Goal: Task Accomplishment & Management: Complete application form

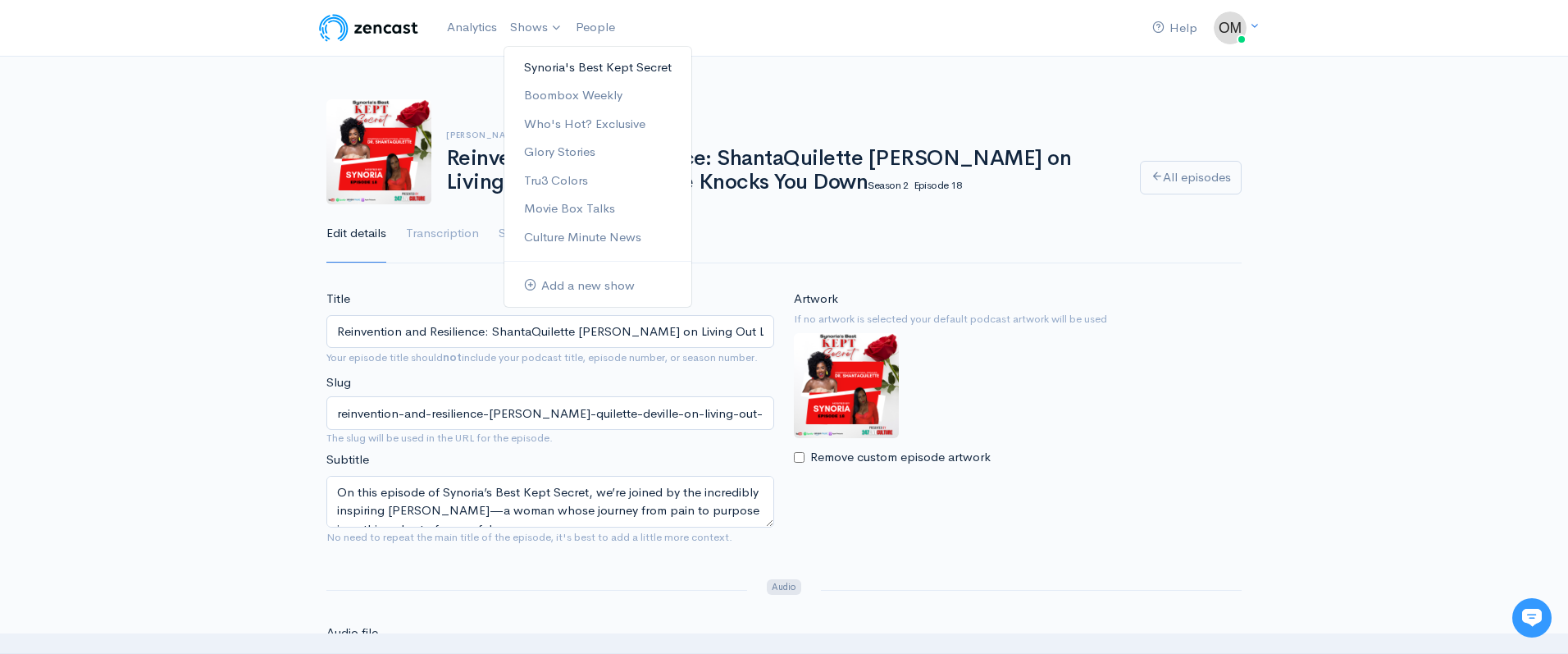
click at [540, 61] on link "Synoria's Best Kept Secret" at bounding box center [598, 67] width 187 height 28
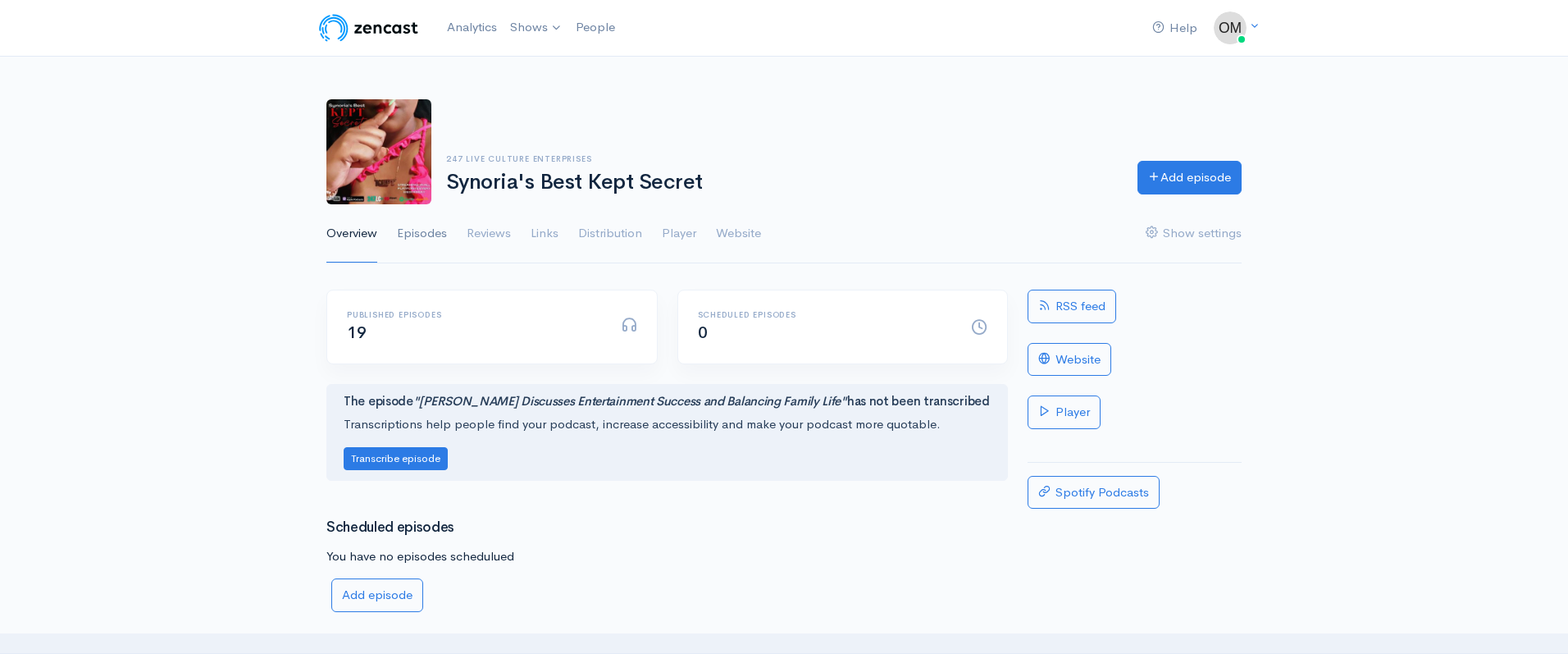
click at [427, 228] on link "Episodes" at bounding box center [422, 233] width 50 height 60
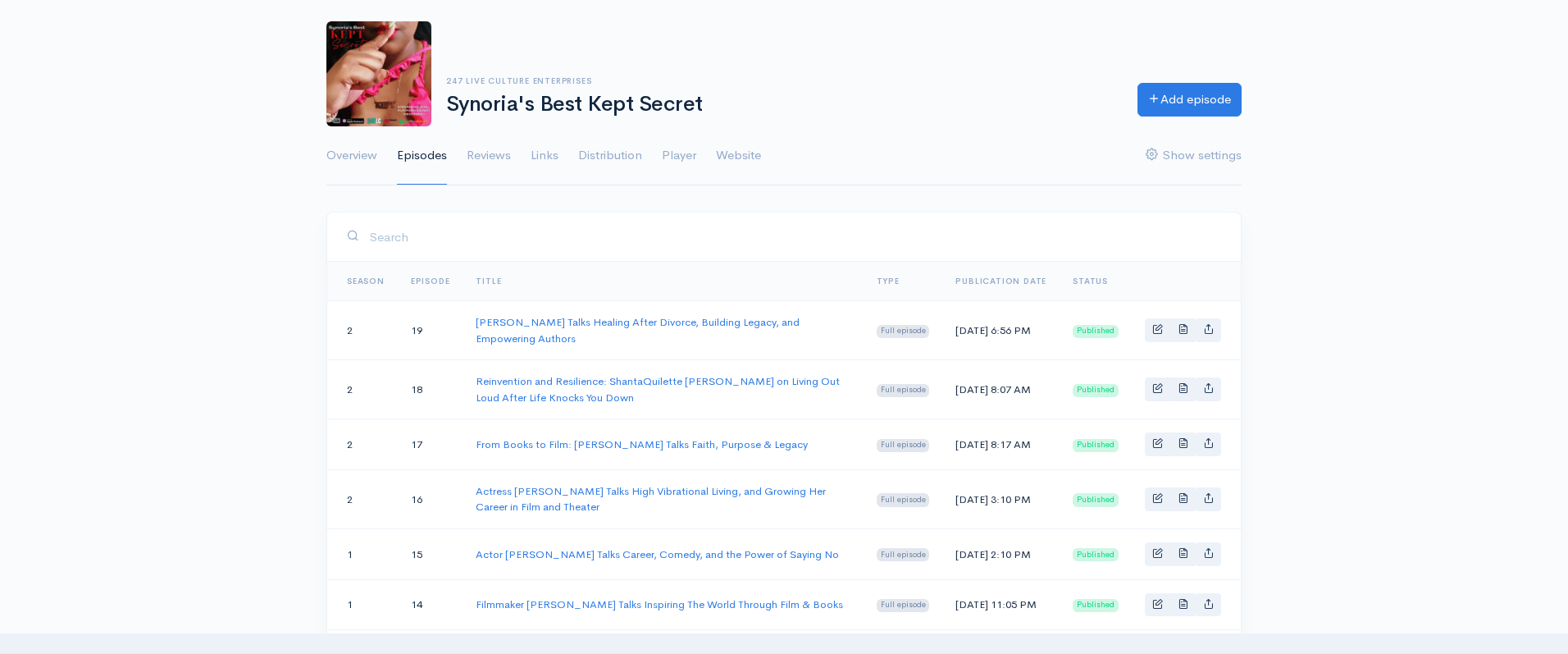
scroll to position [74, 0]
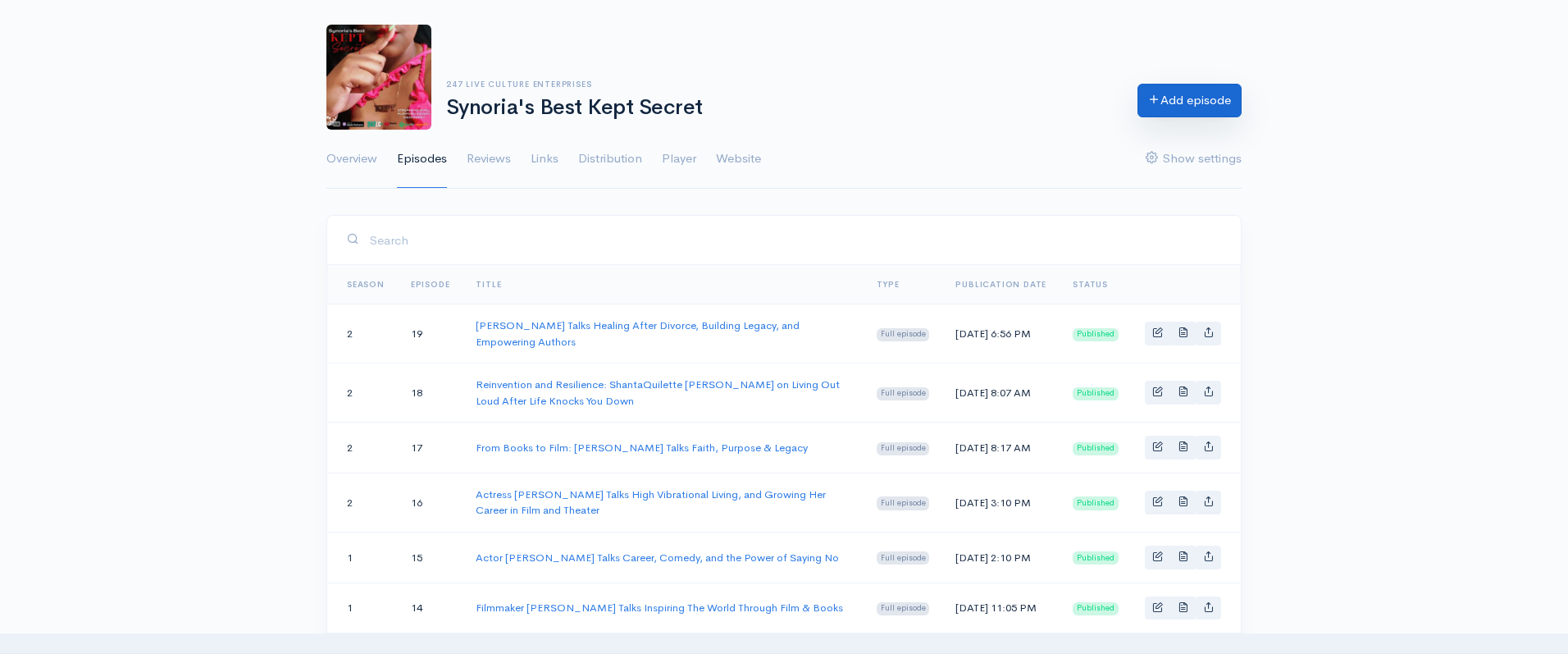
click at [1173, 113] on link "Add episode" at bounding box center [1188, 101] width 104 height 33
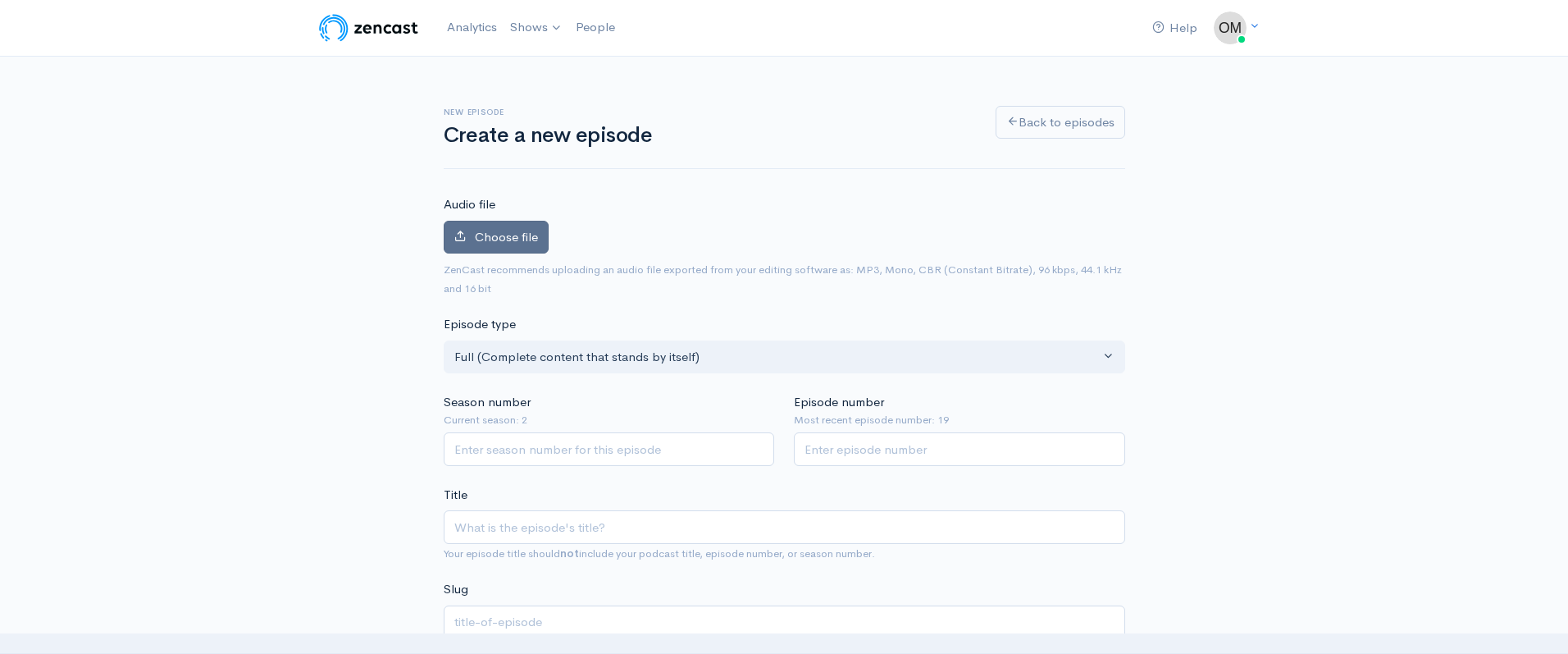
click at [490, 236] on span "Choose file" at bounding box center [506, 236] width 63 height 16
click at [0, 0] on input "Choose file" at bounding box center [0, 0] width 0 height 0
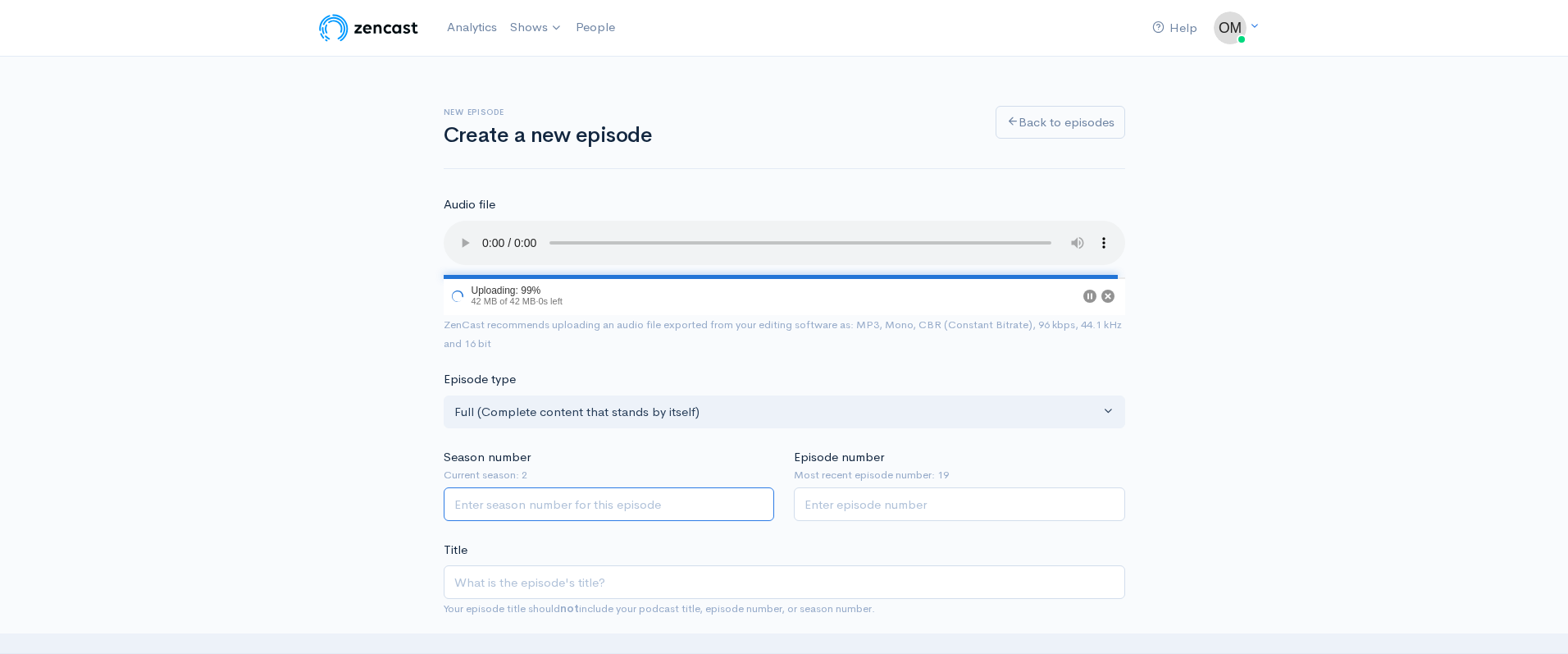
click at [560, 500] on div "Season number Current season: 2" at bounding box center [610, 484] width 351 height 73
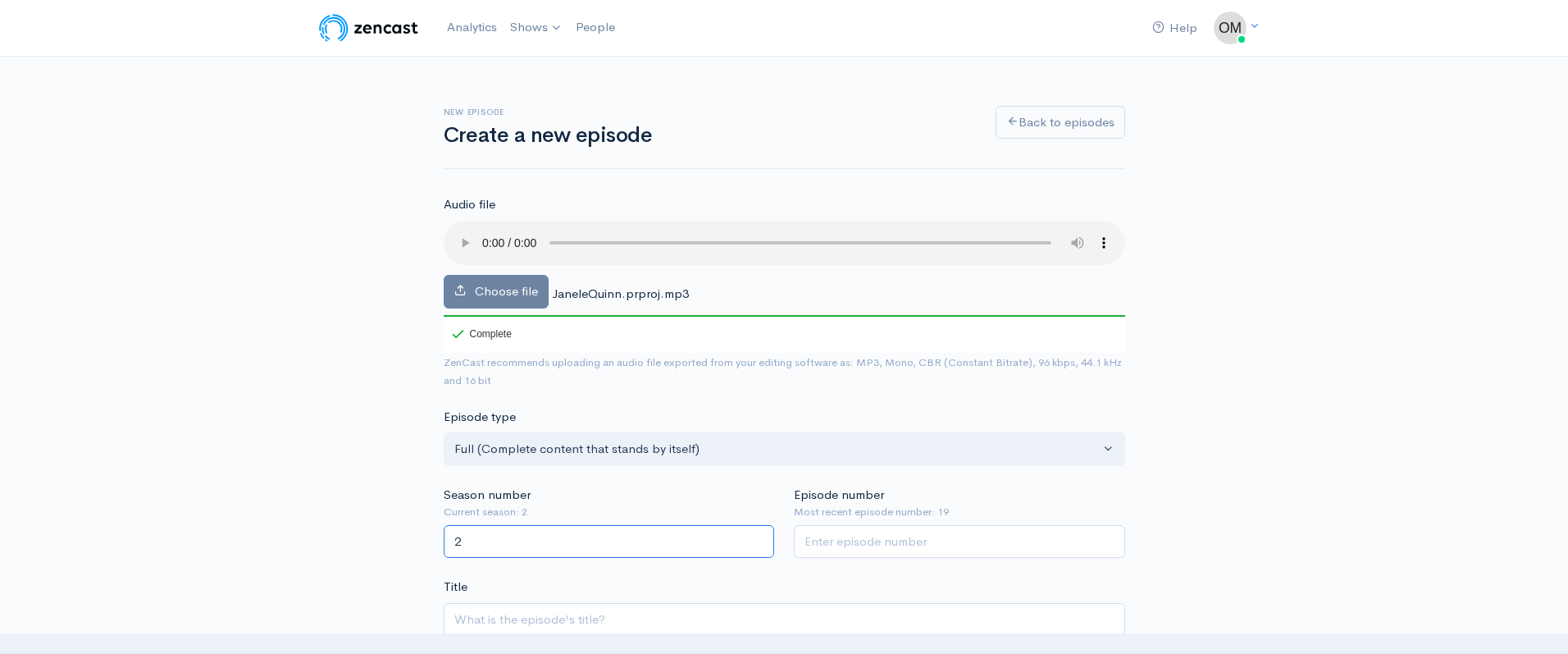
type input "2"
click at [900, 539] on input "Episode number" at bounding box center [958, 542] width 331 height 33
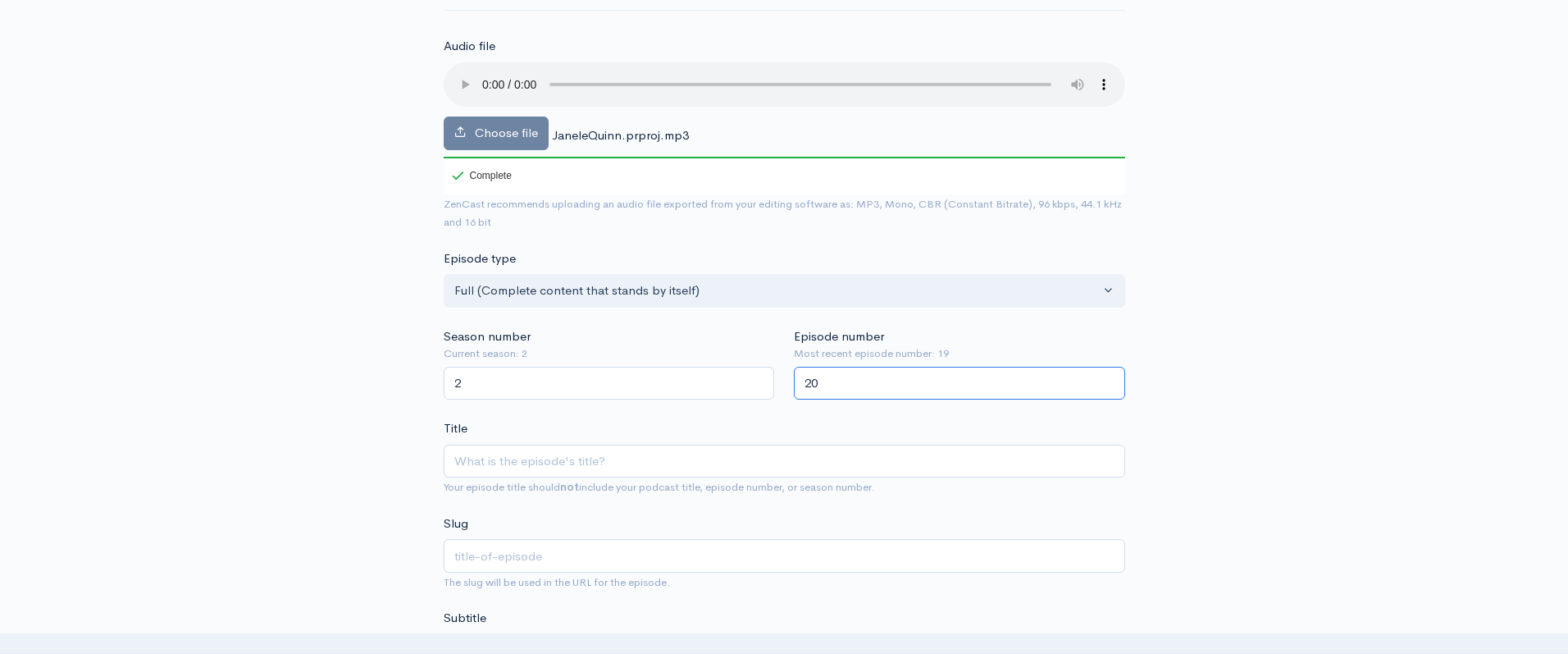
type input "20"
click at [726, 455] on input "Title" at bounding box center [784, 461] width 681 height 33
paste input "Retired at 38, Millionaire by 45: [PERSON_NAME] Just [PERSON_NAME] Speaks on Fa…"
type input "Retired at 38, Millionaire by 45: [PERSON_NAME] Just [PERSON_NAME] Speaks on Fa…"
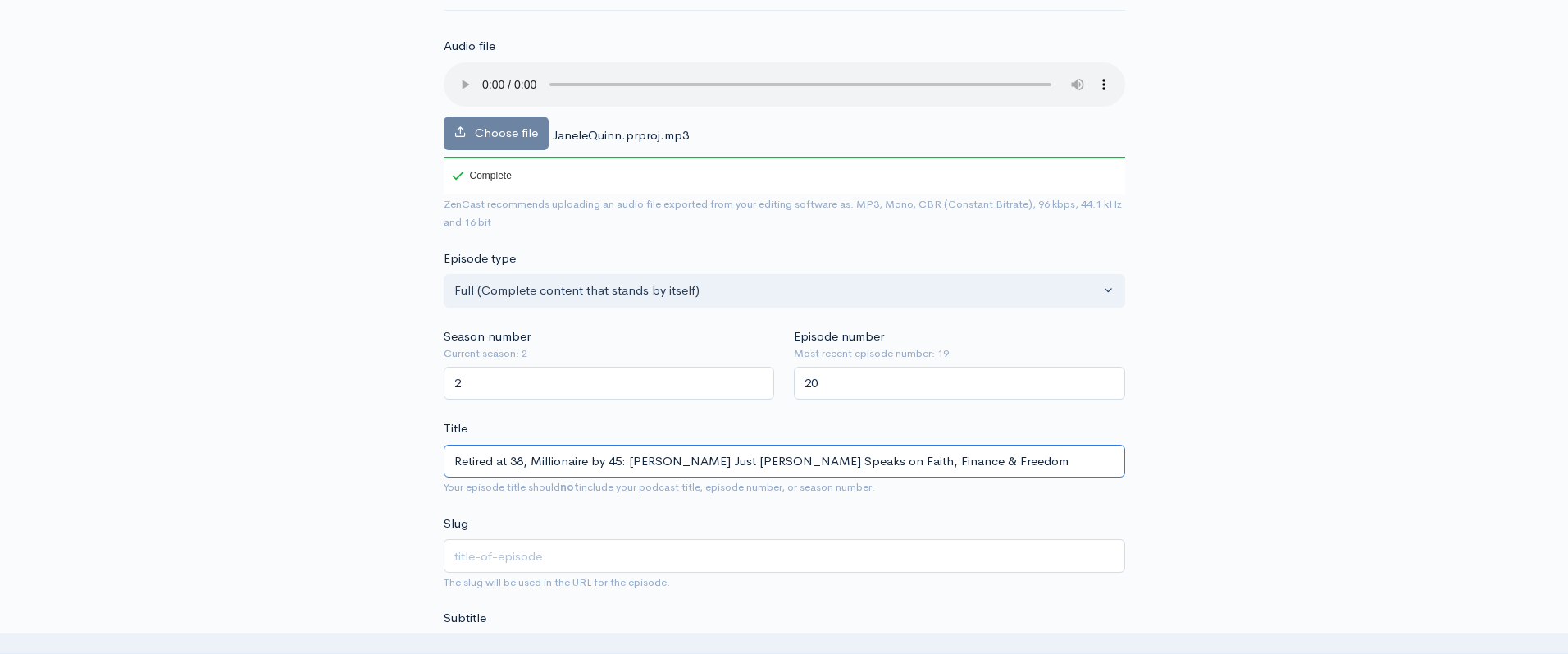
type input "retired-at-38-millionaire-by-45-[PERSON_NAME]-just-[PERSON_NAME]-speaks-on-fait…"
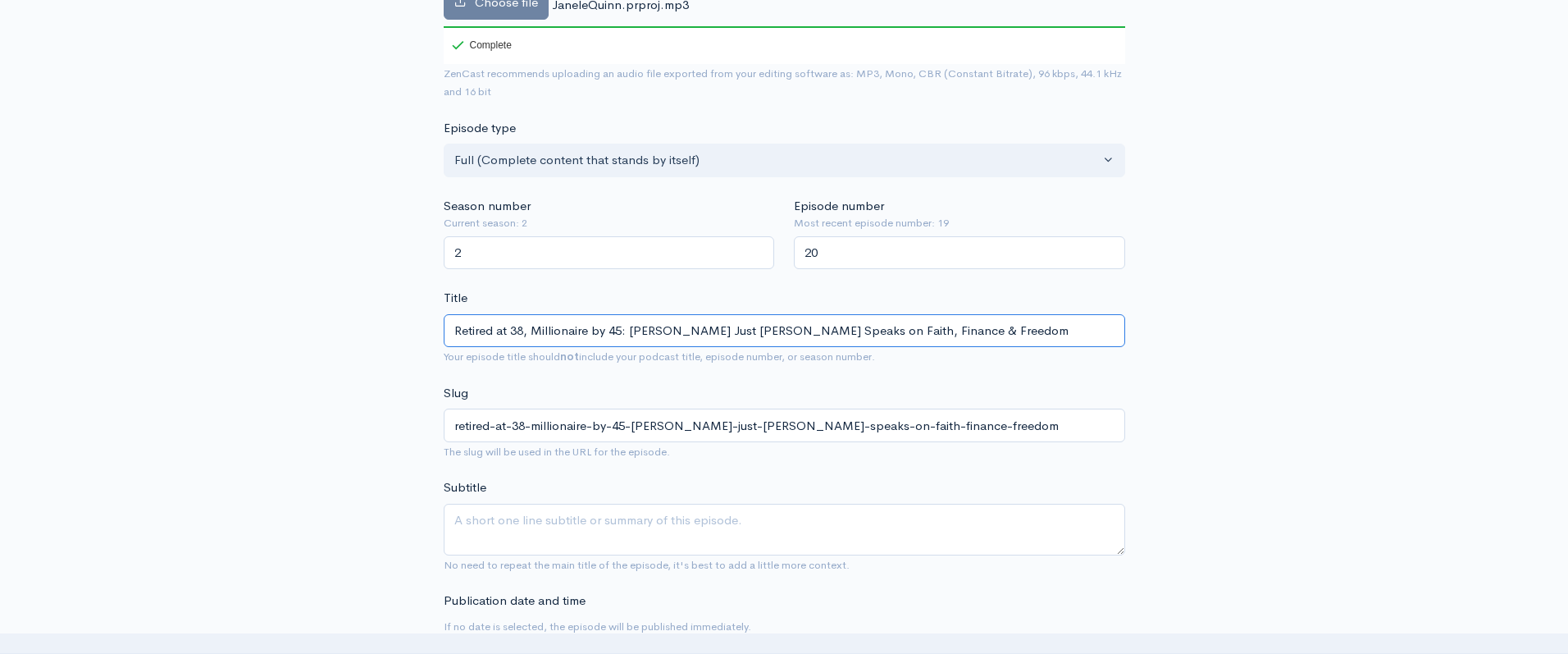
scroll to position [389, 0]
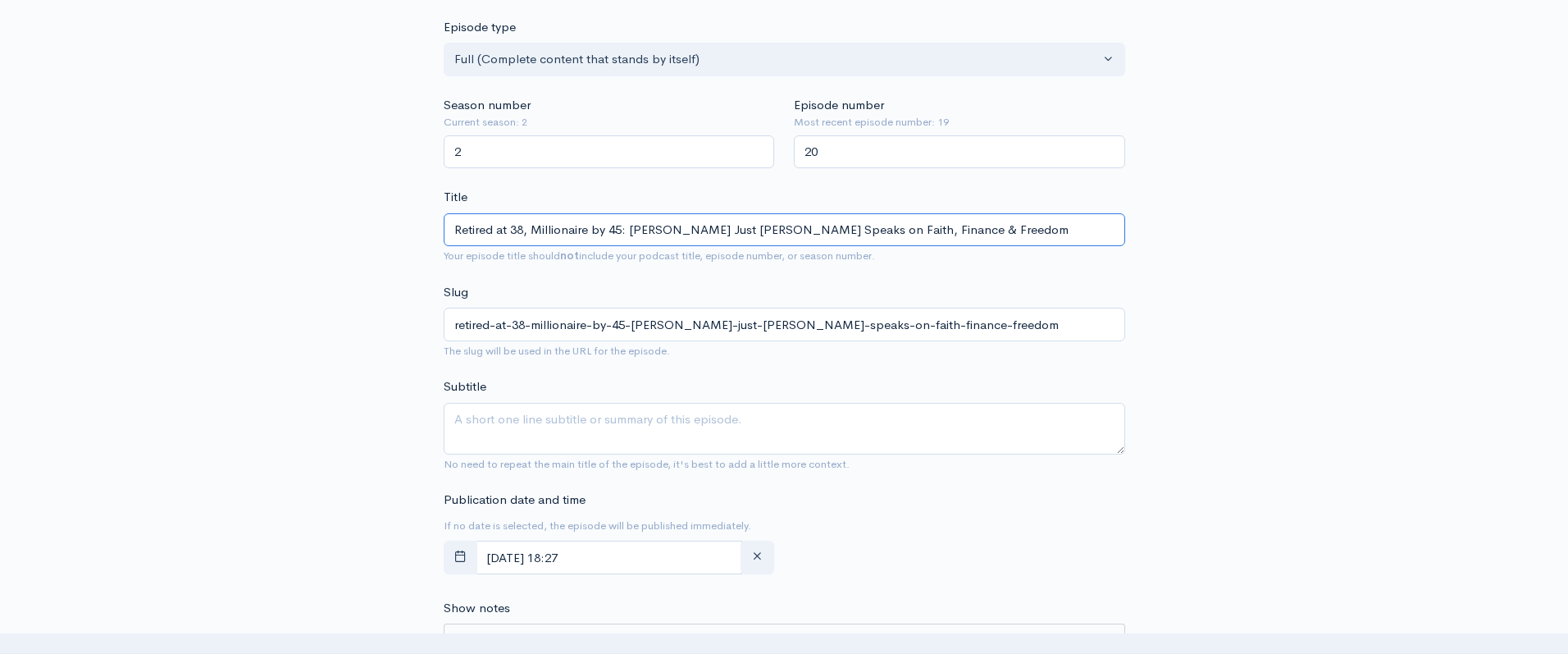
type input "Retired at 38, Millionaire by 45: [PERSON_NAME] Just [PERSON_NAME] Speaks on Fa…"
click at [513, 421] on textarea "Subtitle" at bounding box center [784, 429] width 681 height 52
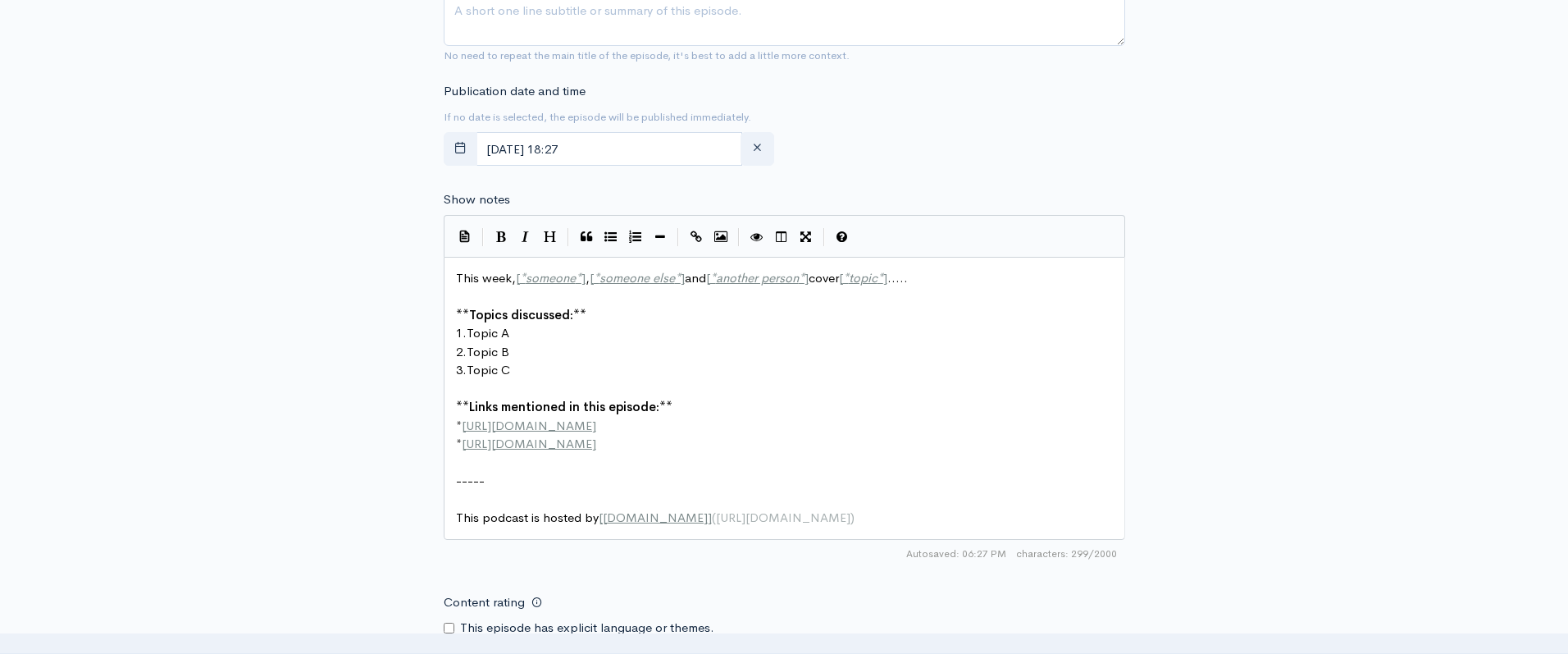
scroll to position [6, 0]
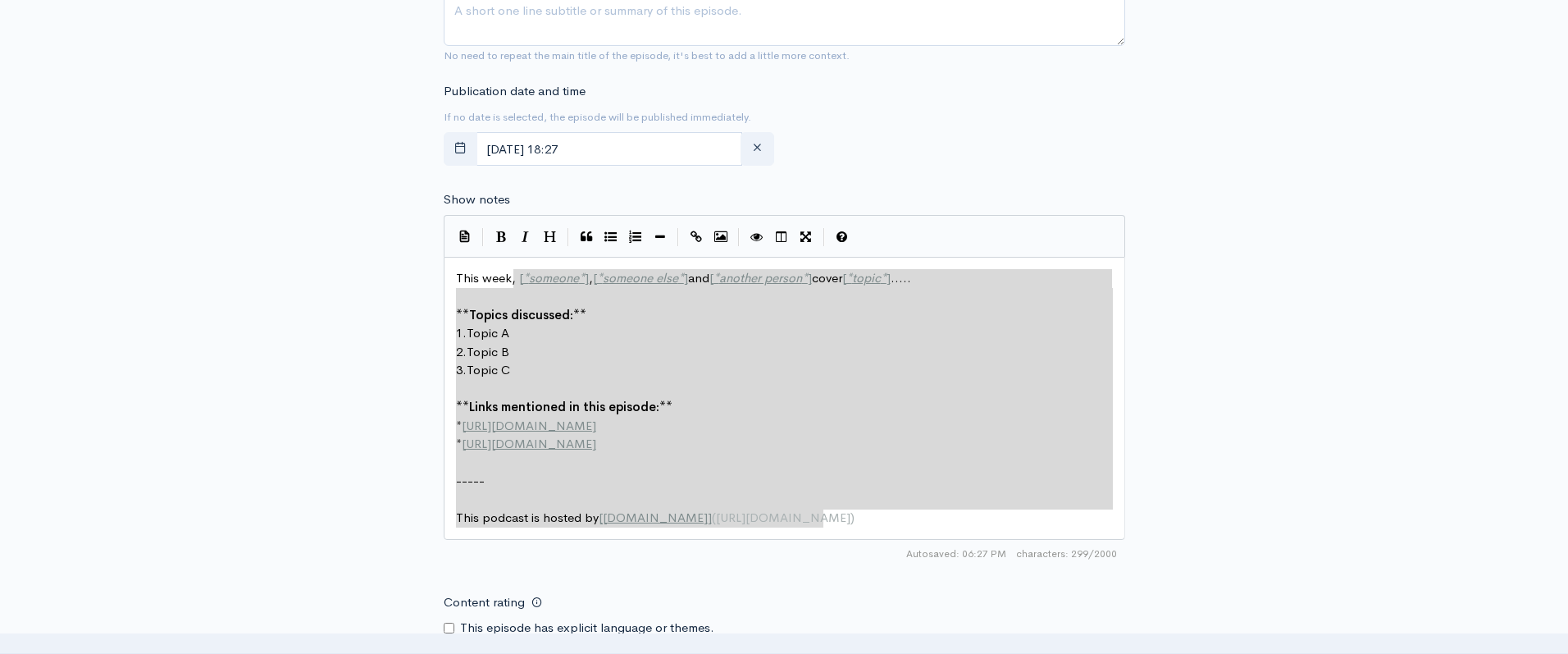
type textarea "This week, [*someone*], [*someone else*] and [*another person*] cover [*topic*]…"
drag, startPoint x: 856, startPoint y: 521, endPoint x: 464, endPoint y: 263, distance: 469.3
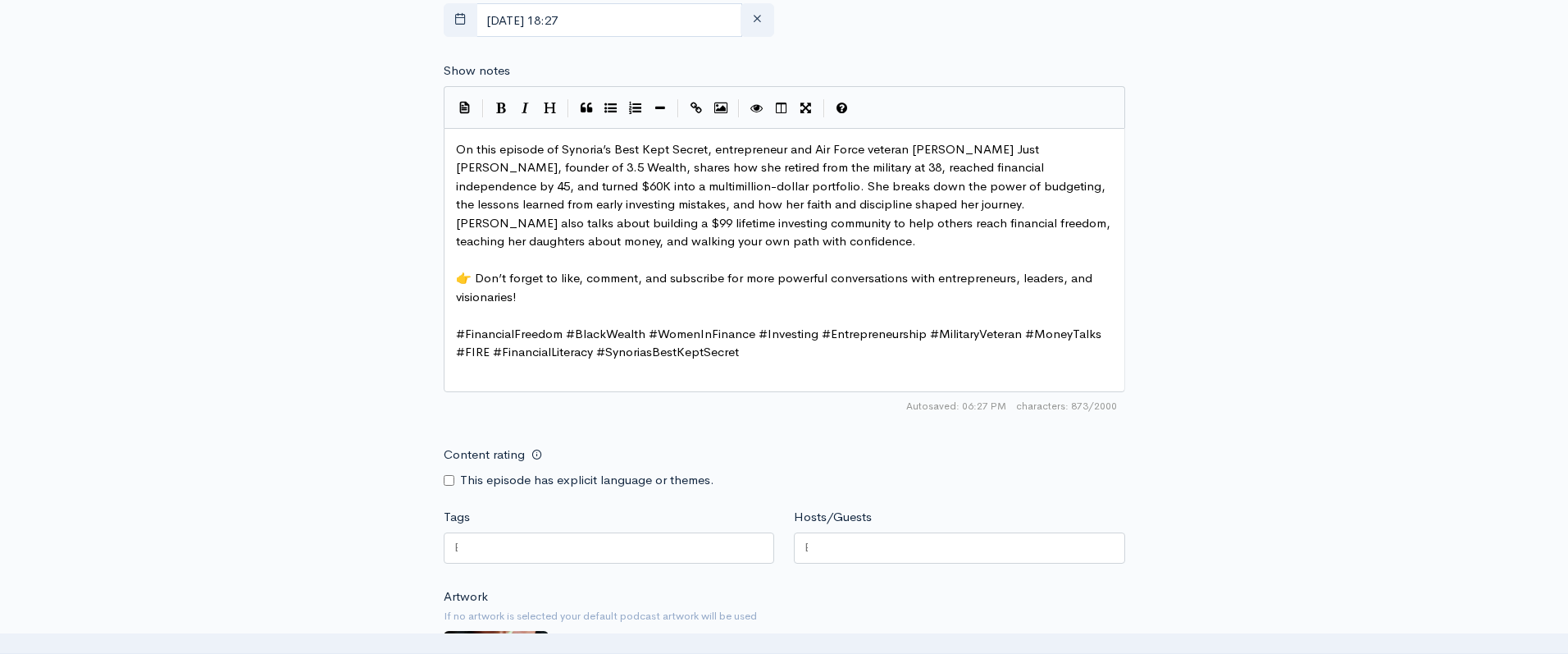
scroll to position [944, 0]
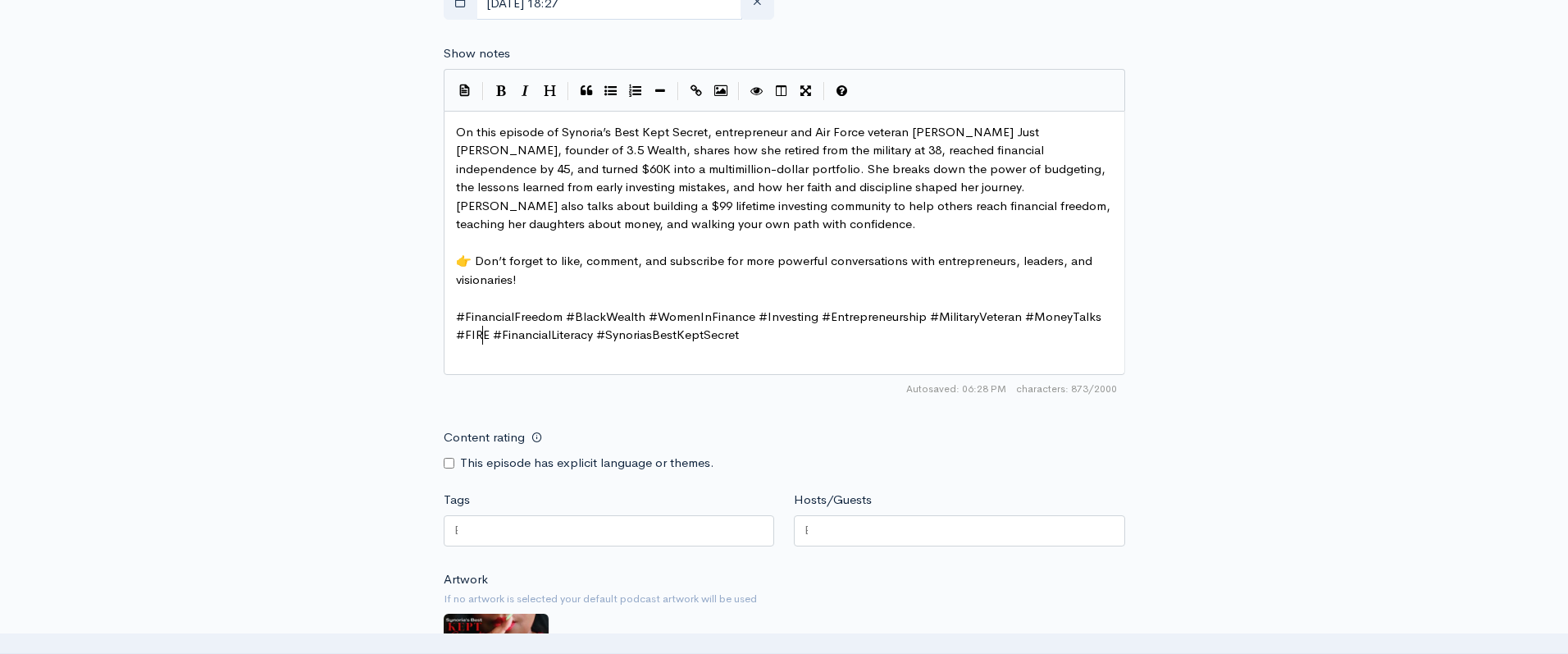
click at [484, 337] on span "#FinancialFreedom #BlackWealth #WomenInFinance #Investing #Entrepreneurship #Mi…" at bounding box center [780, 325] width 649 height 34
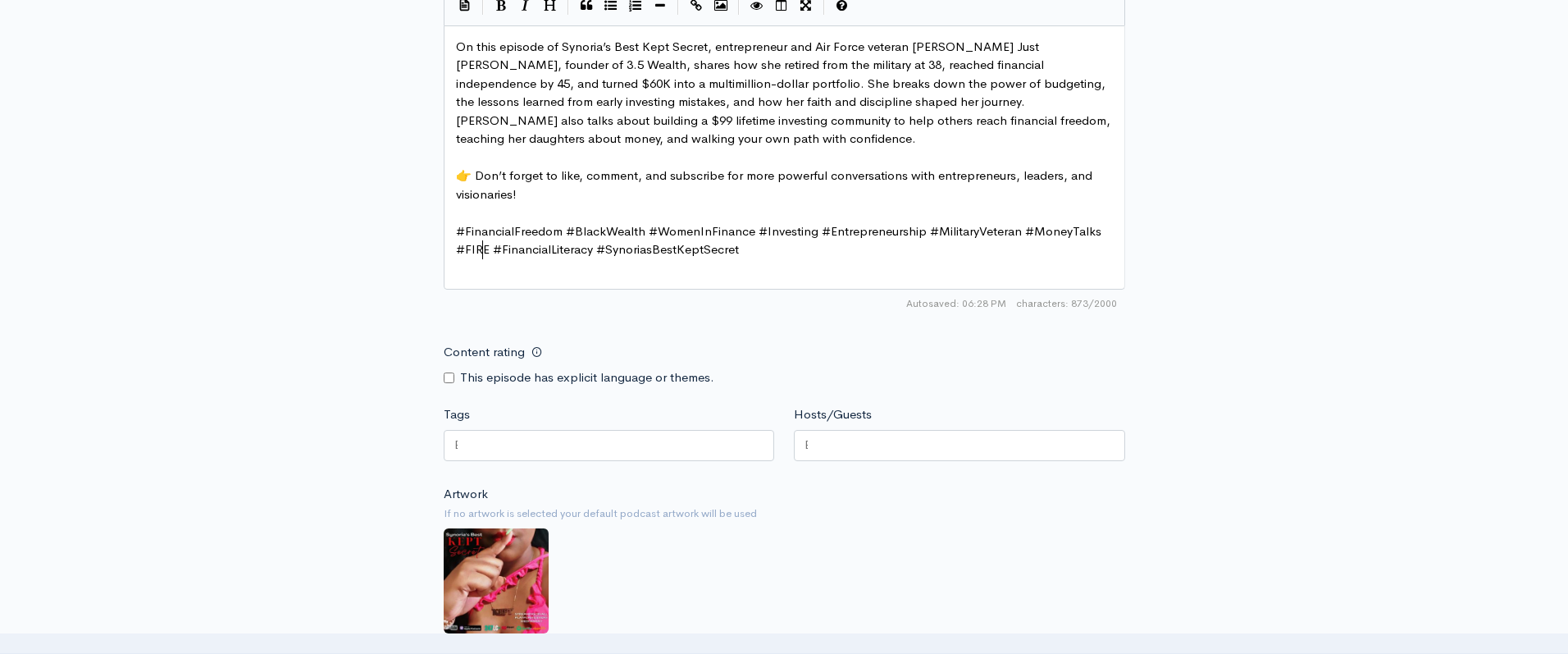
scroll to position [1031, 0]
click at [496, 449] on div at bounding box center [609, 444] width 331 height 31
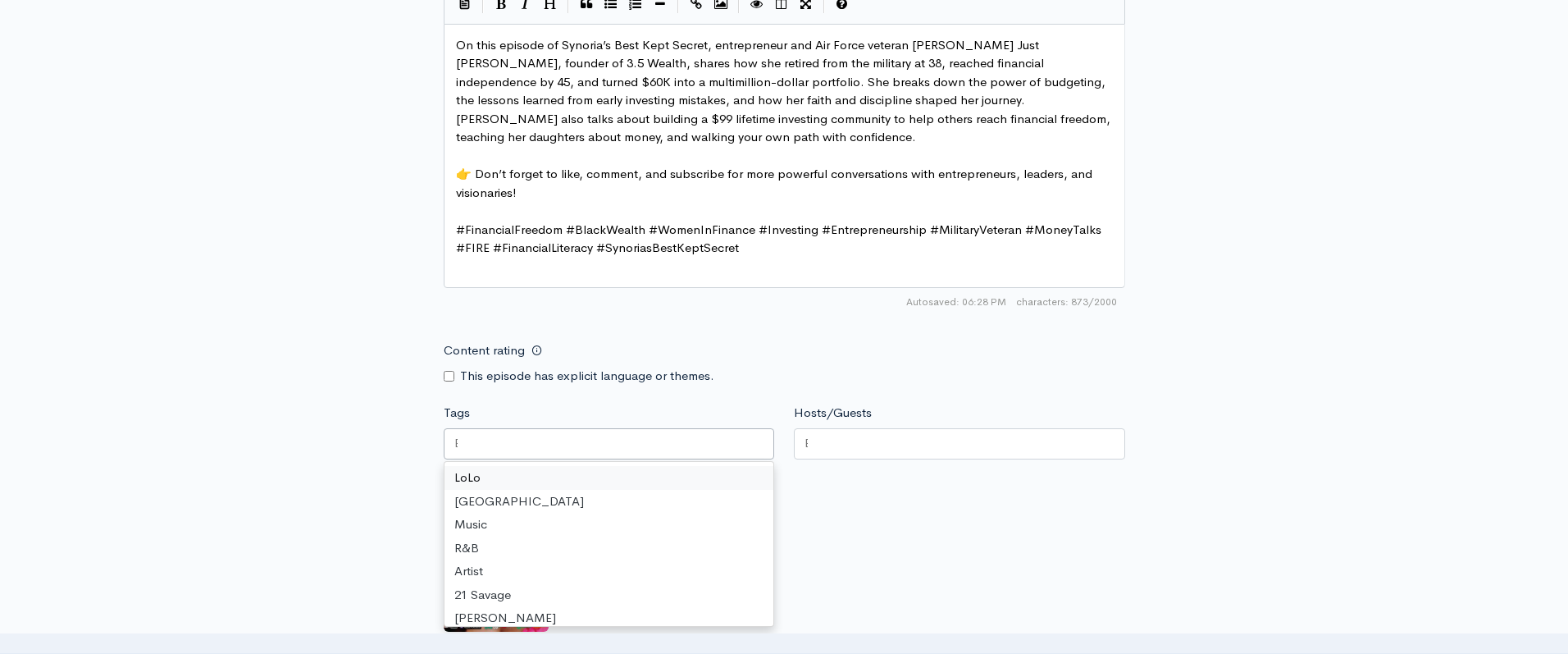
click at [473, 236] on span "#FinancialFreedom #BlackWealth #WomenInFinance #Investing #Entrepreneurship #Mi…" at bounding box center [780, 238] width 649 height 34
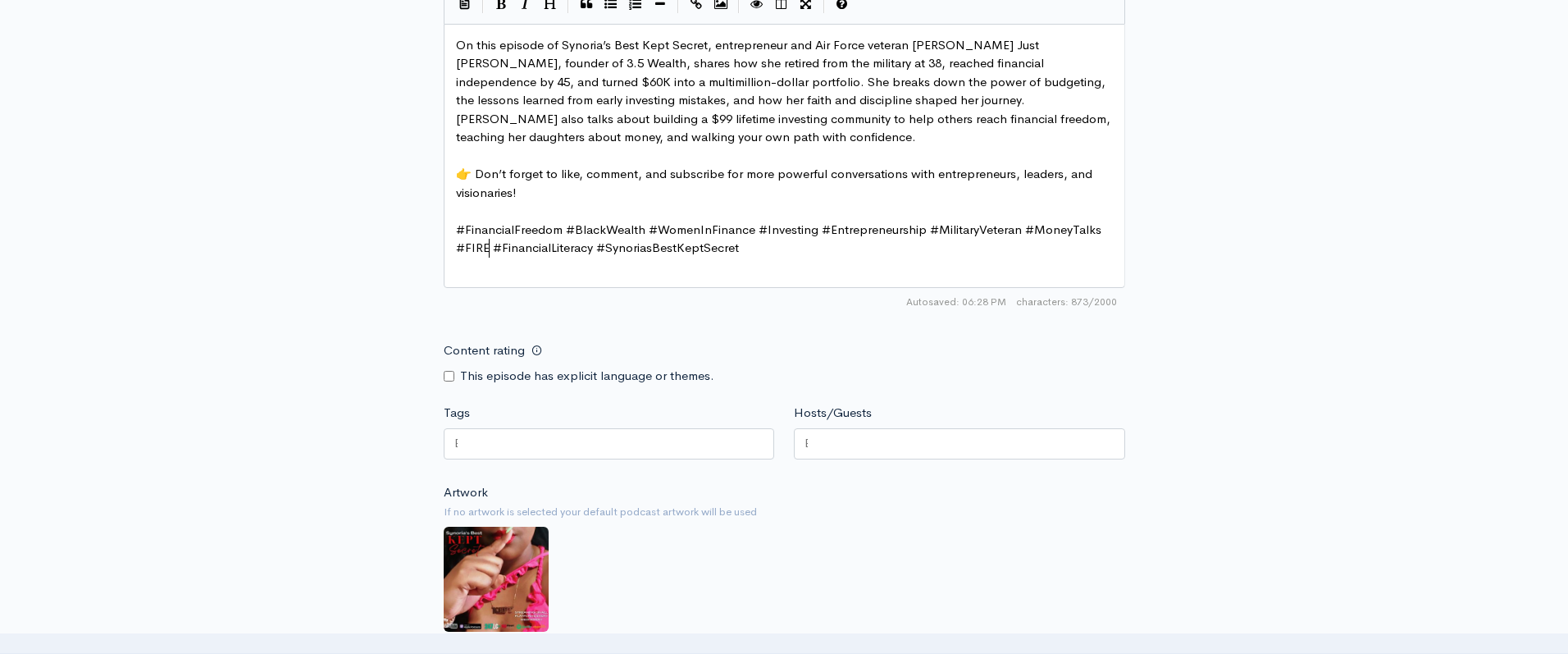
type textarea "#FIRE"
drag, startPoint x: 490, startPoint y: 249, endPoint x: 434, endPoint y: 249, distance: 56.0
click at [539, 447] on div at bounding box center [609, 444] width 331 height 31
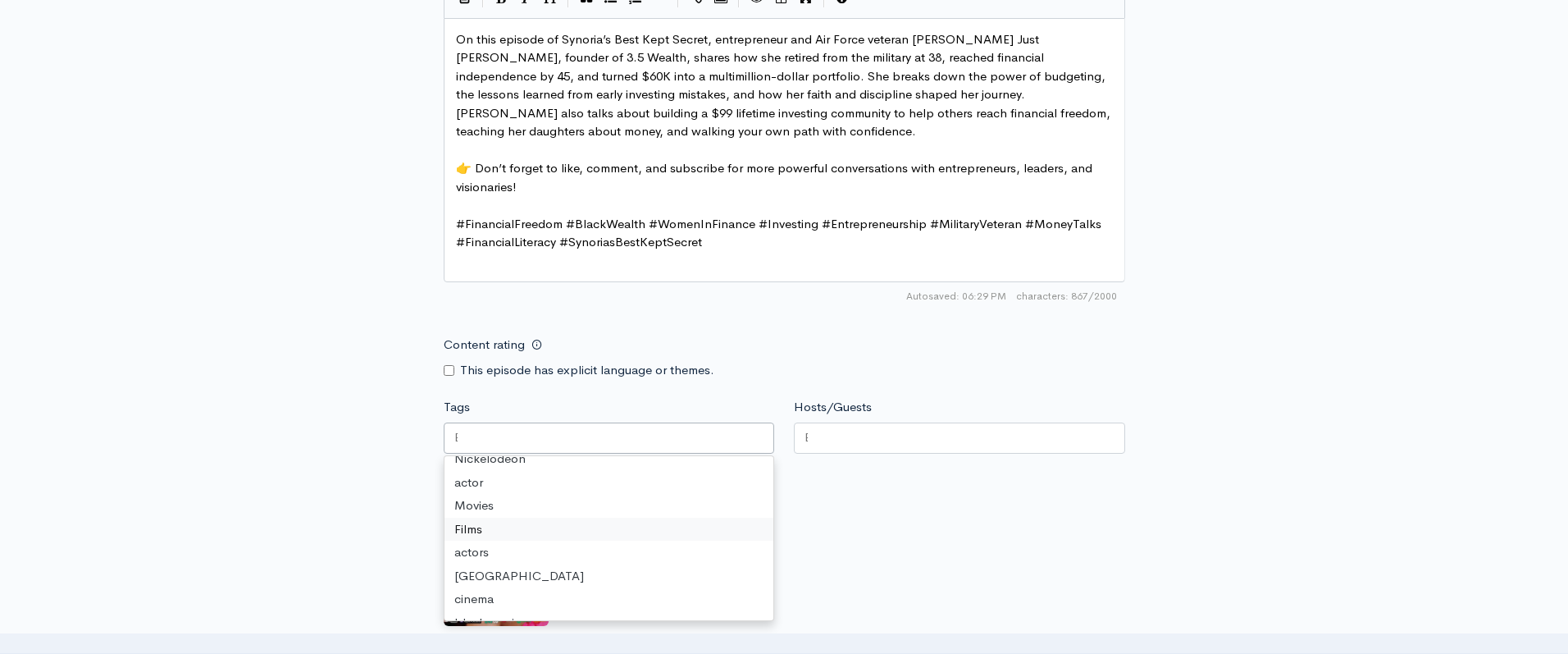
scroll to position [0, 0]
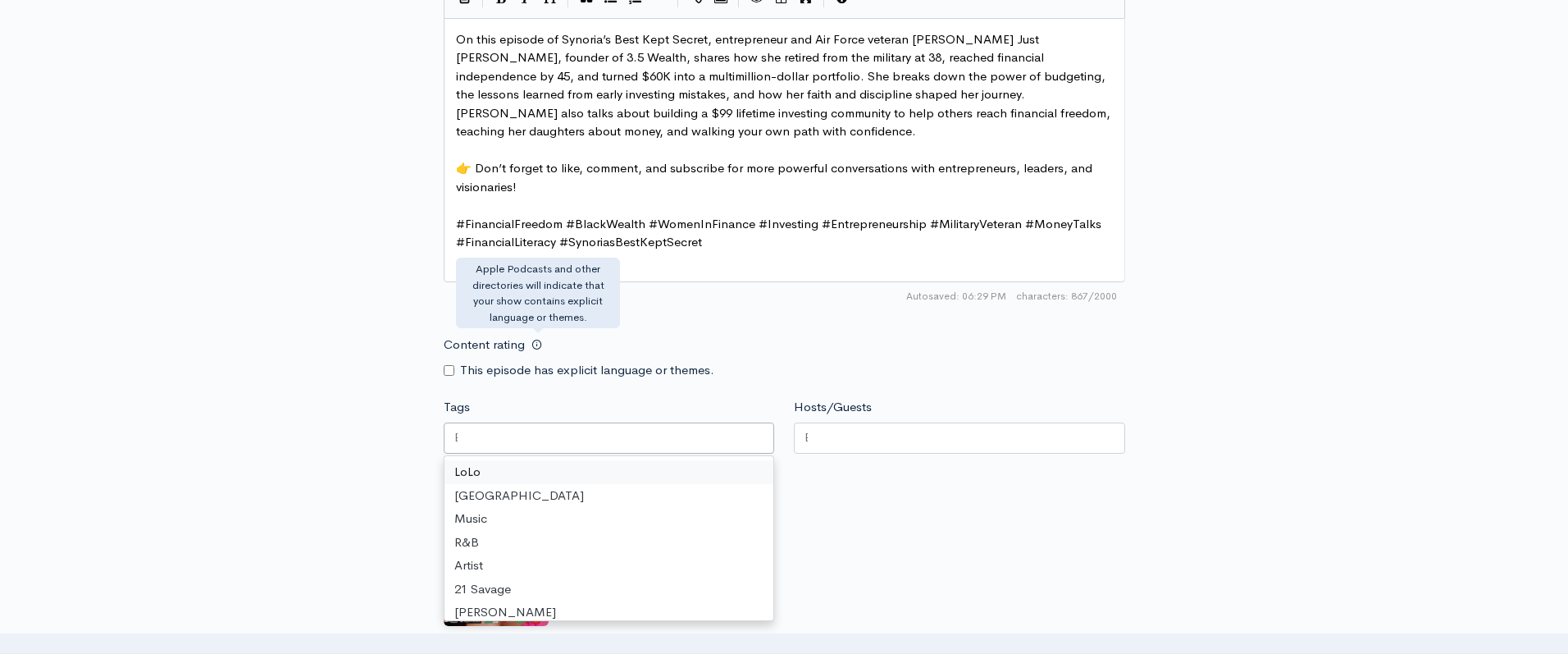
type input "w"
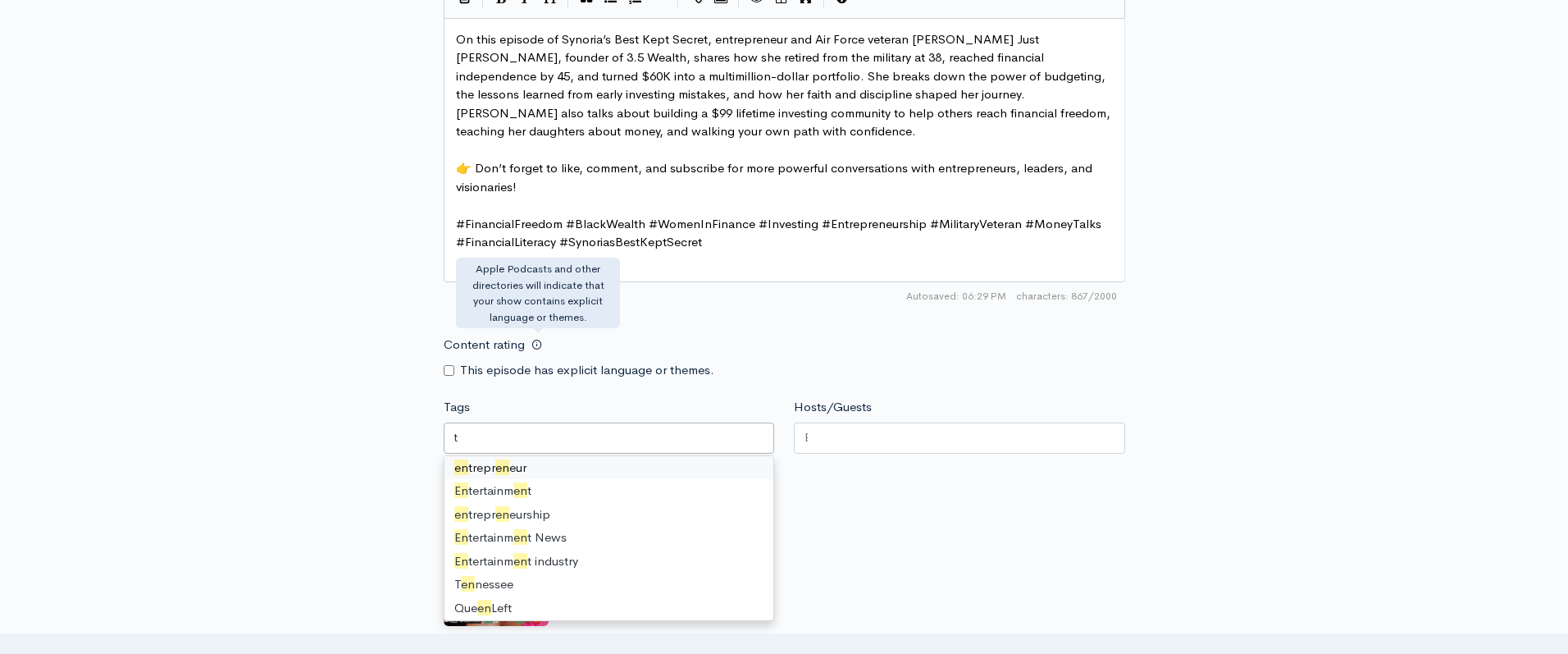
type input "entre"
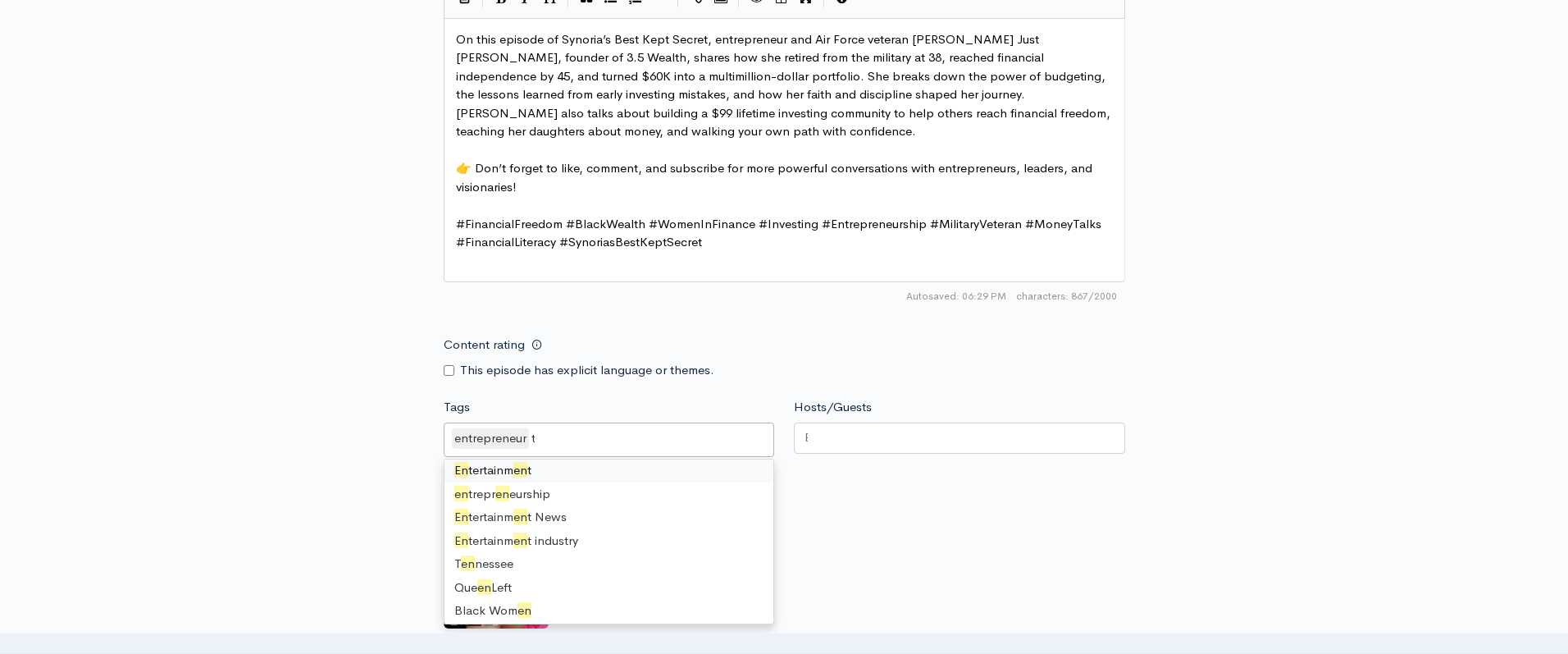
type input "entr"
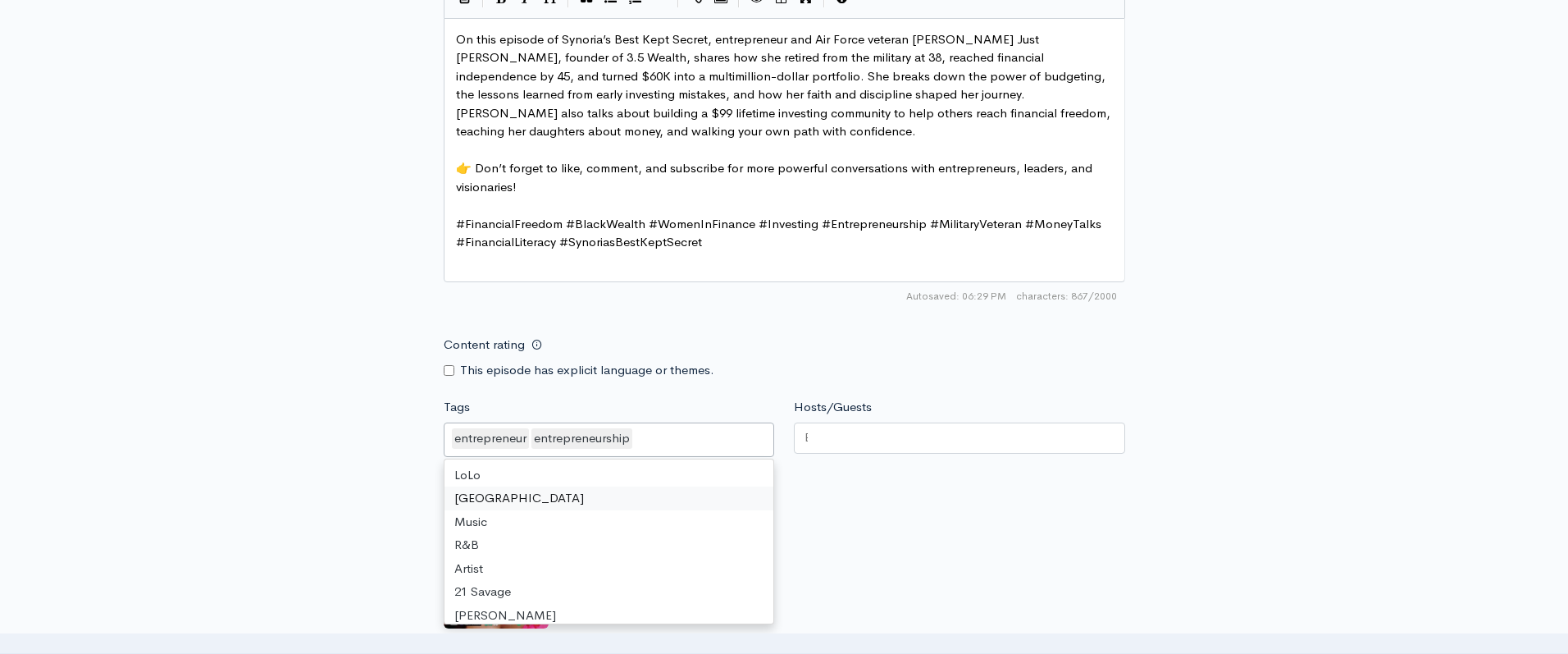
scroll to position [0, 0]
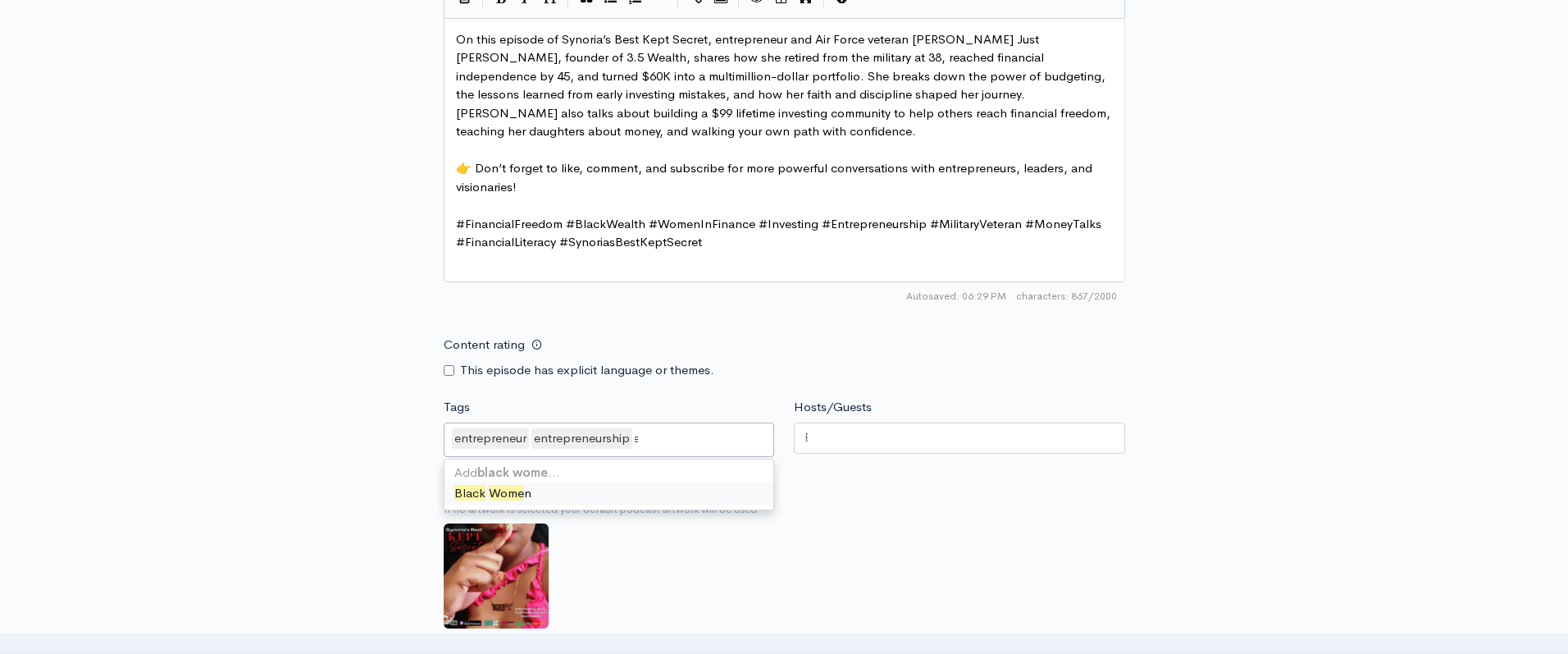
type input "black women"
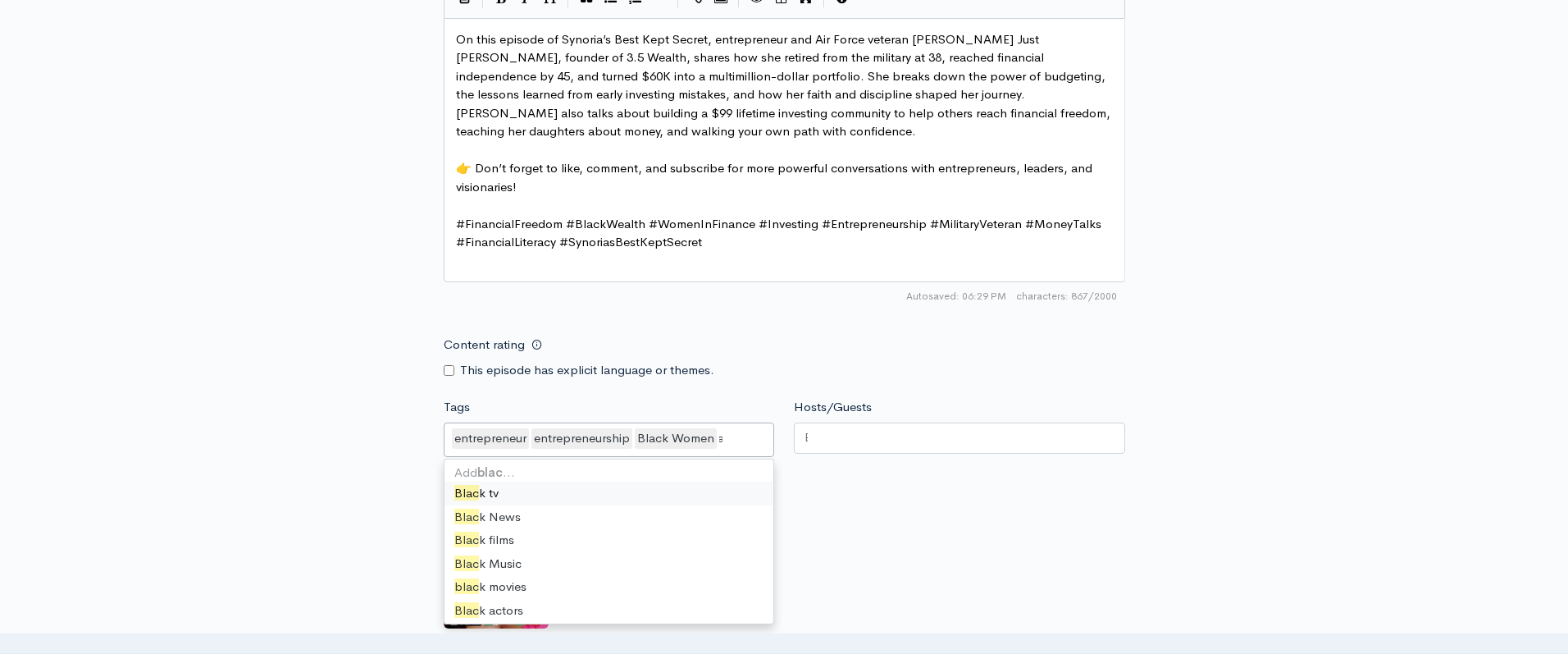
scroll to position [0, 26]
type input "bl"
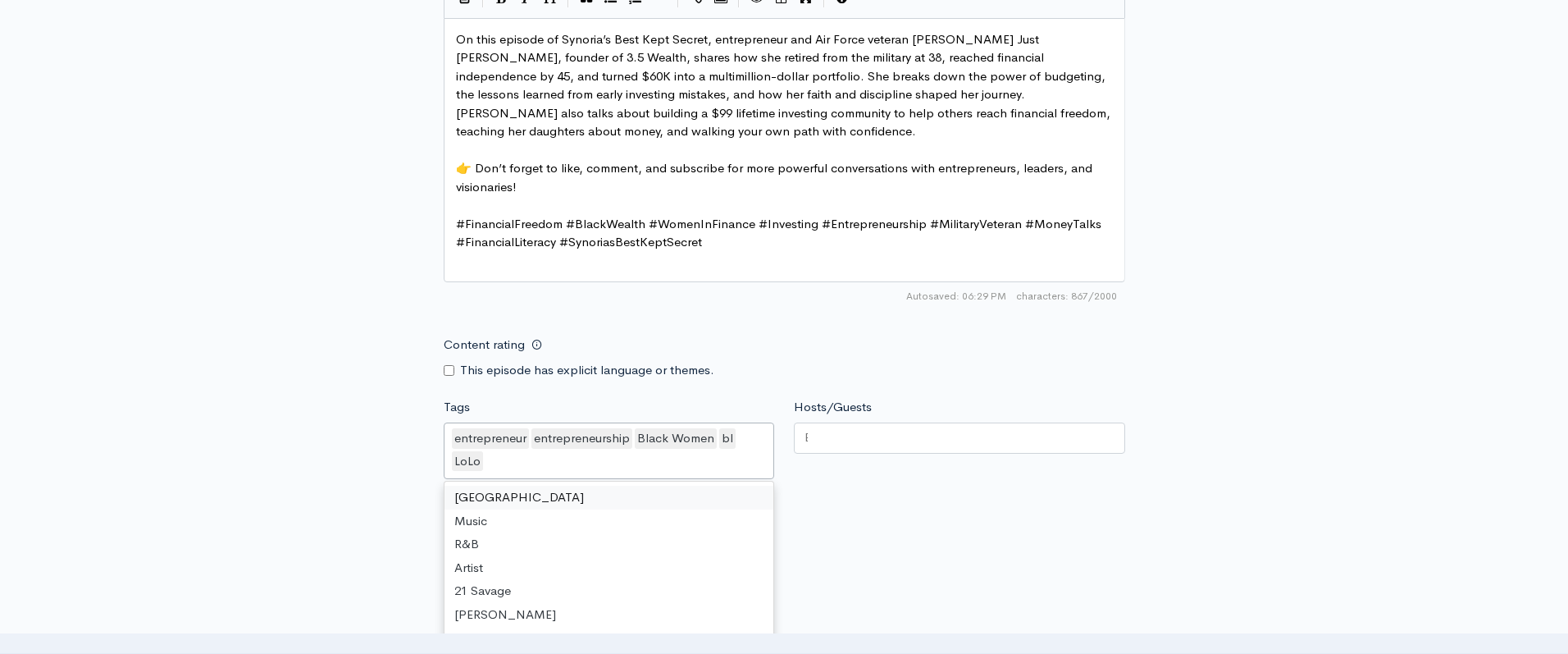
click at [587, 465] on div "entrepreneur entrepreneurship Black Women bl LoLo" at bounding box center [609, 451] width 331 height 57
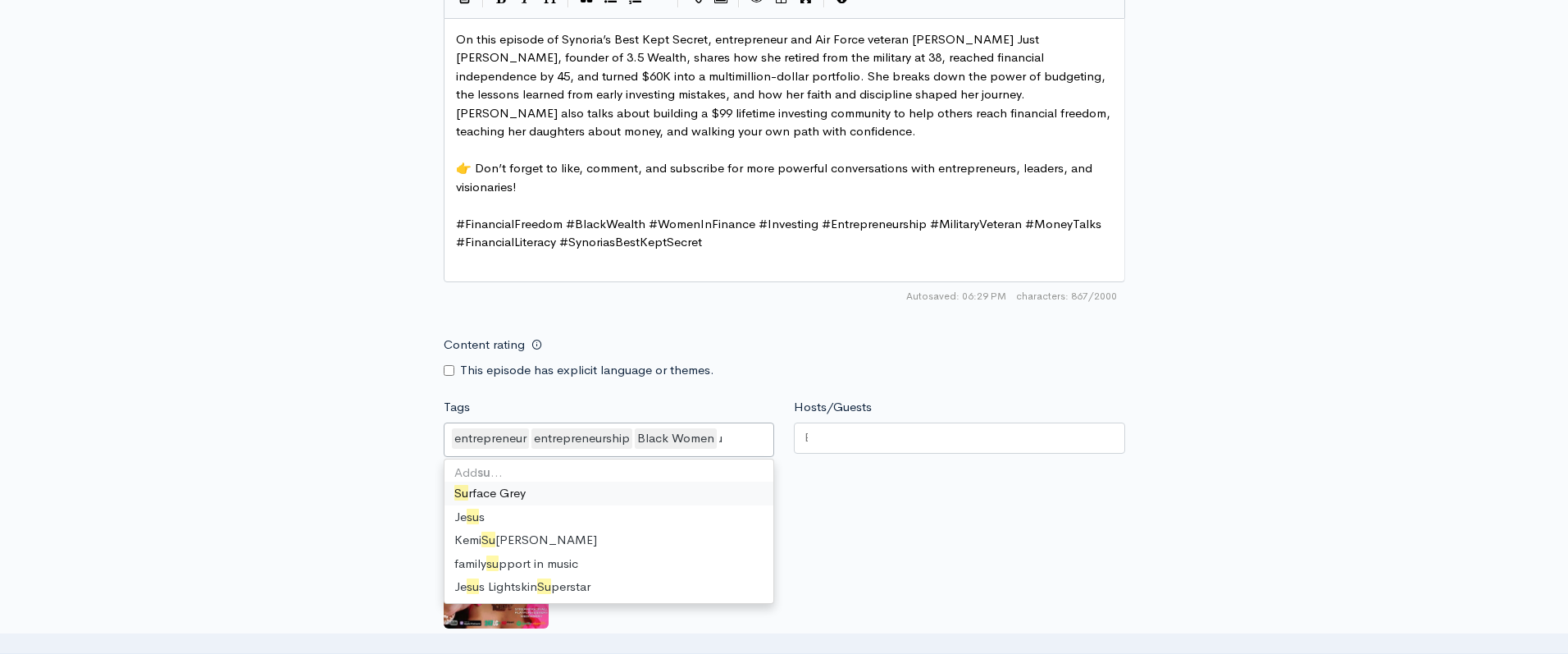
type input "s"
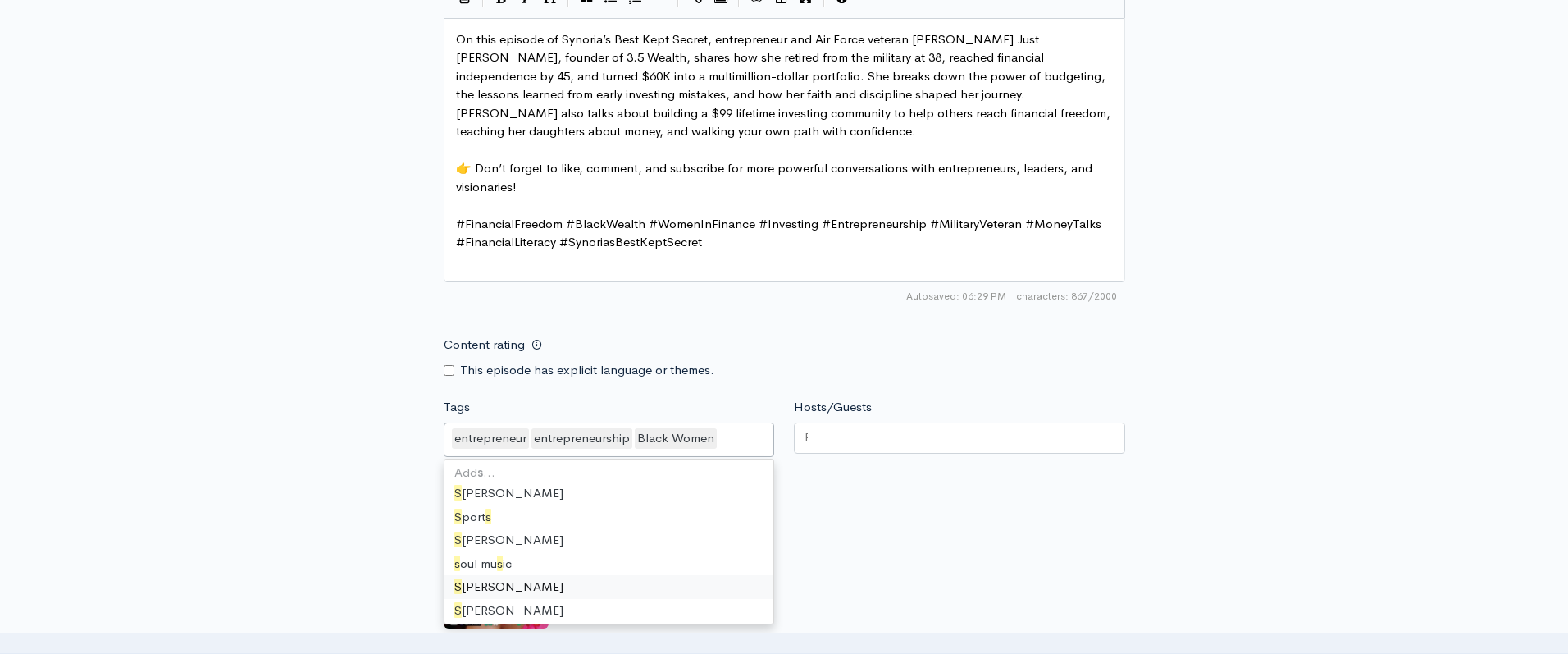
scroll to position [1414, 0]
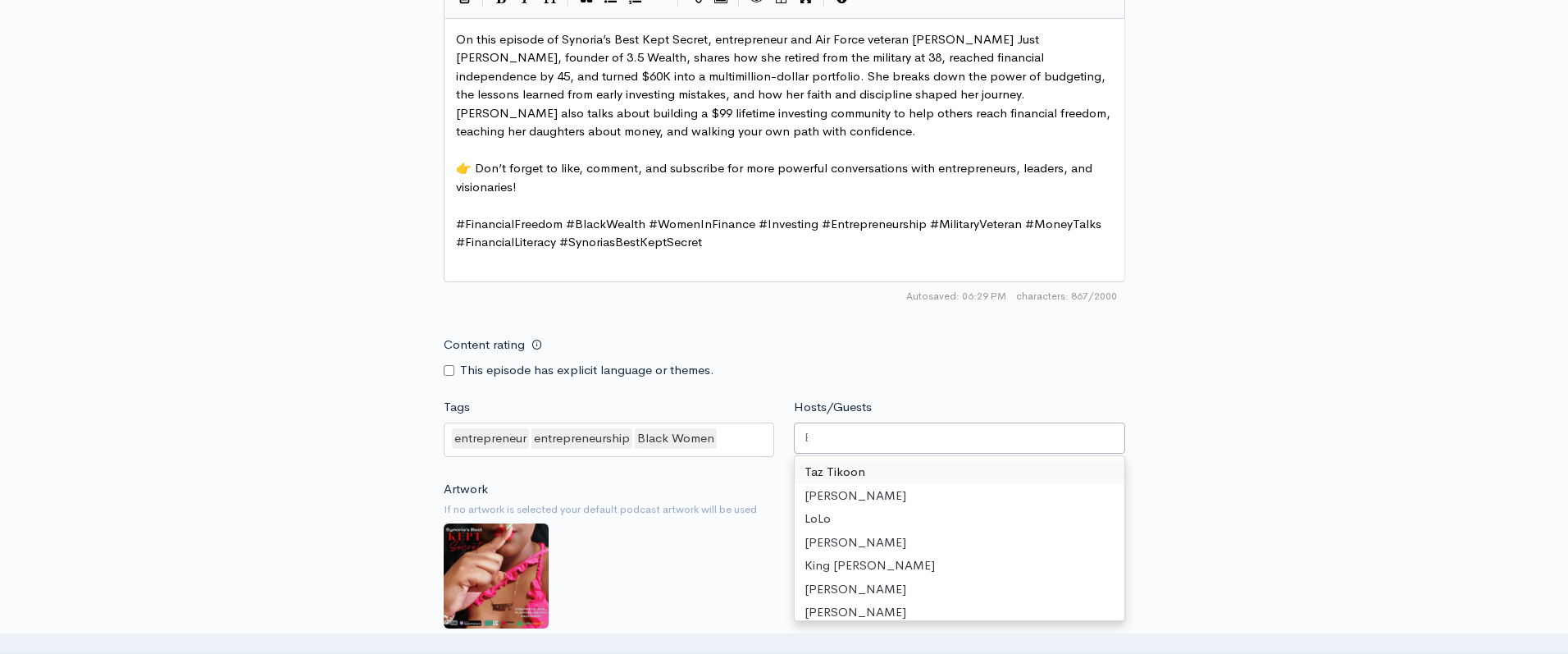
click at [830, 444] on div at bounding box center [958, 438] width 331 height 31
click at [718, 554] on div "Artwork If no artwork is selected your default podcast artwork will be used Cho…" at bounding box center [784, 581] width 681 height 202
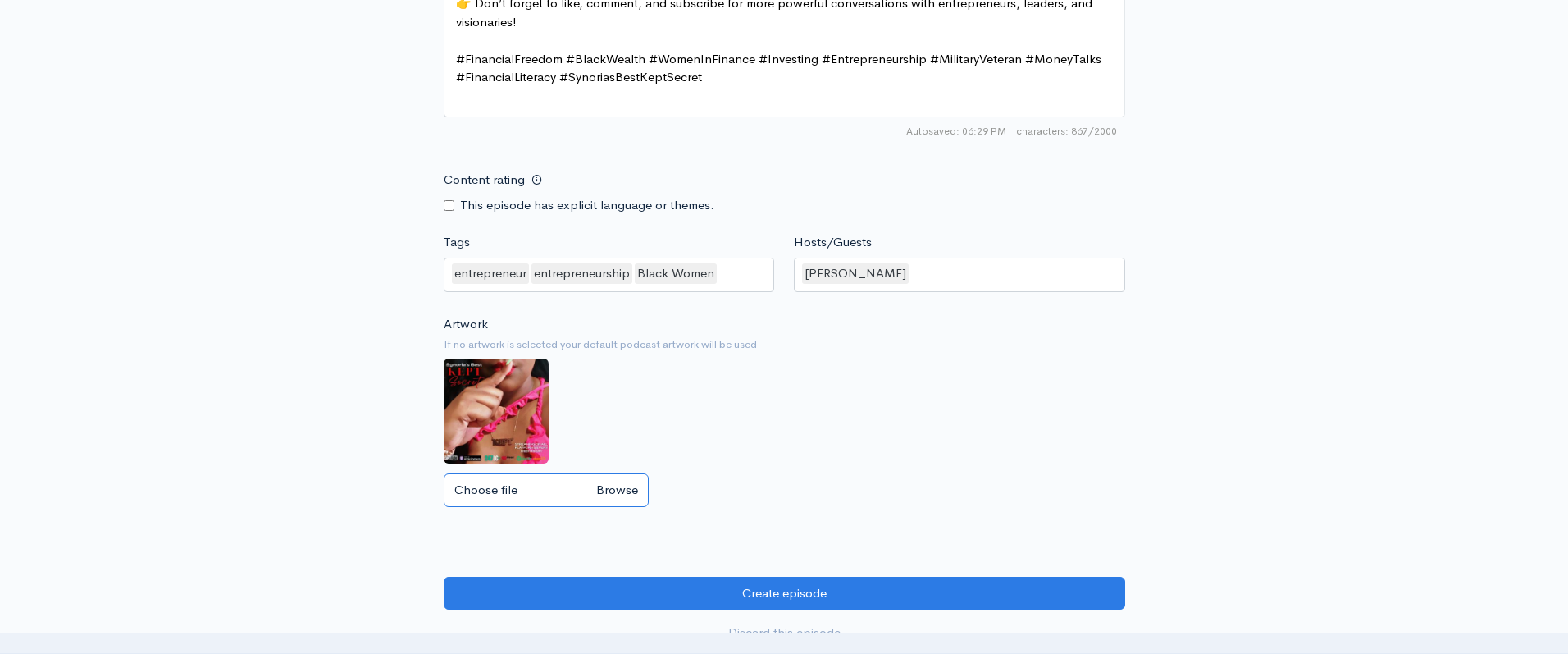
click at [625, 494] on input "Choose file" at bounding box center [546, 490] width 205 height 33
type input "C:\fakepath\weekly line up (23).png"
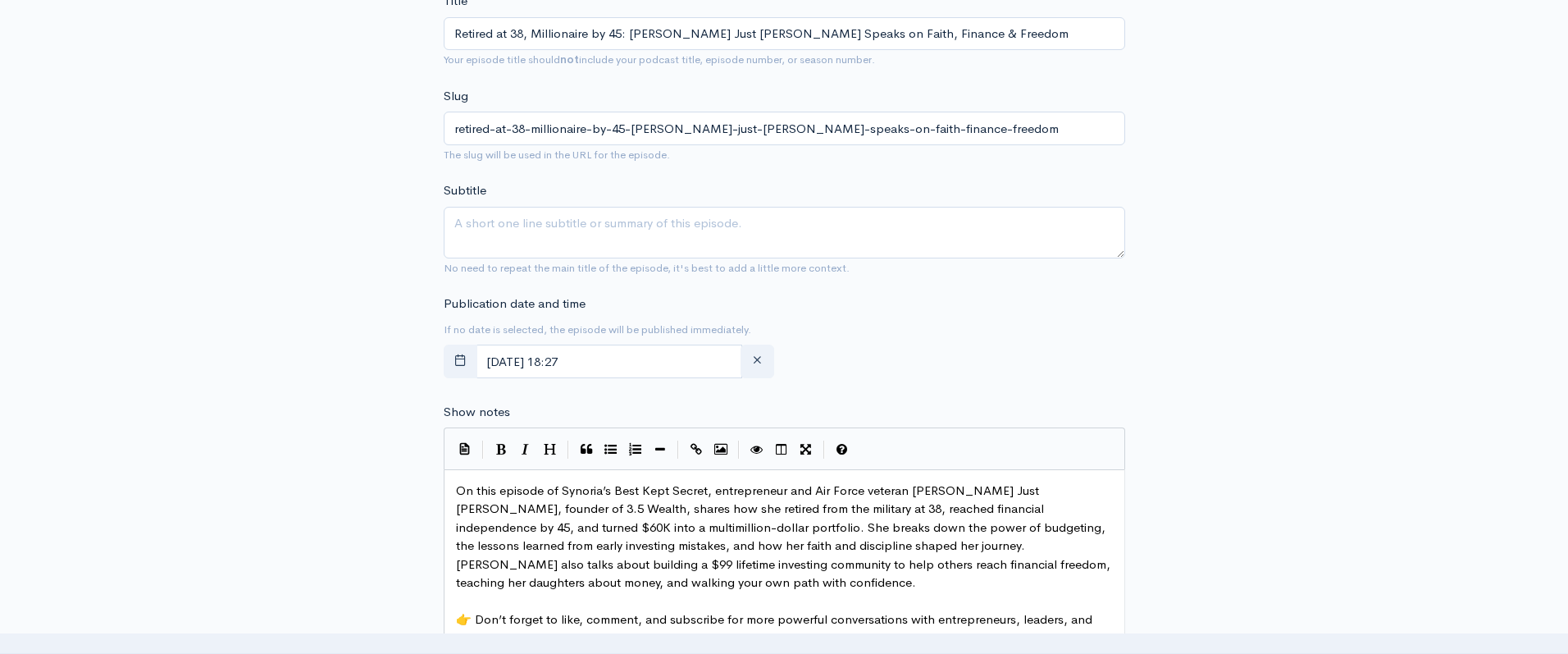
scroll to position [721, 0]
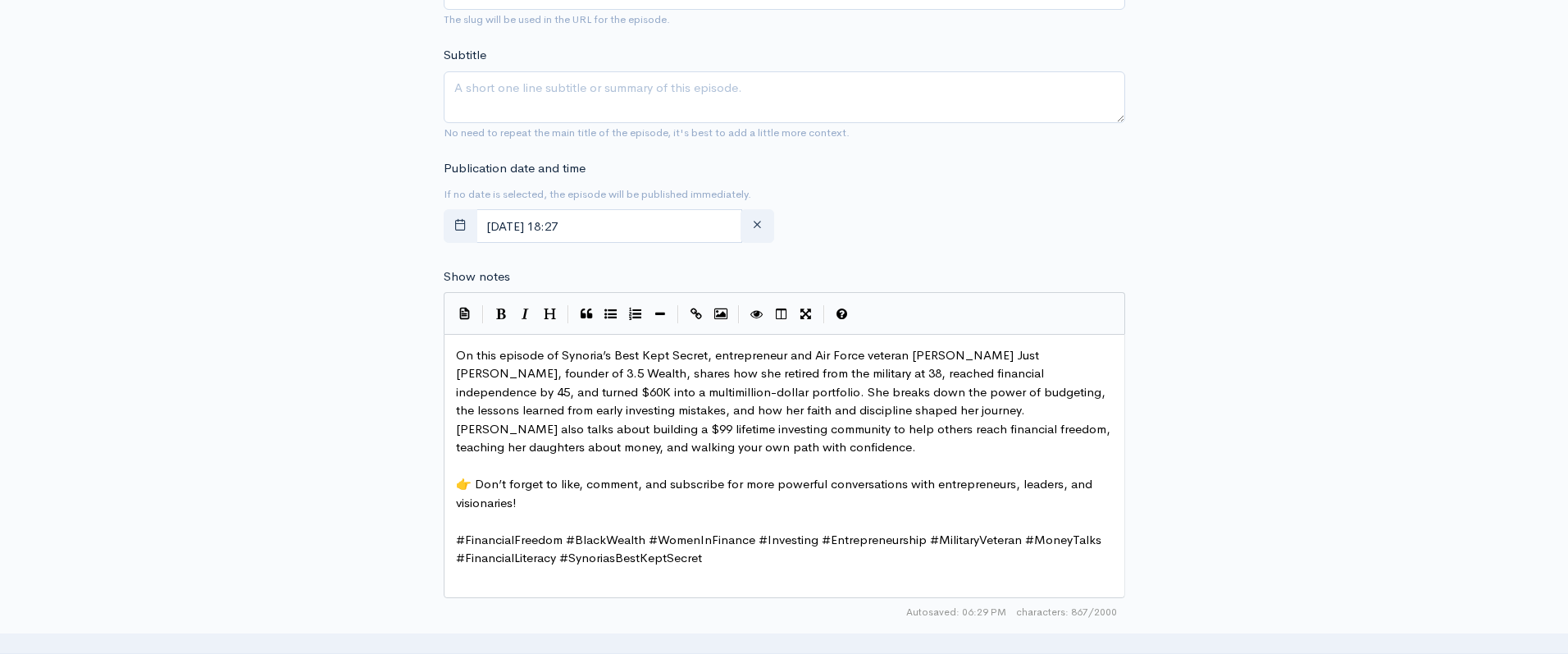
click at [622, 399] on pre "On this episode of Synoria’s Best Kept Secret, entrepreneur and Air Force veter…" at bounding box center [784, 401] width 663 height 110
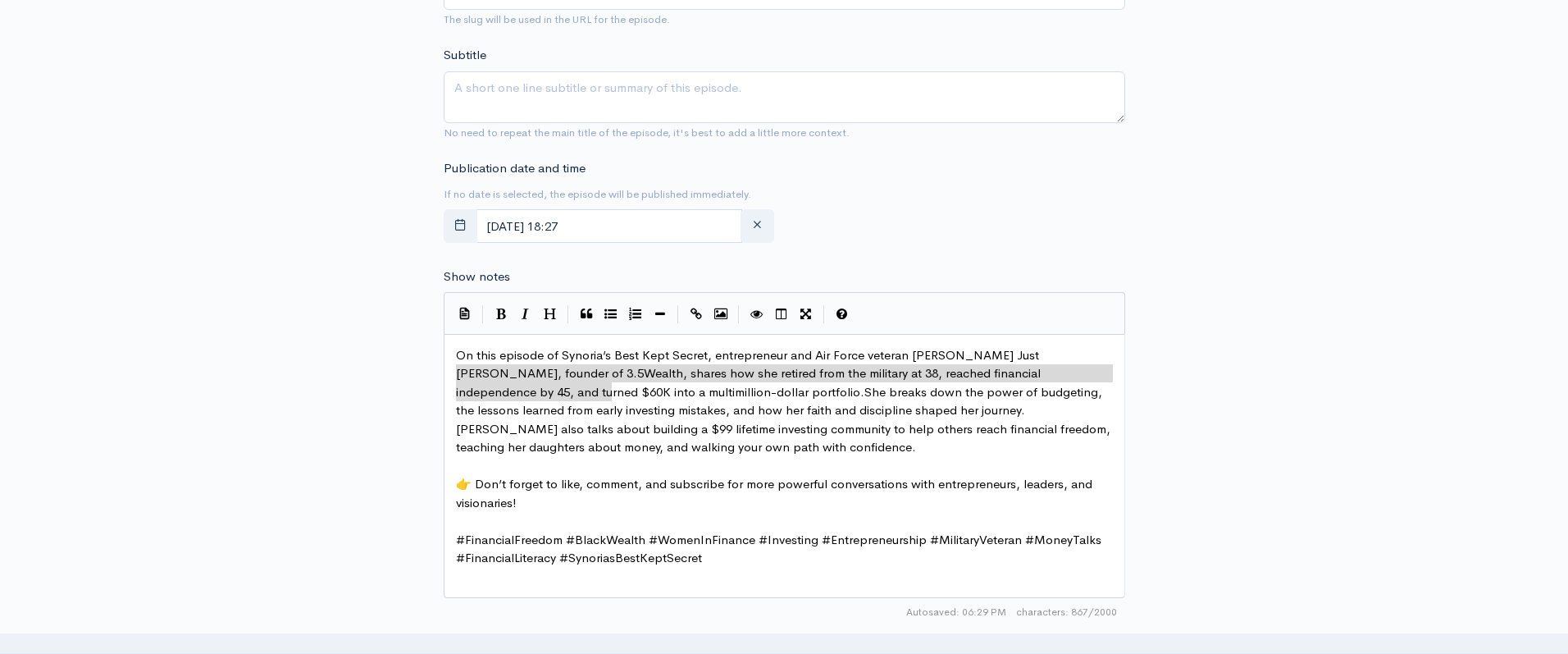
type textarea "On this episode of Synoria’s Best Kept Secret, entrepreneur and Air Force veter…"
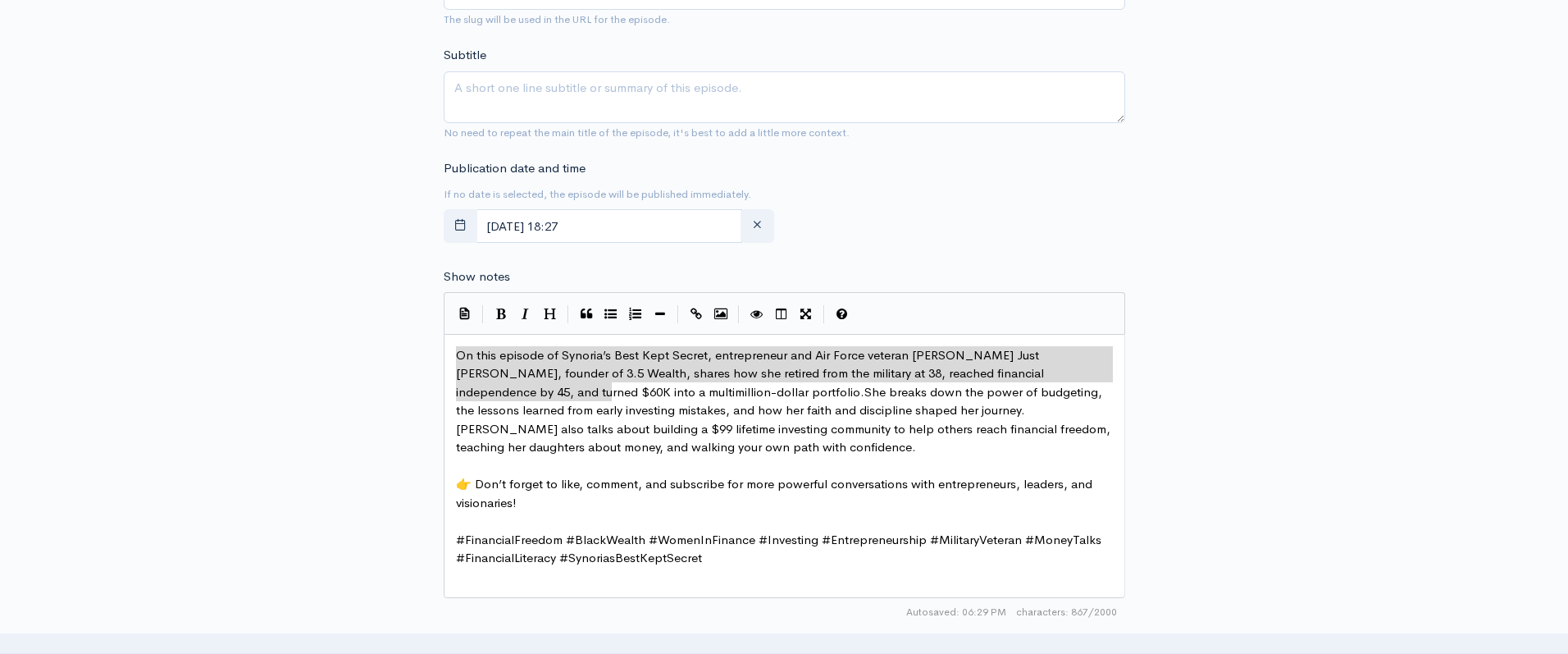
drag, startPoint x: 612, startPoint y: 395, endPoint x: 385, endPoint y: 337, distance: 234.3
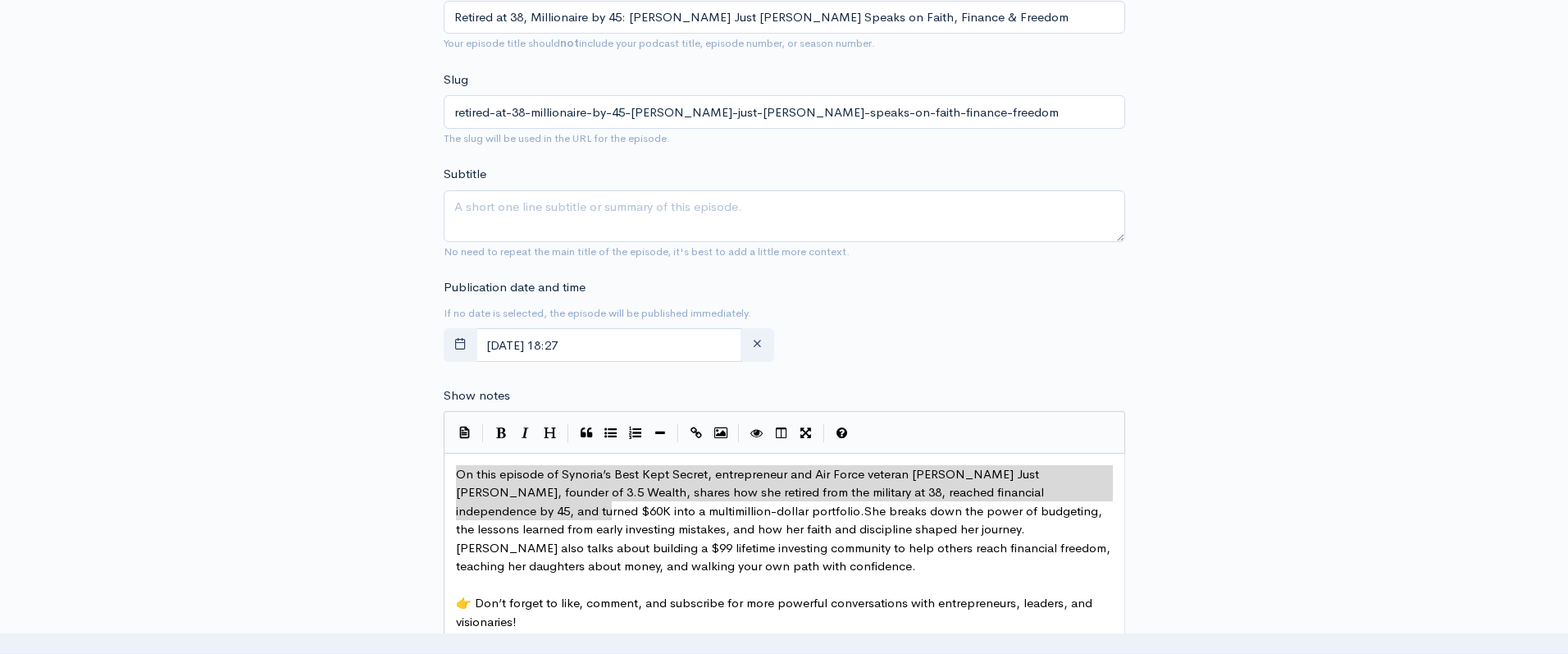
scroll to position [586, 0]
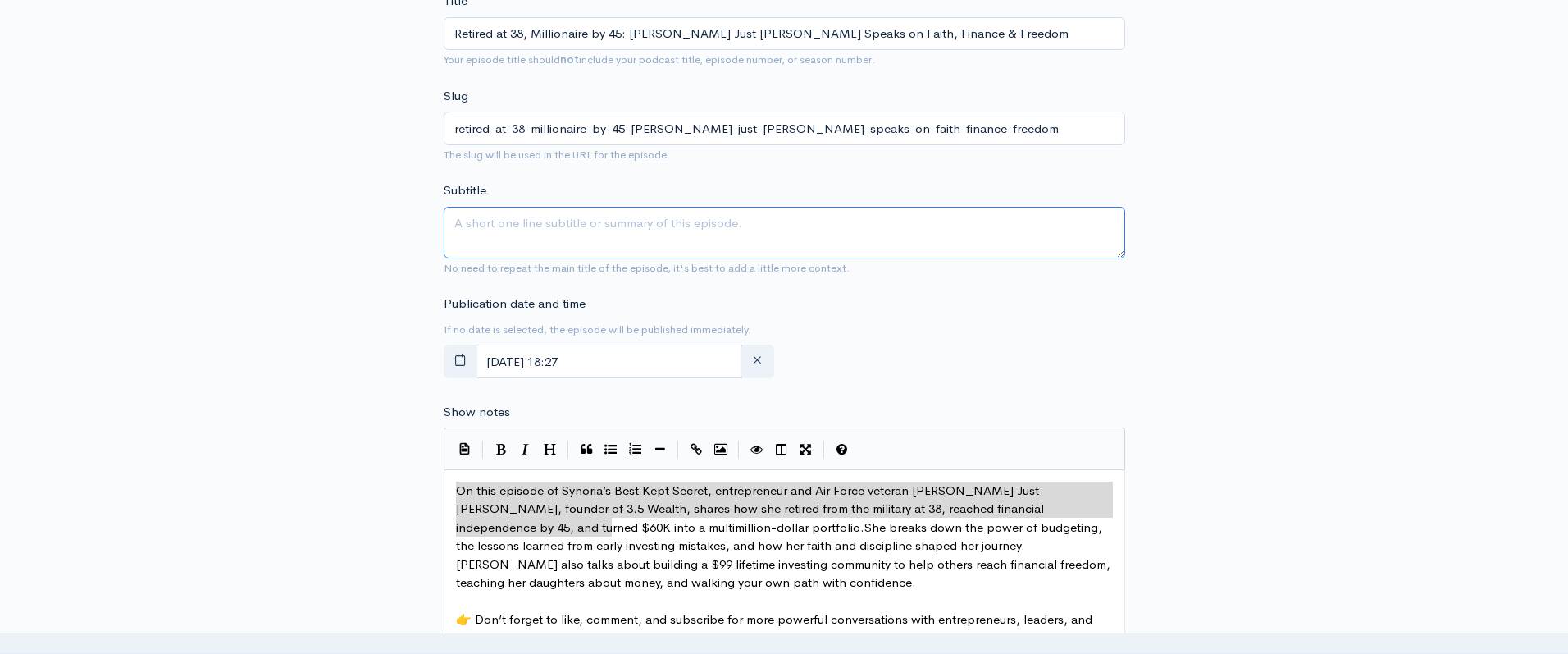
click at [505, 219] on textarea "Subtitle" at bounding box center [784, 232] width 681 height 52
paste textarea "On this episode of Synoria’s Best Kept Secret, entrepreneur and Air Force veter…"
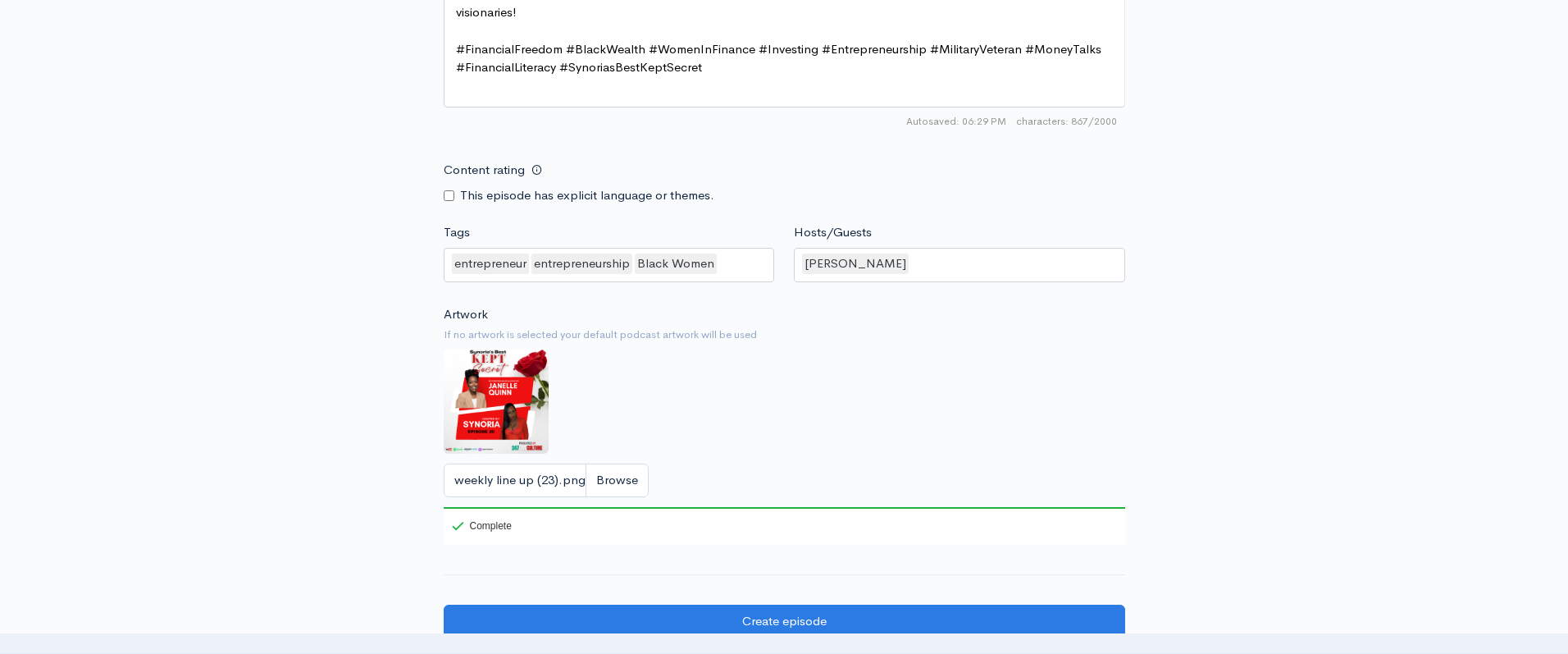
scroll to position [1468, 0]
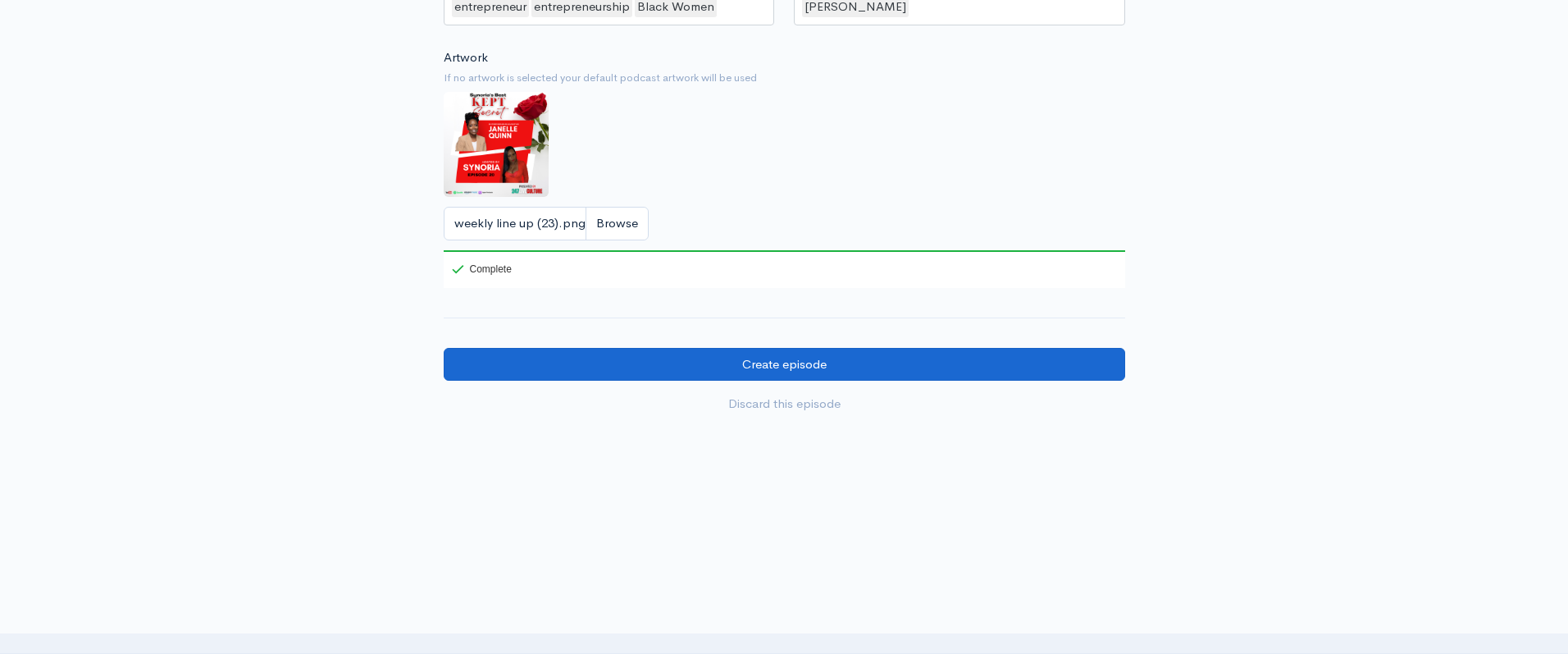
type textarea "On this episode of Synoria’s Best Kept Secret, entrepreneur and Air Force veter…"
click at [744, 361] on input "Create episode" at bounding box center [784, 364] width 681 height 33
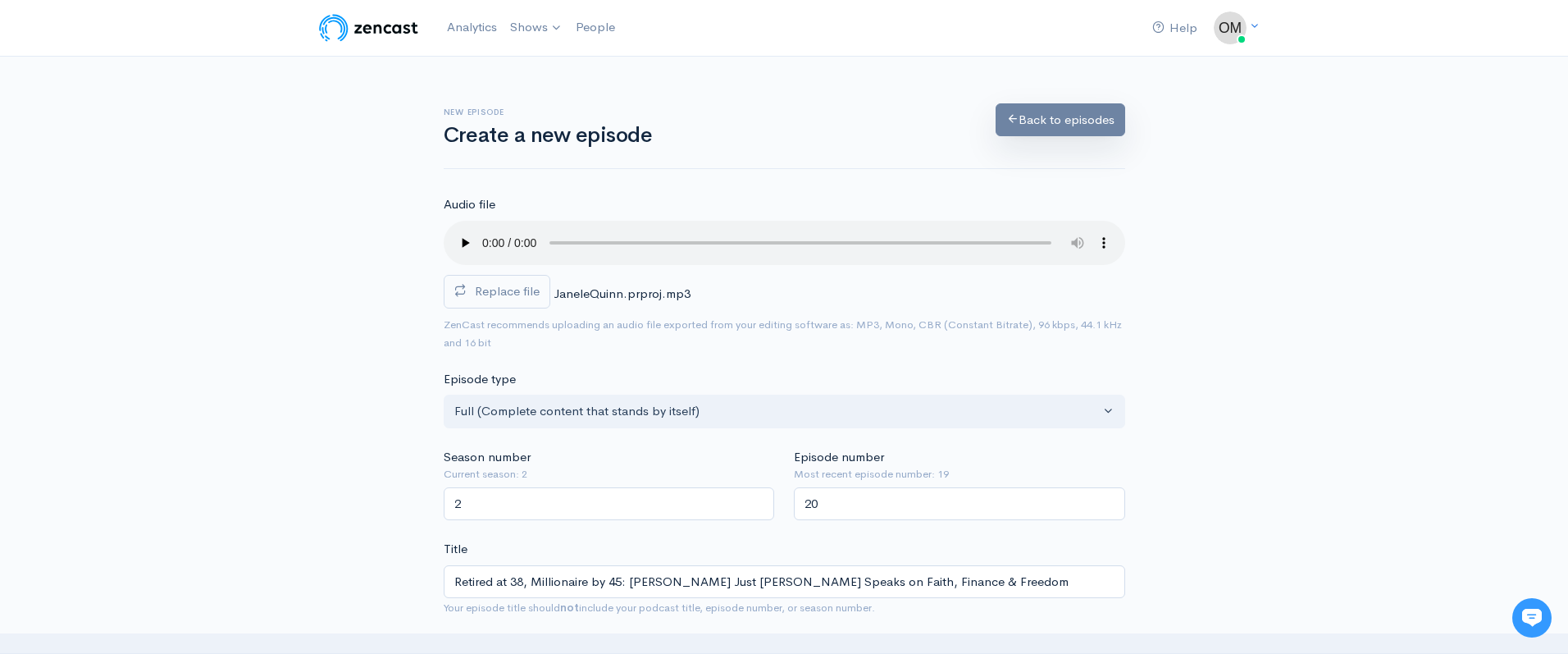
click at [1065, 124] on link "Back to episodes" at bounding box center [1060, 120] width 130 height 33
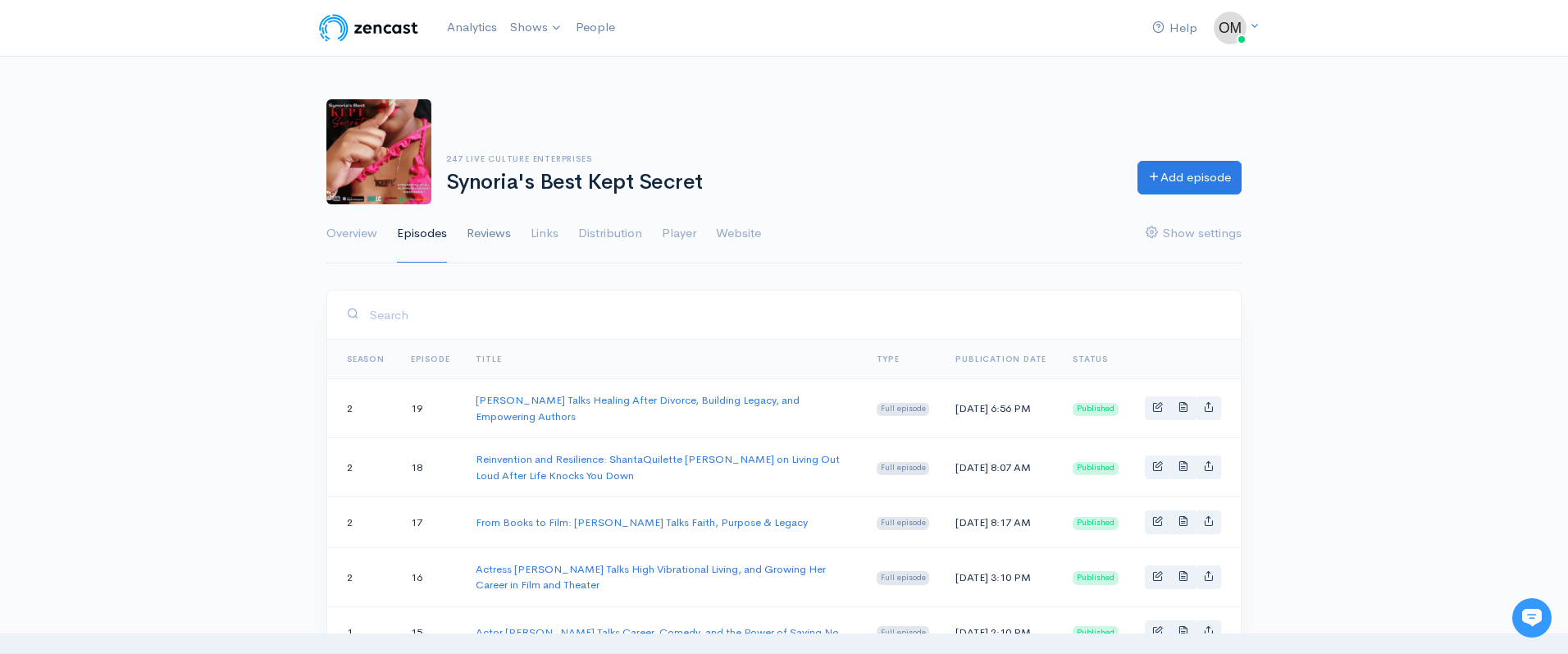
click at [482, 234] on link "Reviews" at bounding box center [488, 233] width 44 height 60
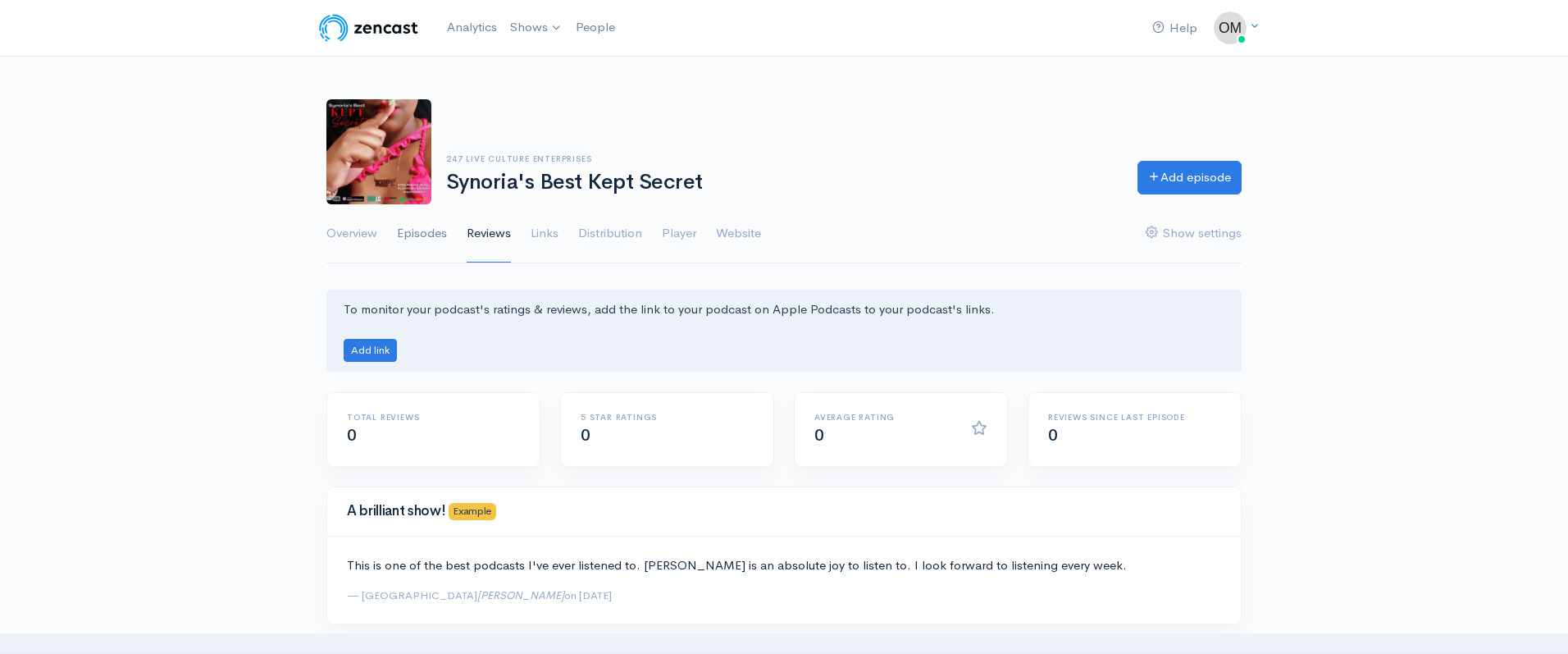
click at [406, 231] on link "Episodes" at bounding box center [422, 233] width 50 height 60
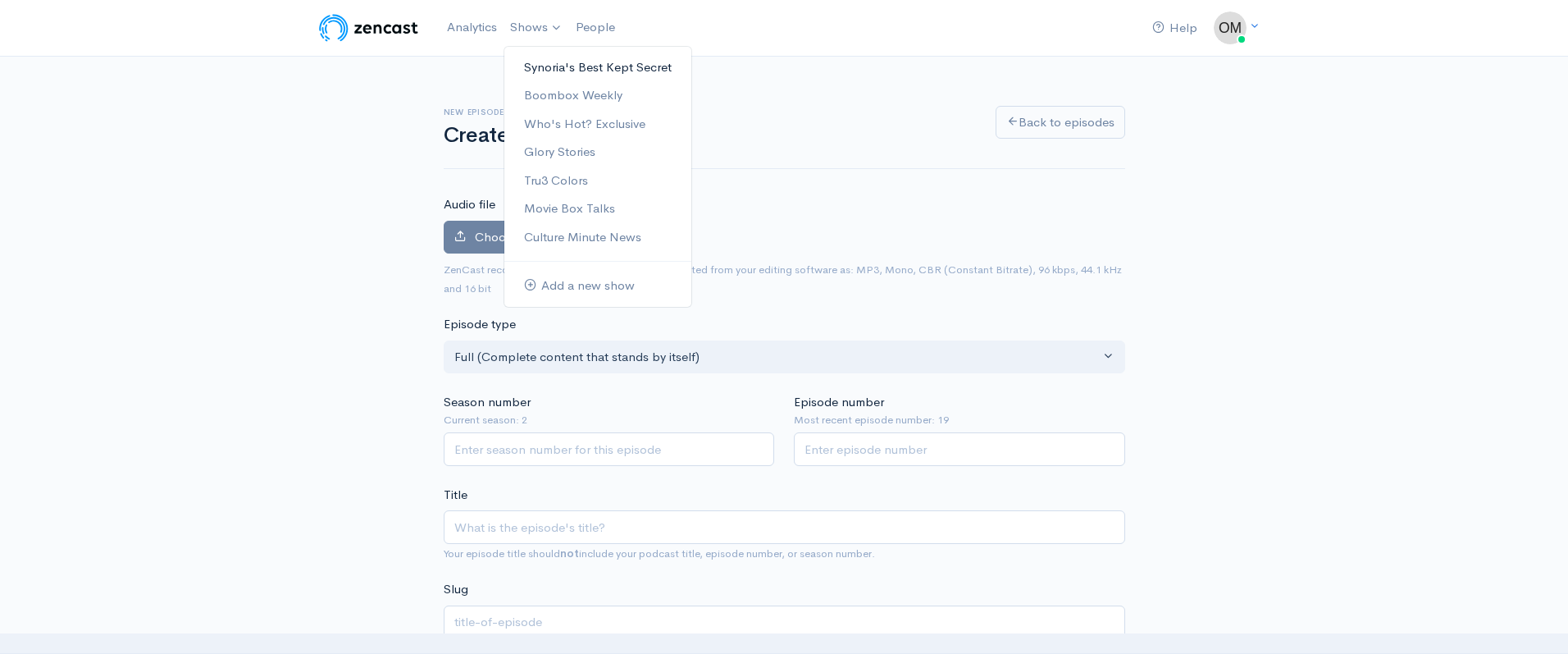
click at [544, 59] on link "Synoria's Best Kept Secret" at bounding box center [598, 67] width 187 height 28
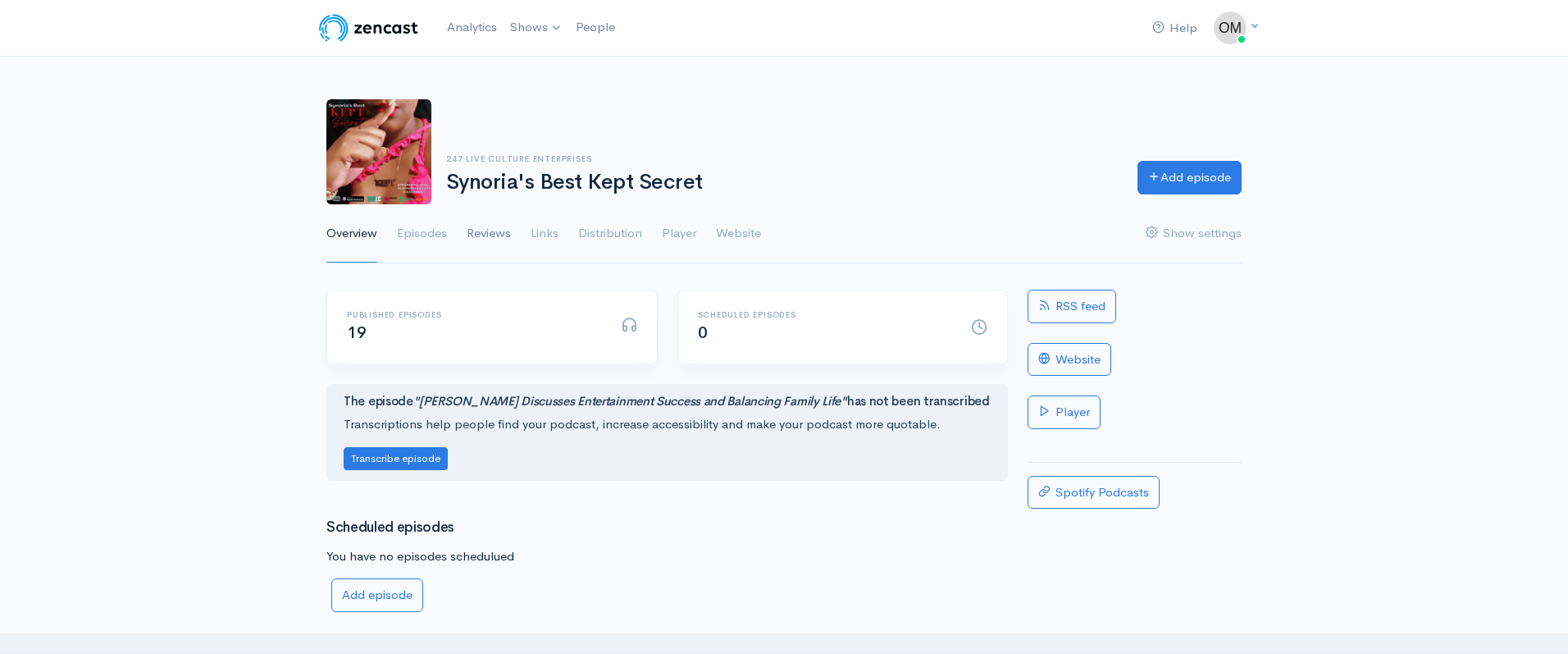
click at [473, 231] on link "Reviews" at bounding box center [488, 233] width 44 height 60
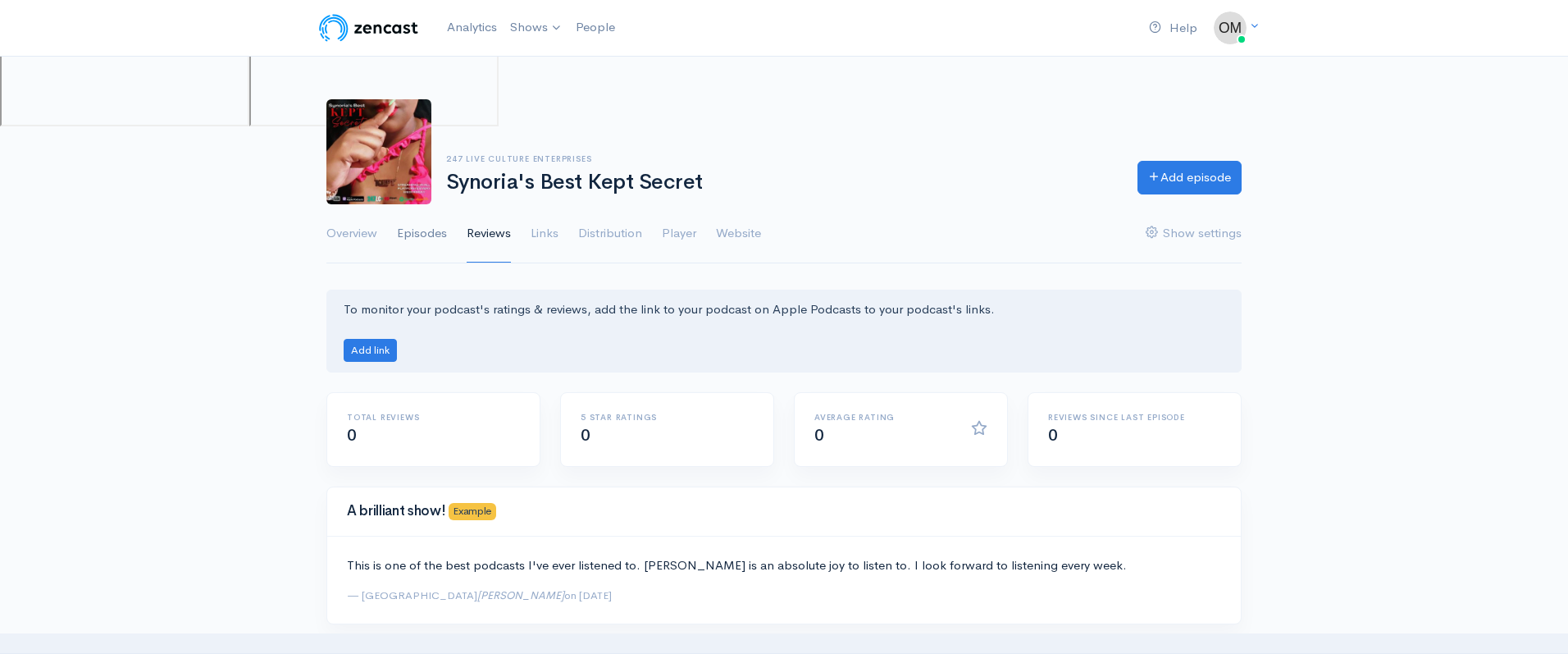
click at [427, 231] on link "Episodes" at bounding box center [422, 233] width 50 height 60
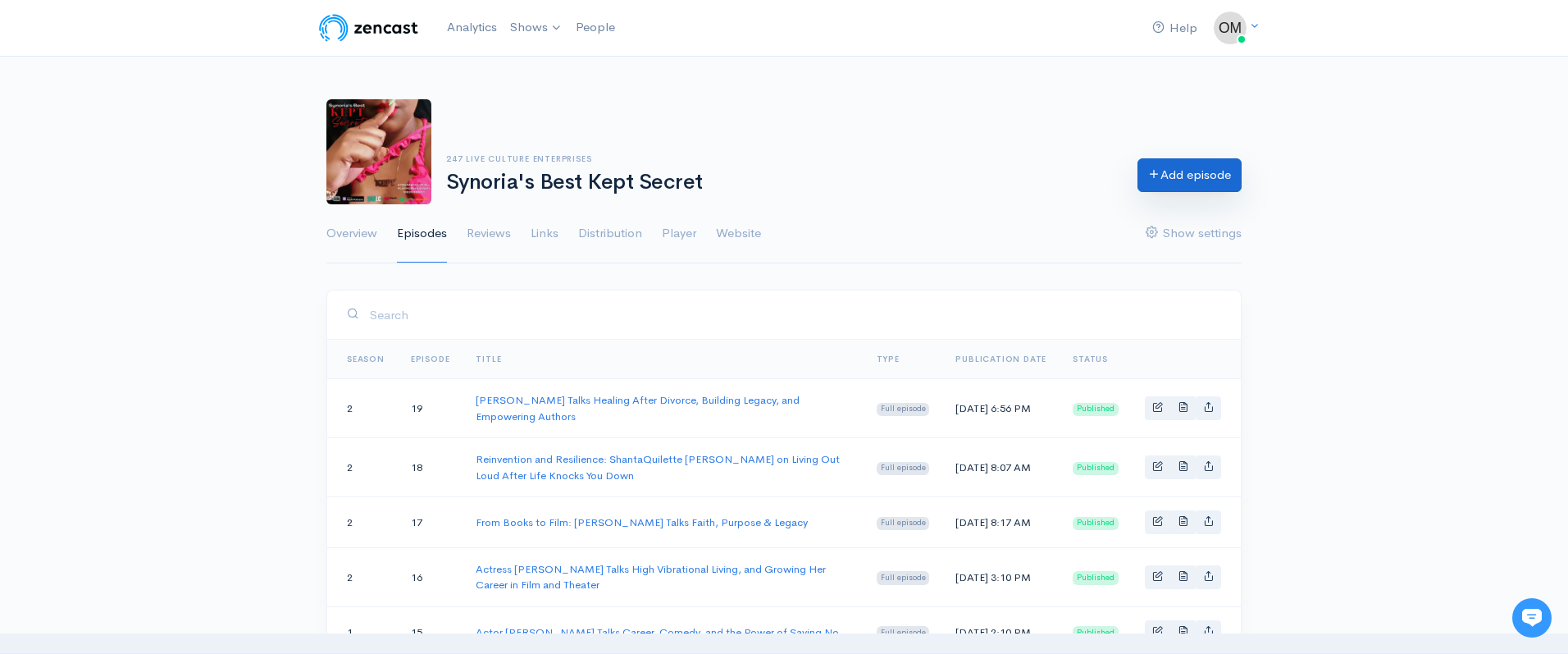
click at [1188, 181] on link "Add episode" at bounding box center [1188, 175] width 104 height 33
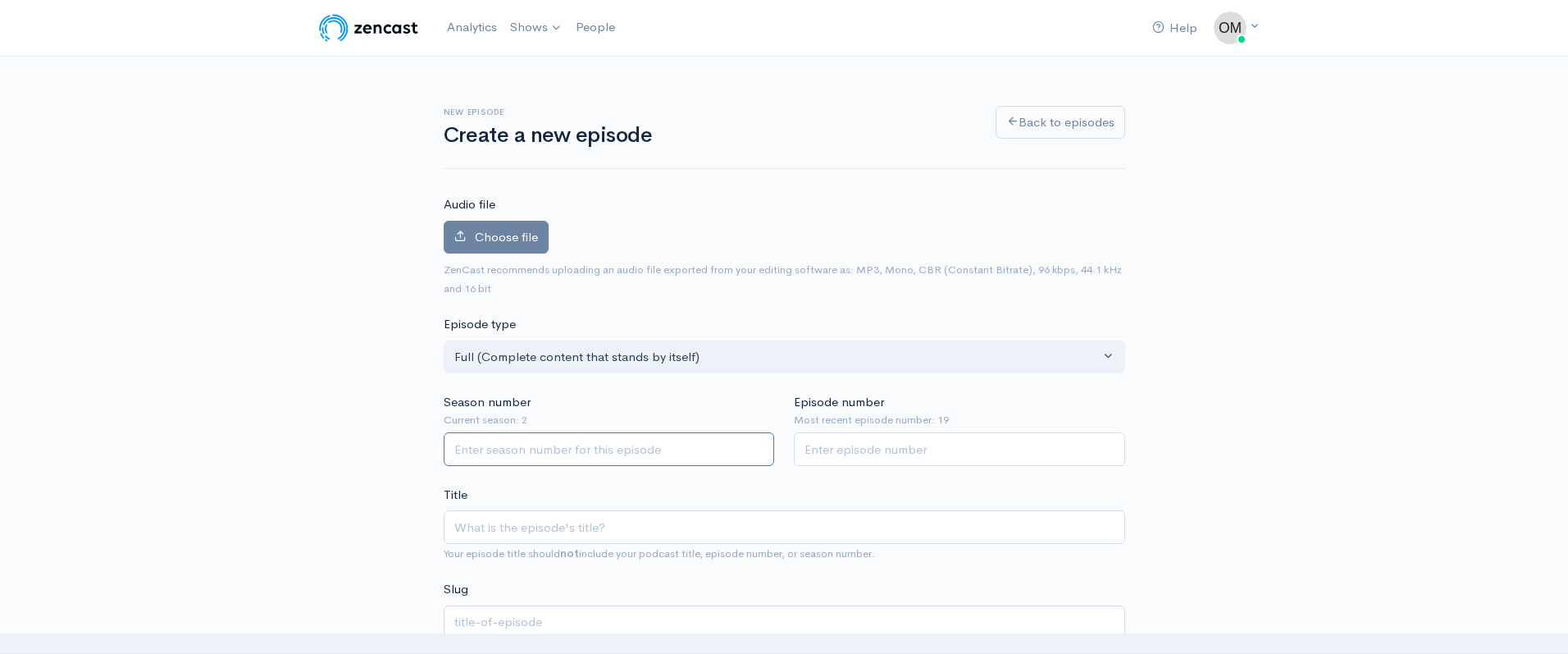
click at [591, 440] on input "Season number" at bounding box center [609, 449] width 331 height 33
type input "2"
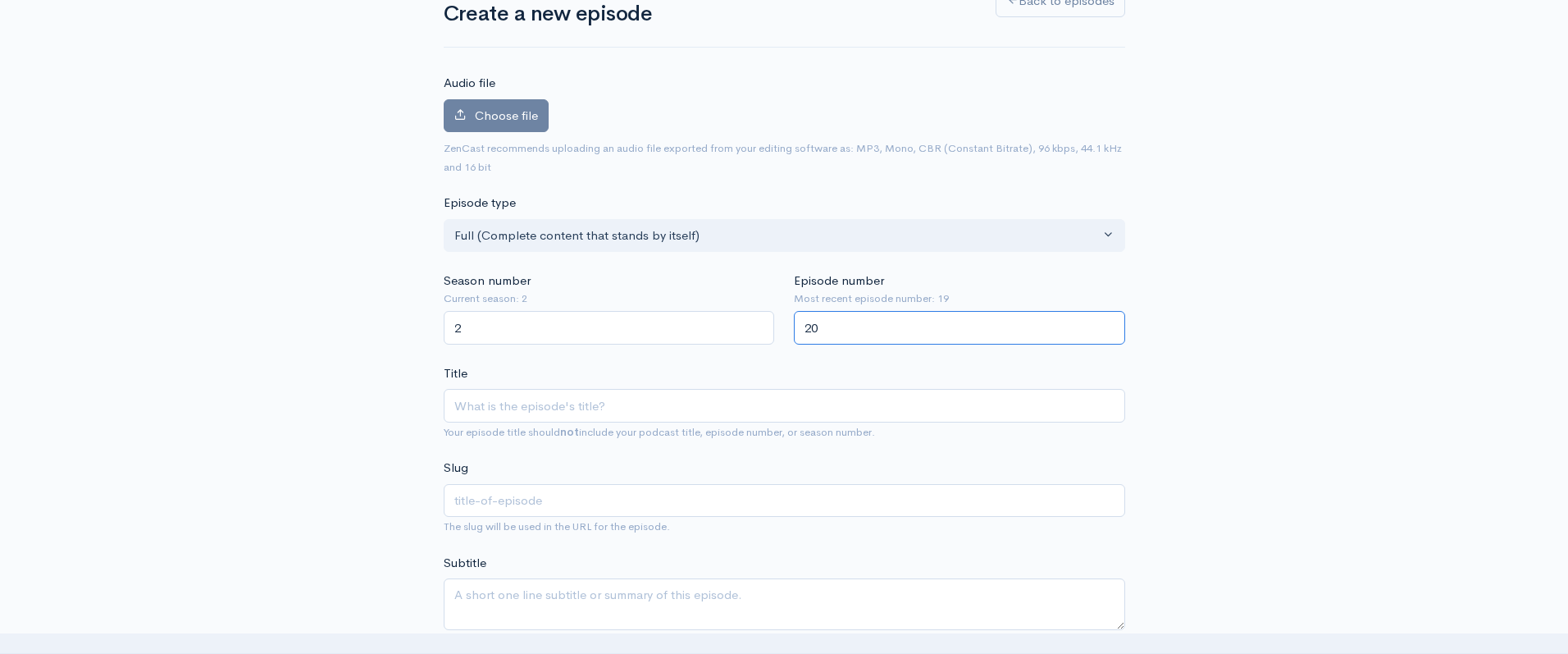
scroll to position [126, 0]
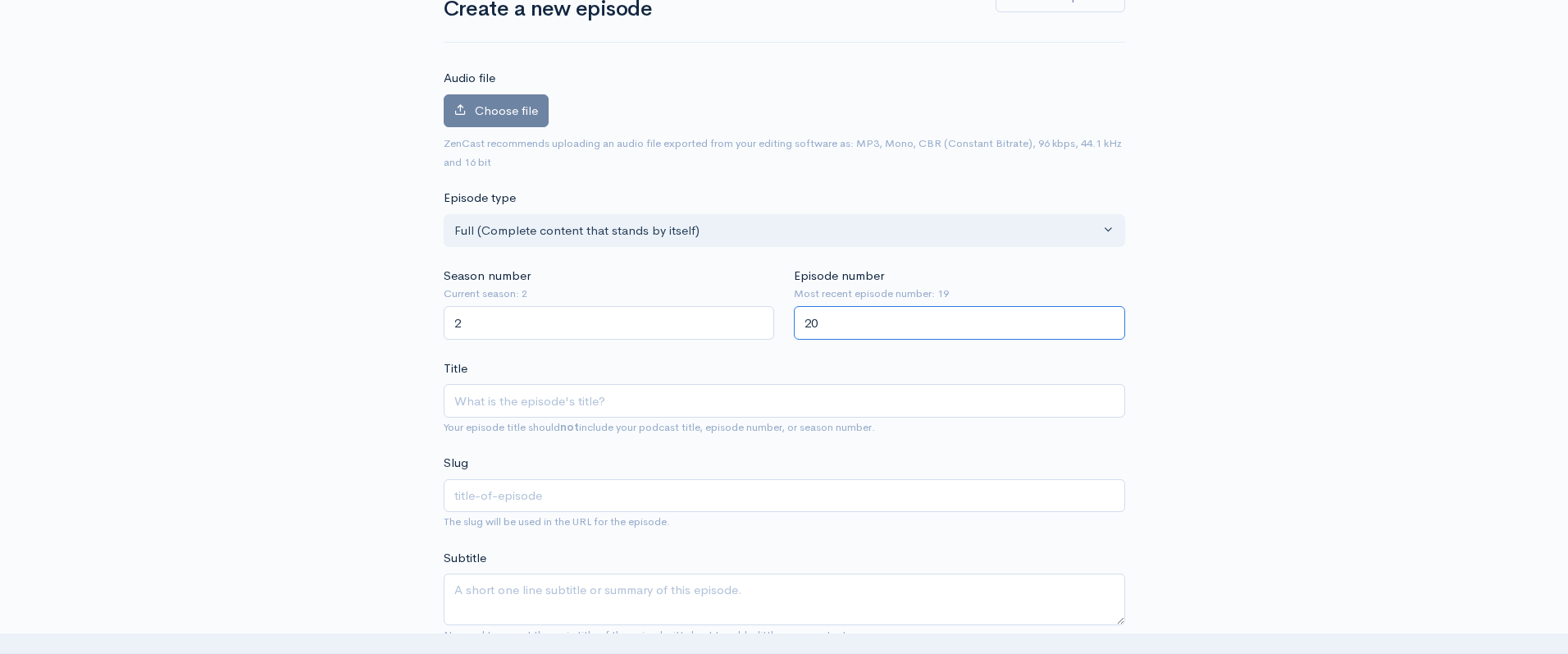
type input "20"
click at [515, 492] on input "text" at bounding box center [784, 496] width 681 height 33
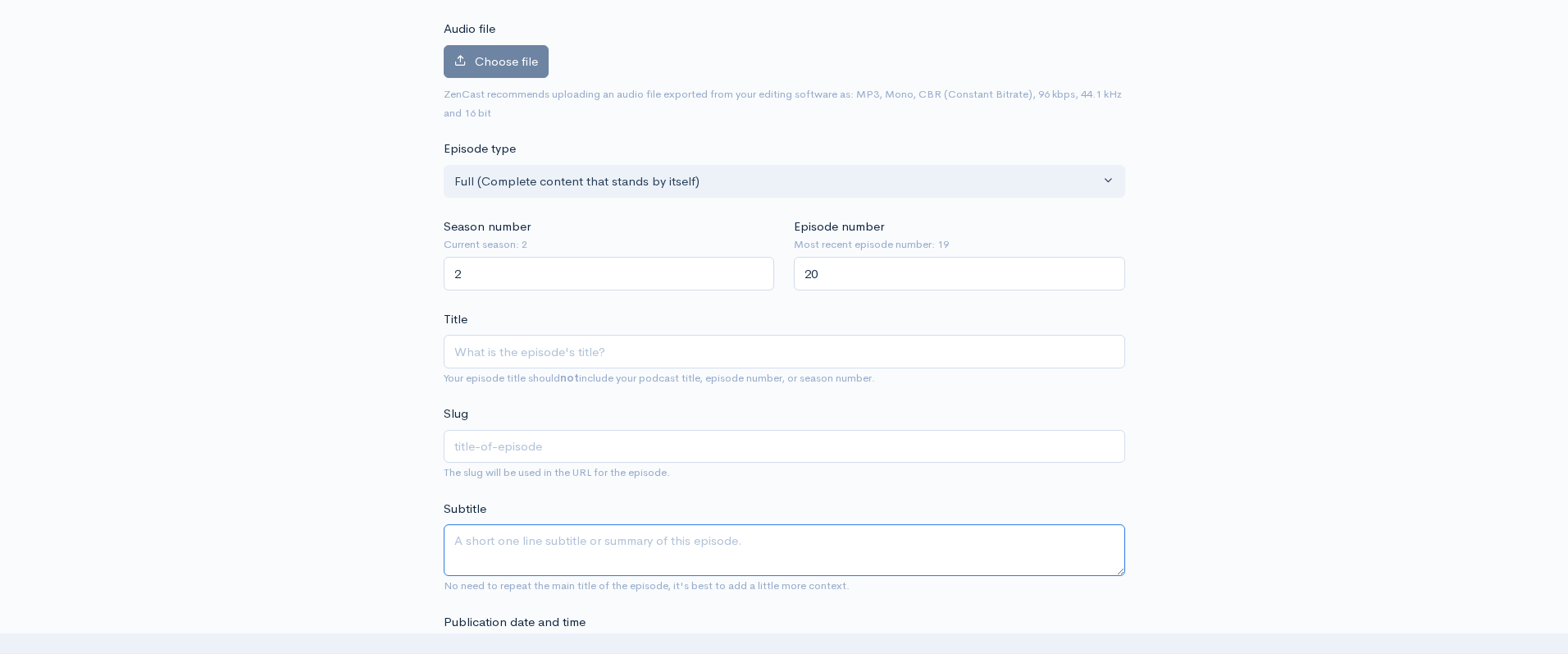
click at [488, 570] on textarea "Subtitle" at bounding box center [784, 550] width 681 height 52
paste textarea "On this episode of Synoria’s Best Kept Secret, entrepreneur and Air Force veter…"
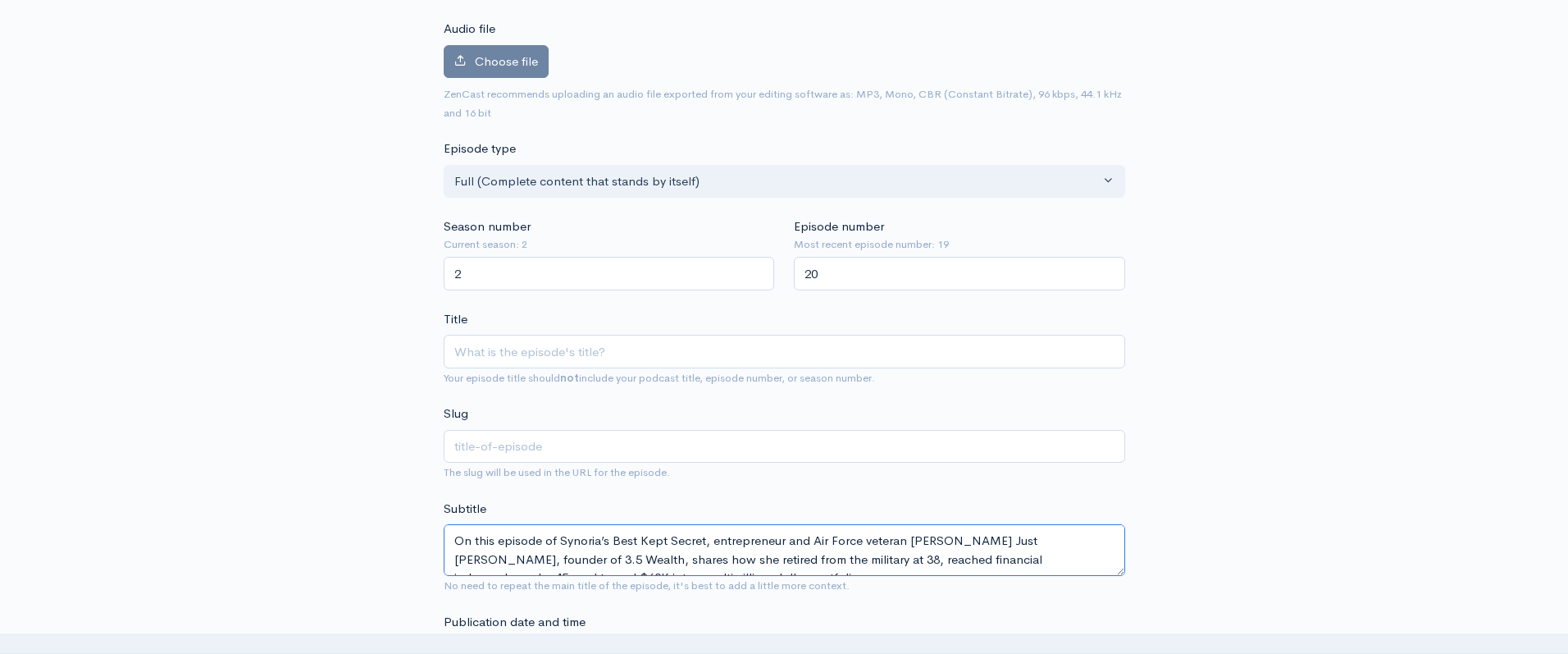
scroll to position [11, 0]
type textarea "On this episode of Synoria’s Best Kept Secret, entrepreneur and Air Force veter…"
click at [537, 435] on input "text" at bounding box center [784, 446] width 681 height 33
click at [506, 341] on input "Title" at bounding box center [784, 351] width 681 height 33
paste input "Retired at 38, Millionaire by 45: [PERSON_NAME] Just [PERSON_NAME] Speaks on Fa…"
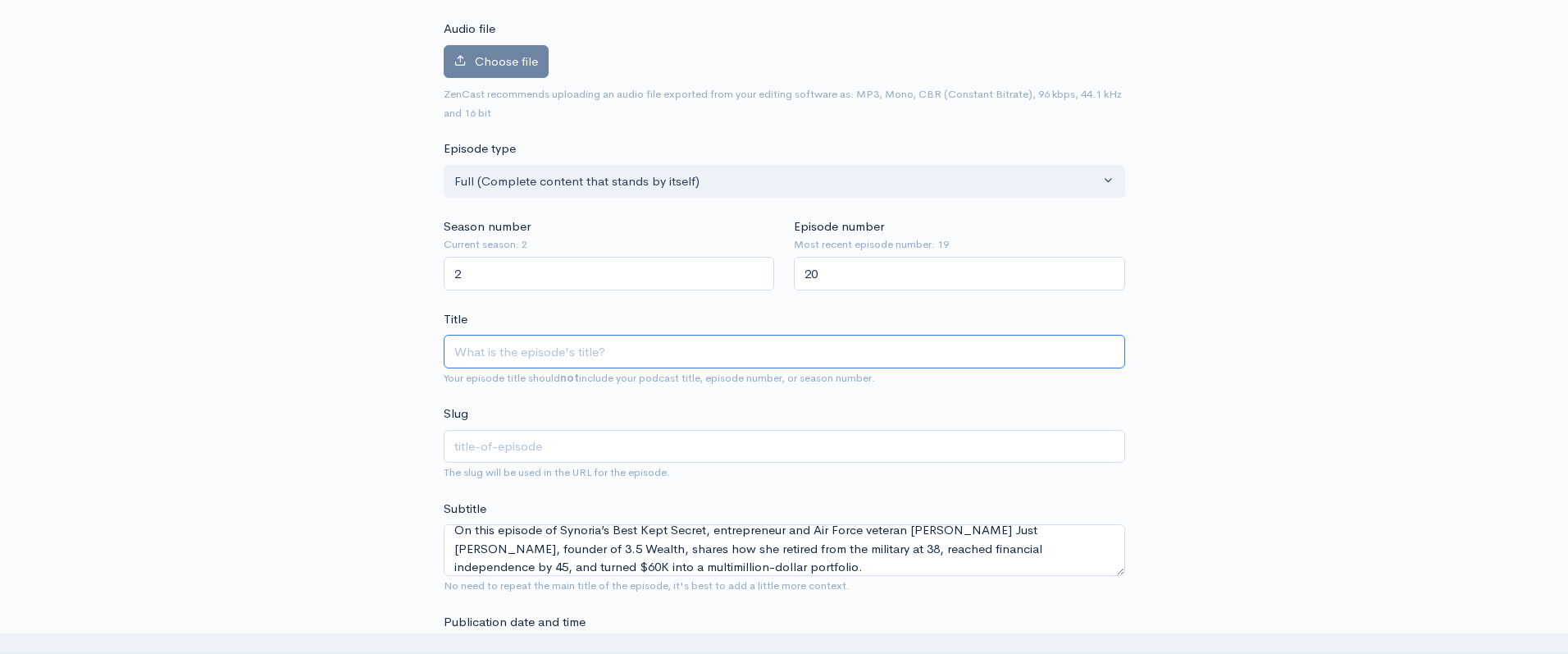
type input "Retired at 38, Millionaire by 45: [PERSON_NAME] Just [PERSON_NAME] Speaks on Fa…"
type input "retired-at-38-millionaire-by-45-[PERSON_NAME]-just-[PERSON_NAME]-speaks-on-fait…"
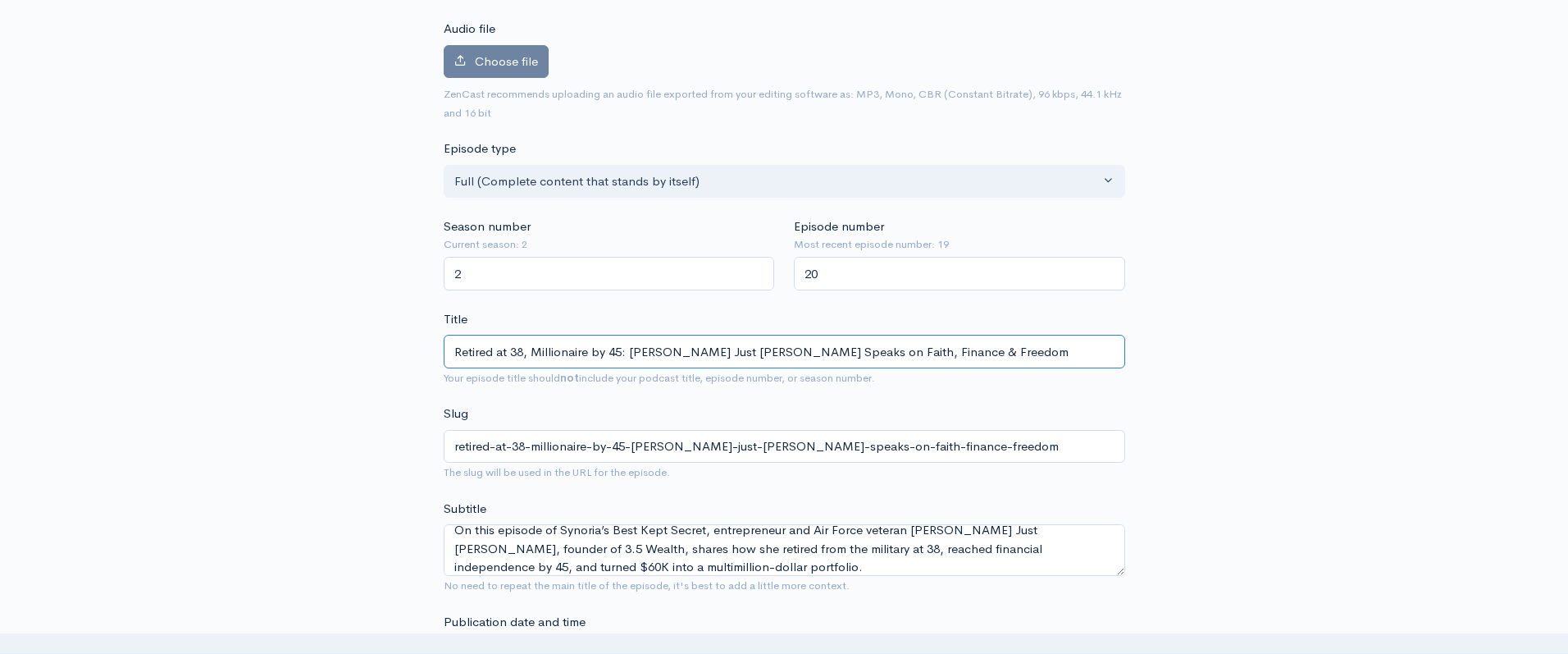
type input "Retired at 38, Millionaire by 45: [PERSON_NAME] Just [PERSON_NAME] Speaks on Fa…"
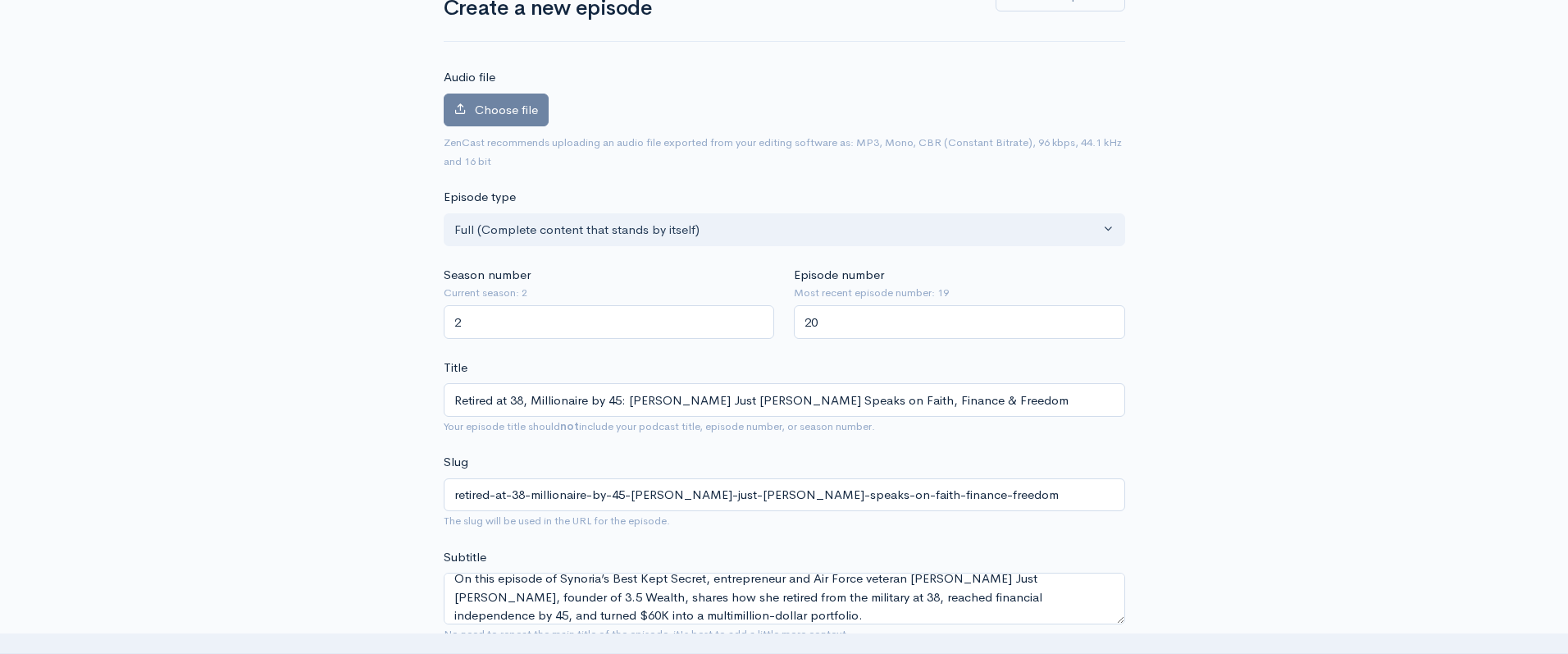
scroll to position [98, 0]
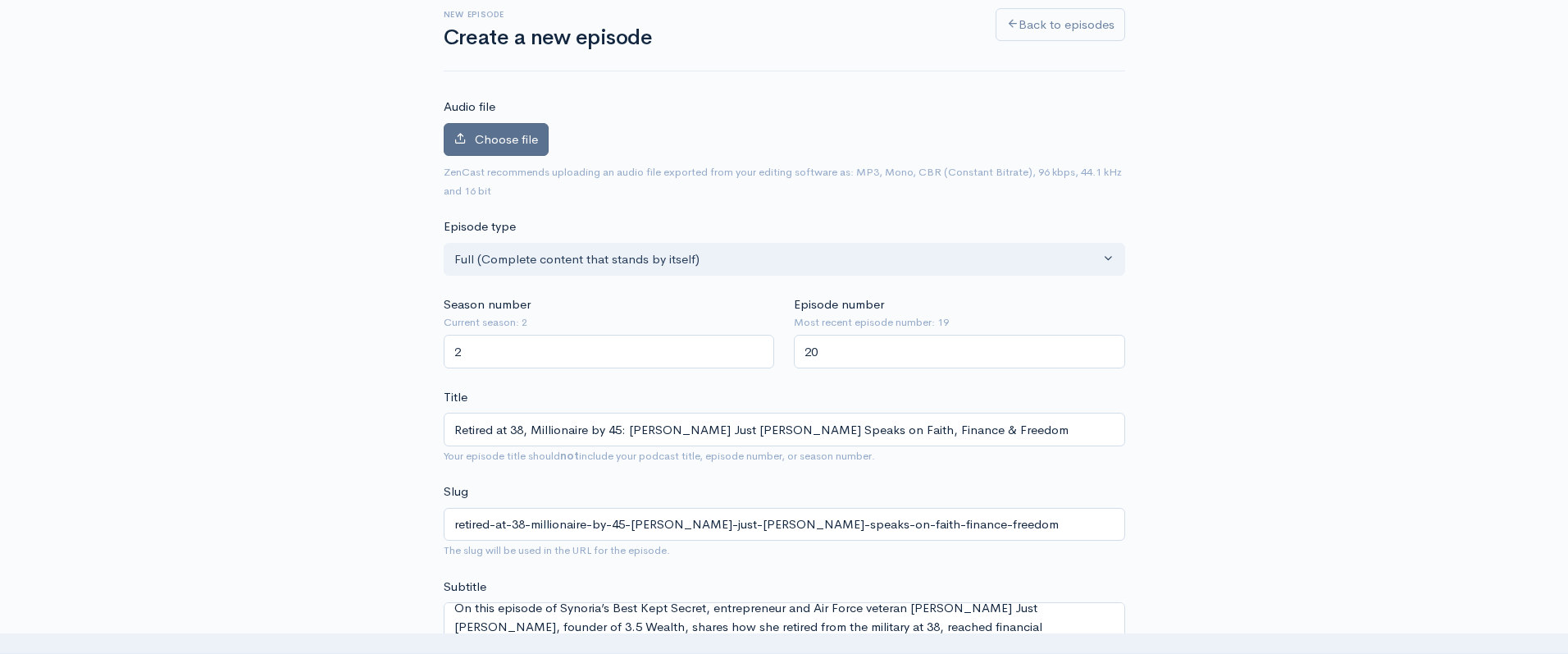
click at [503, 136] on span "Choose file" at bounding box center [506, 139] width 63 height 16
click at [0, 0] on input "Choose file" at bounding box center [0, 0] width 0 height 0
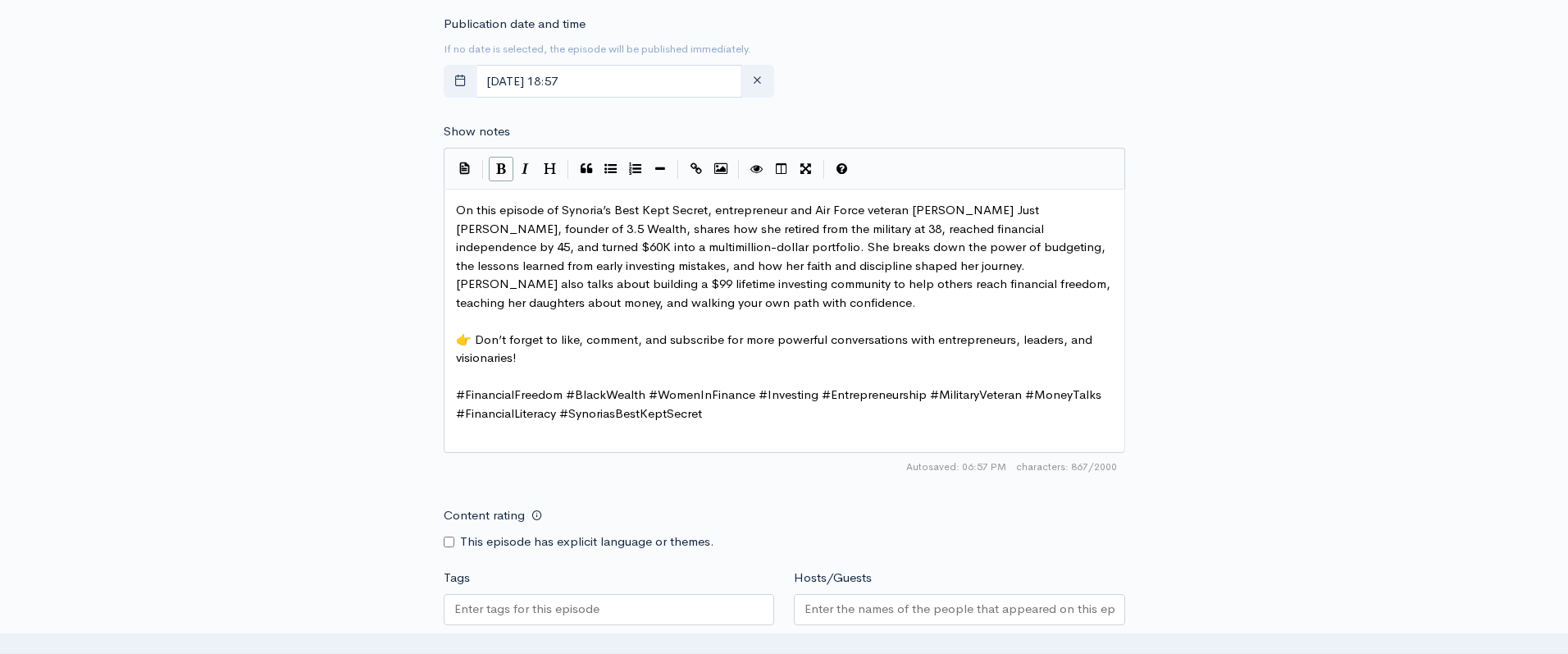
scroll to position [1155, 0]
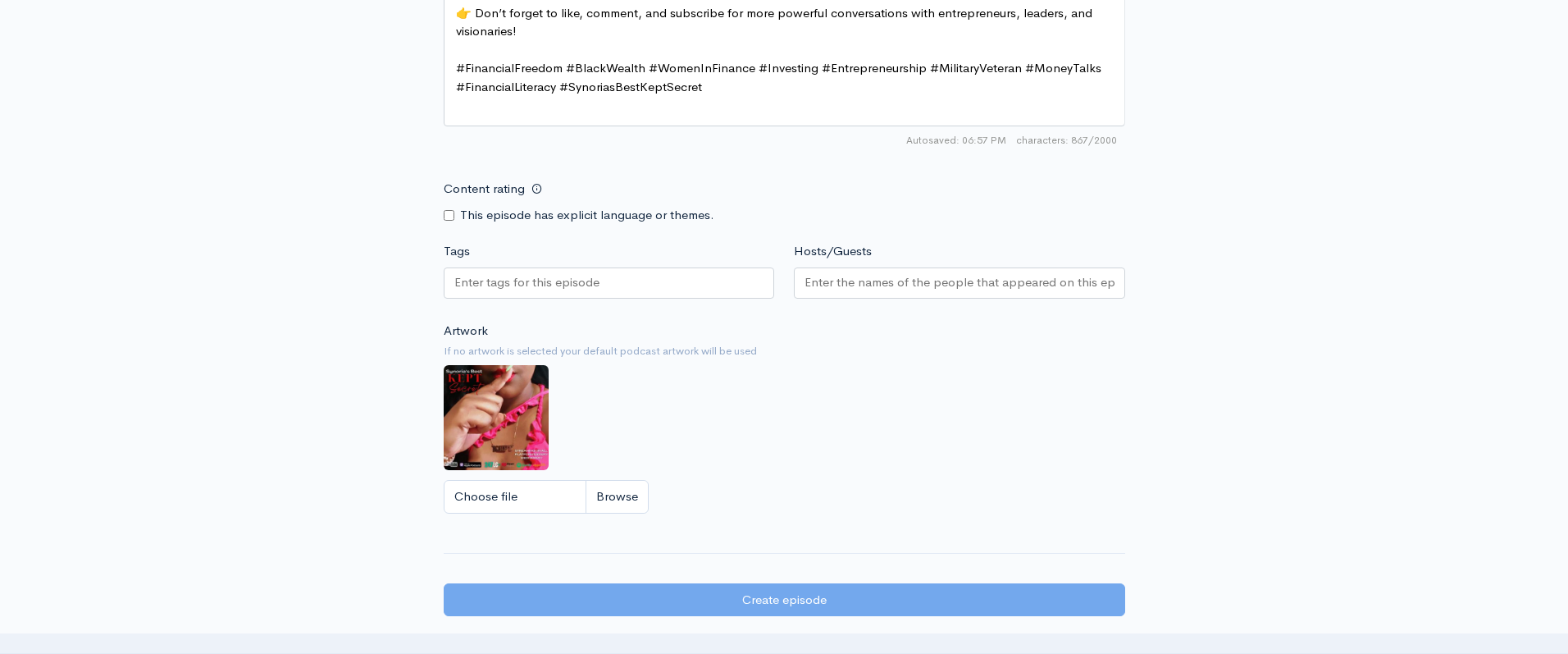
click at [583, 285] on input "Tags" at bounding box center [528, 282] width 147 height 19
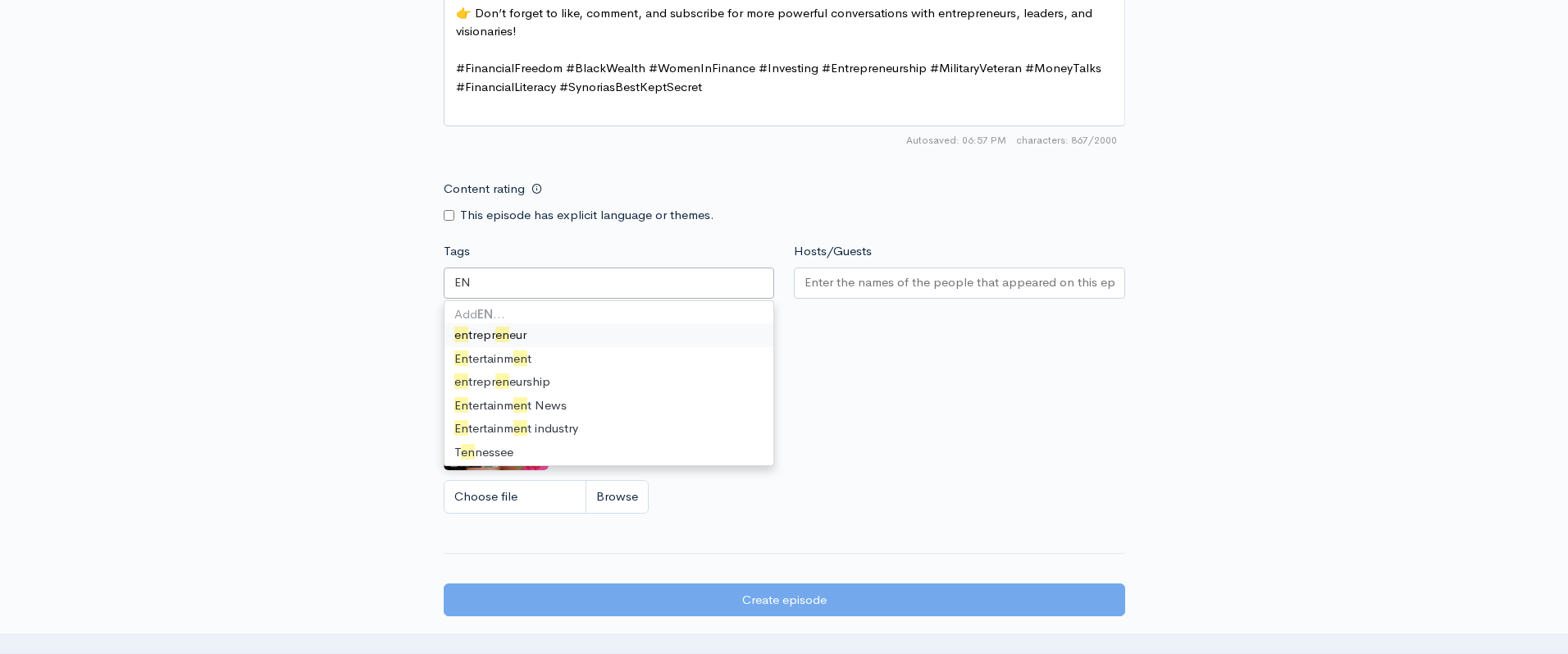
type input "ENT"
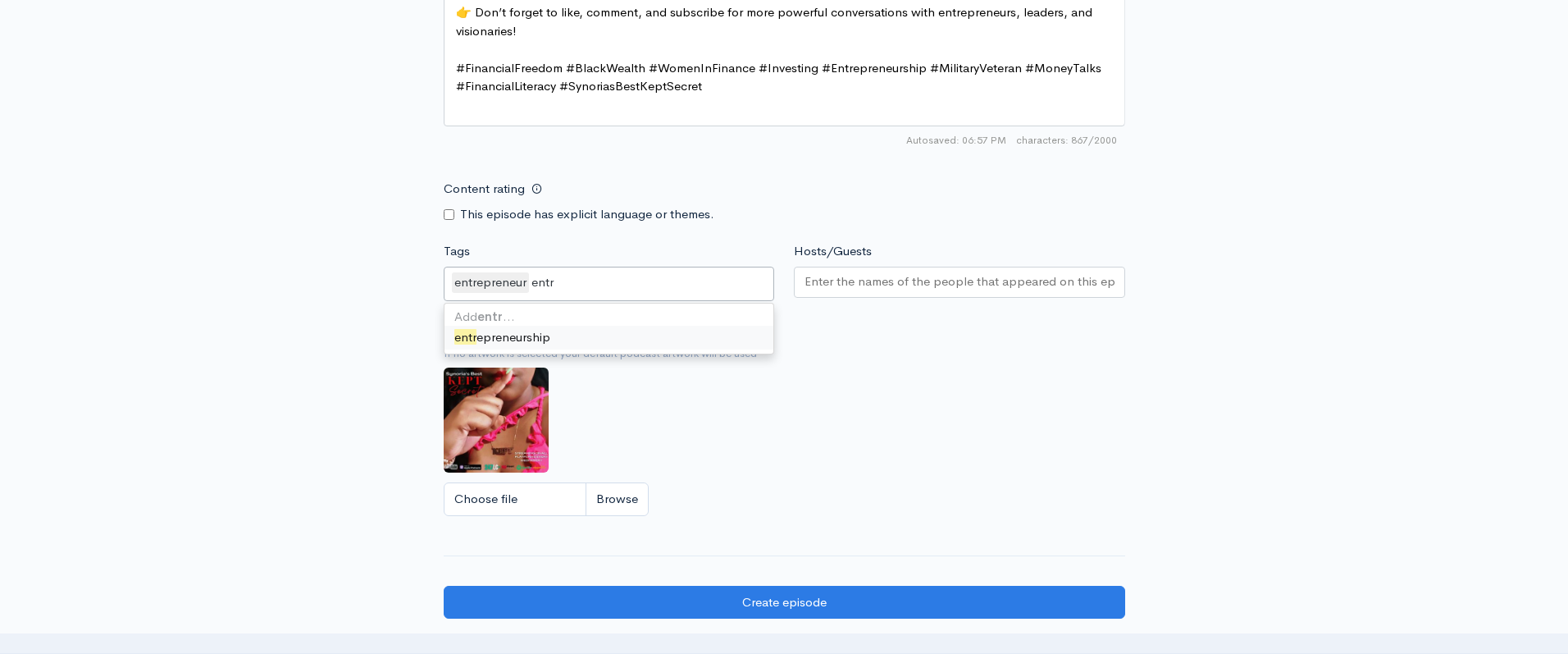
scroll to position [0, 0]
type input "entre"
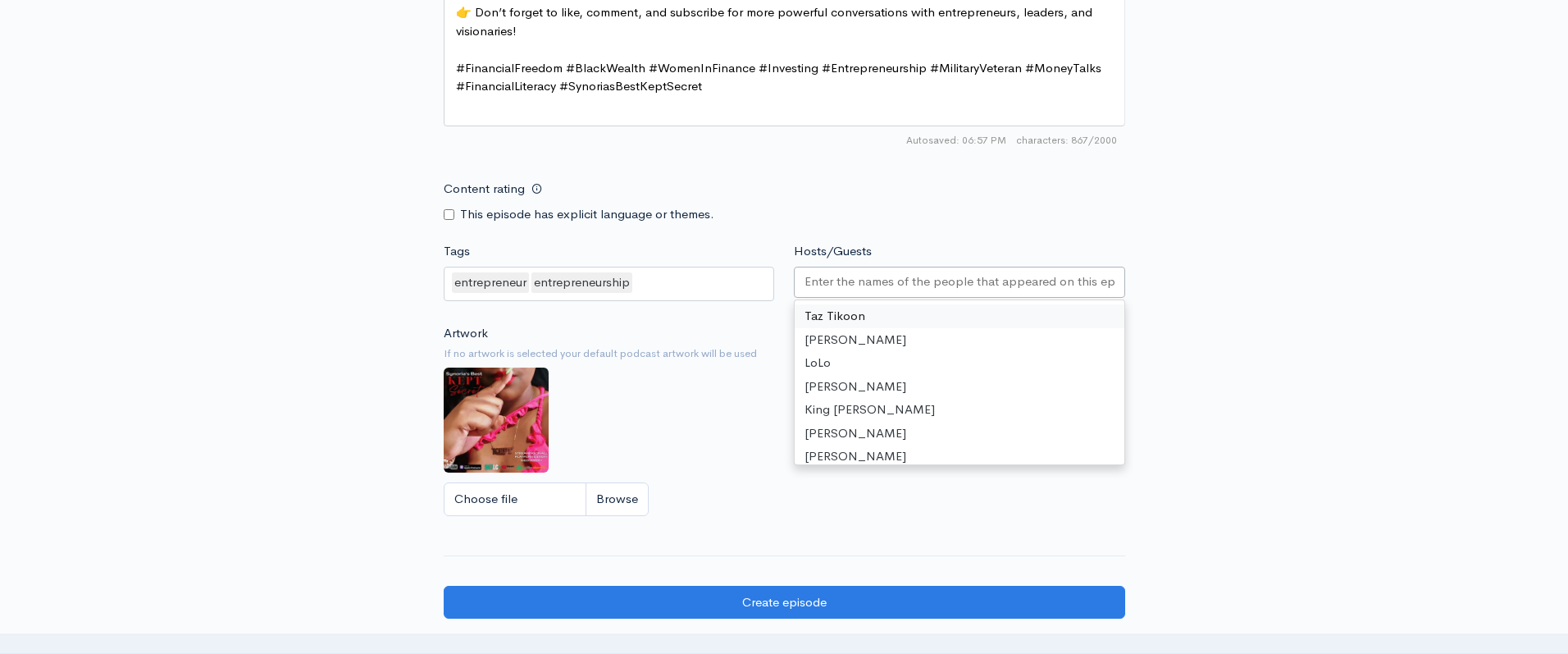
click at [856, 280] on input "Hosts/Guests" at bounding box center [959, 281] width 310 height 19
click at [749, 419] on div "Artwork If no artwork is selected your default podcast artwork will be used Cho…" at bounding box center [784, 425] width 681 height 202
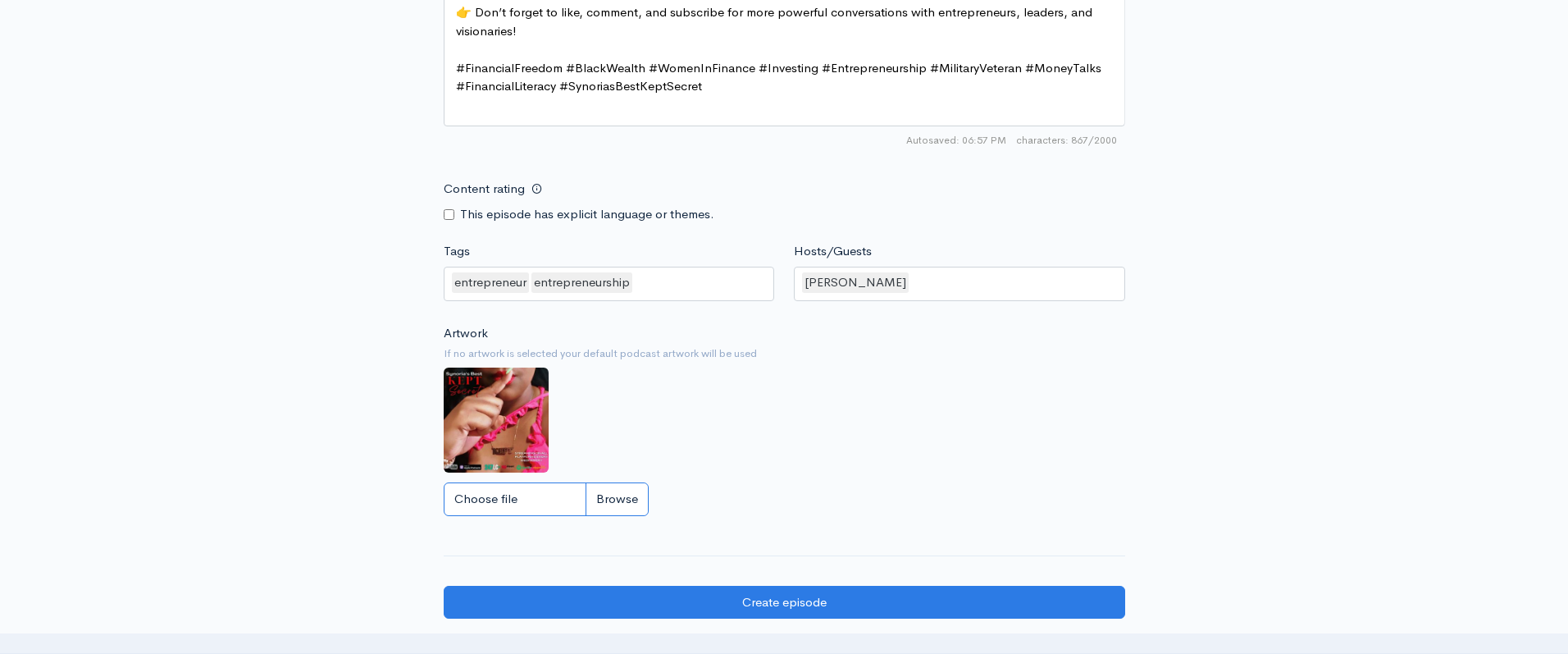
click at [634, 488] on input "Choose file" at bounding box center [546, 499] width 205 height 33
type input "C:\fakepath\weekly line up (23).png"
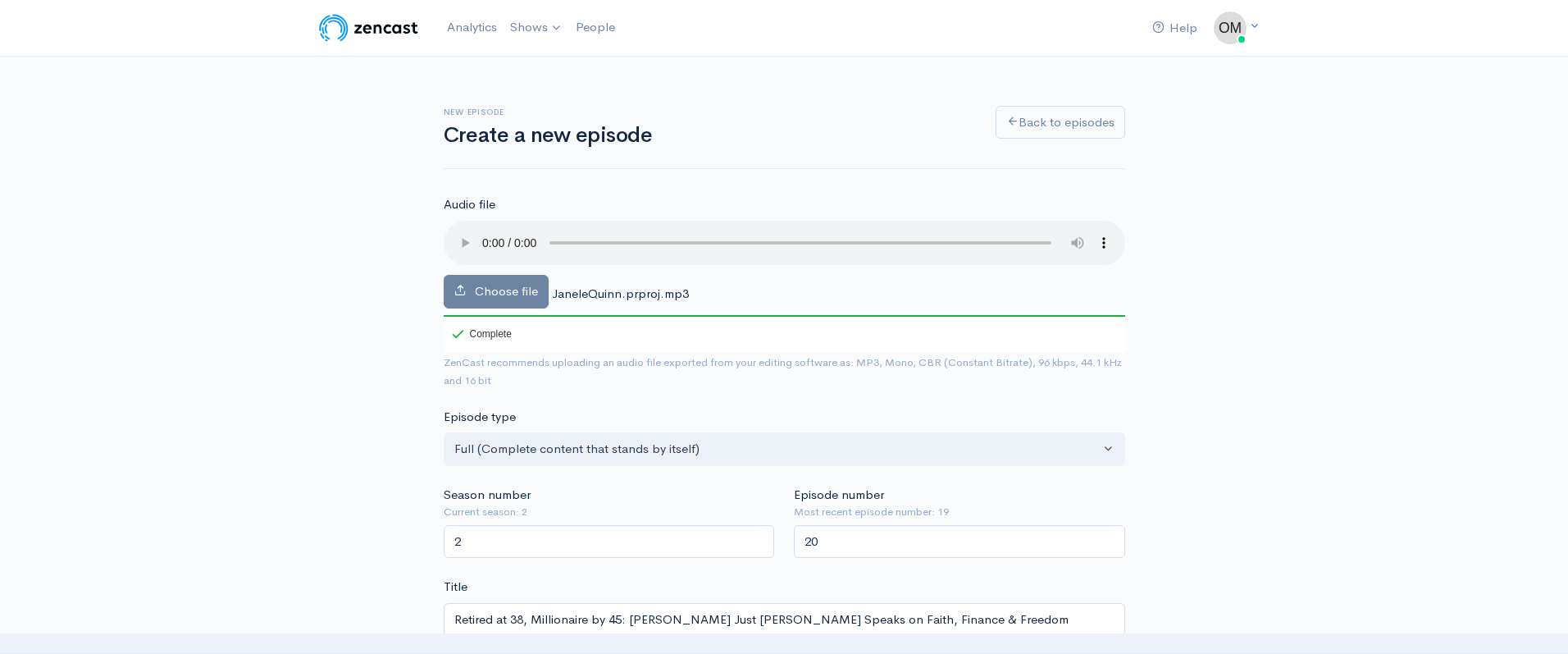
scroll to position [1468, 0]
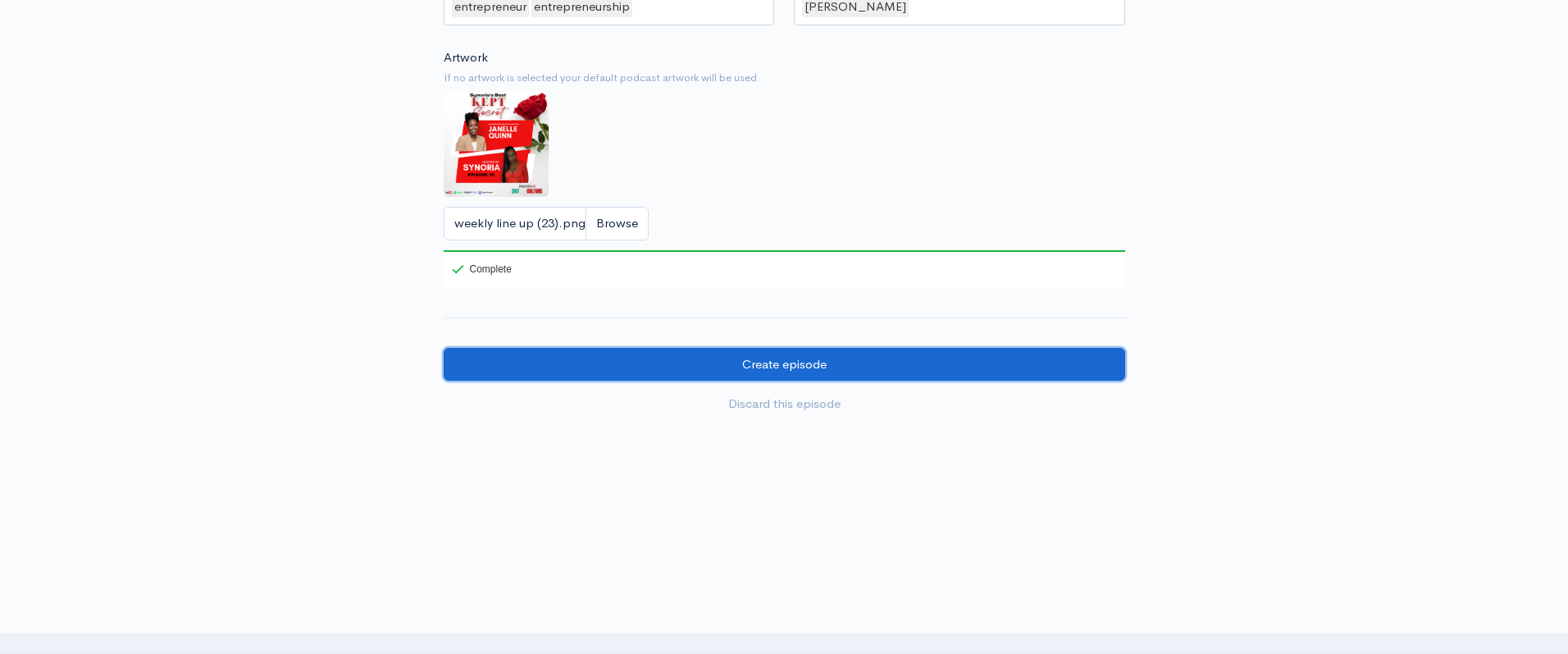
click at [846, 364] on input "Create episode" at bounding box center [784, 364] width 681 height 33
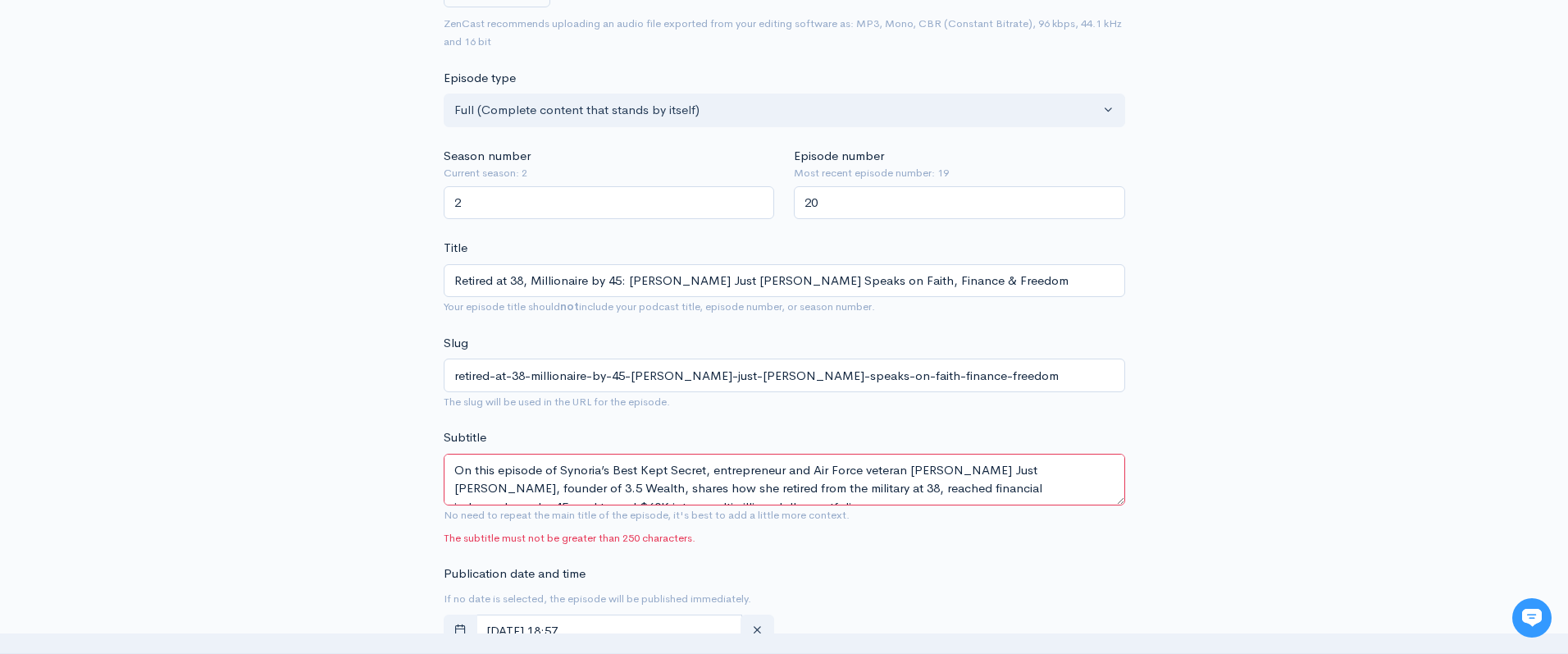
scroll to position [396, 0]
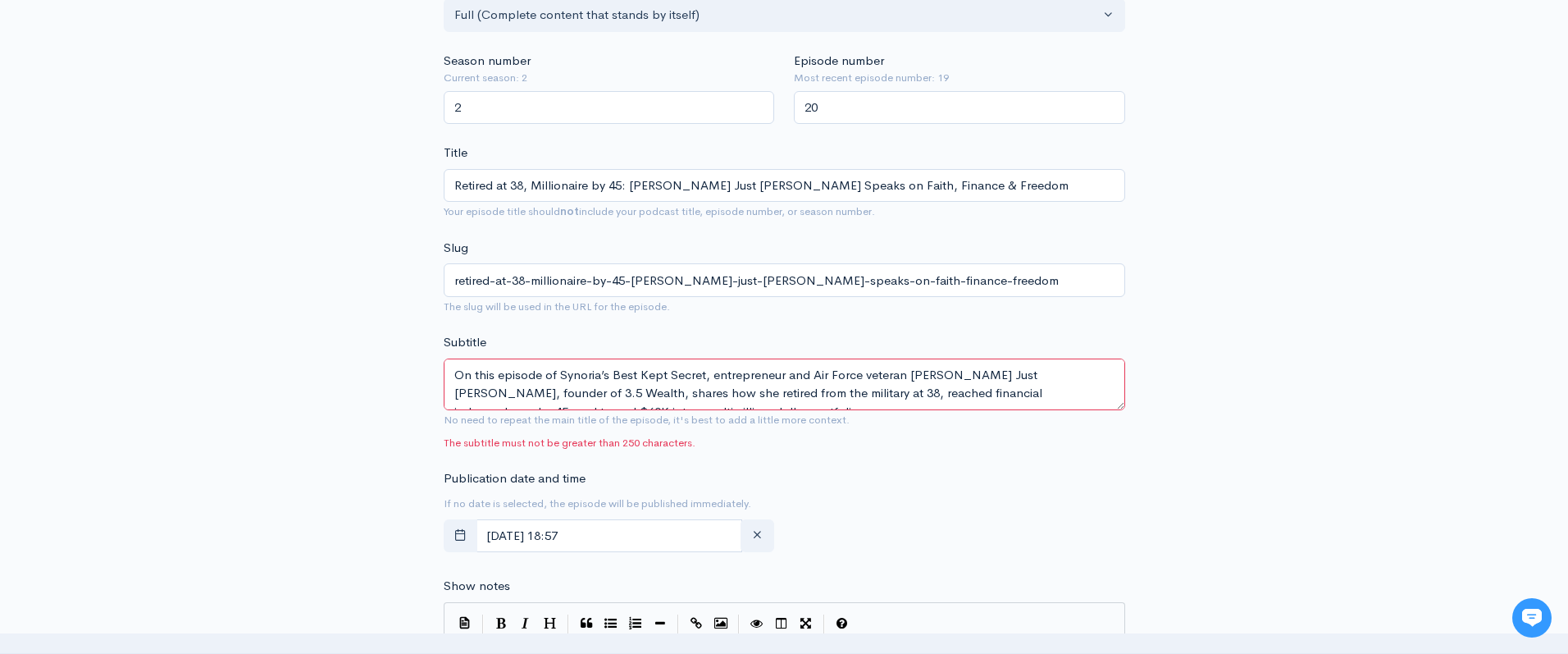
click at [692, 379] on textarea "On this episode of Synoria’s Best Kept Secret, entrepreneur and Air Force veter…" at bounding box center [784, 384] width 681 height 52
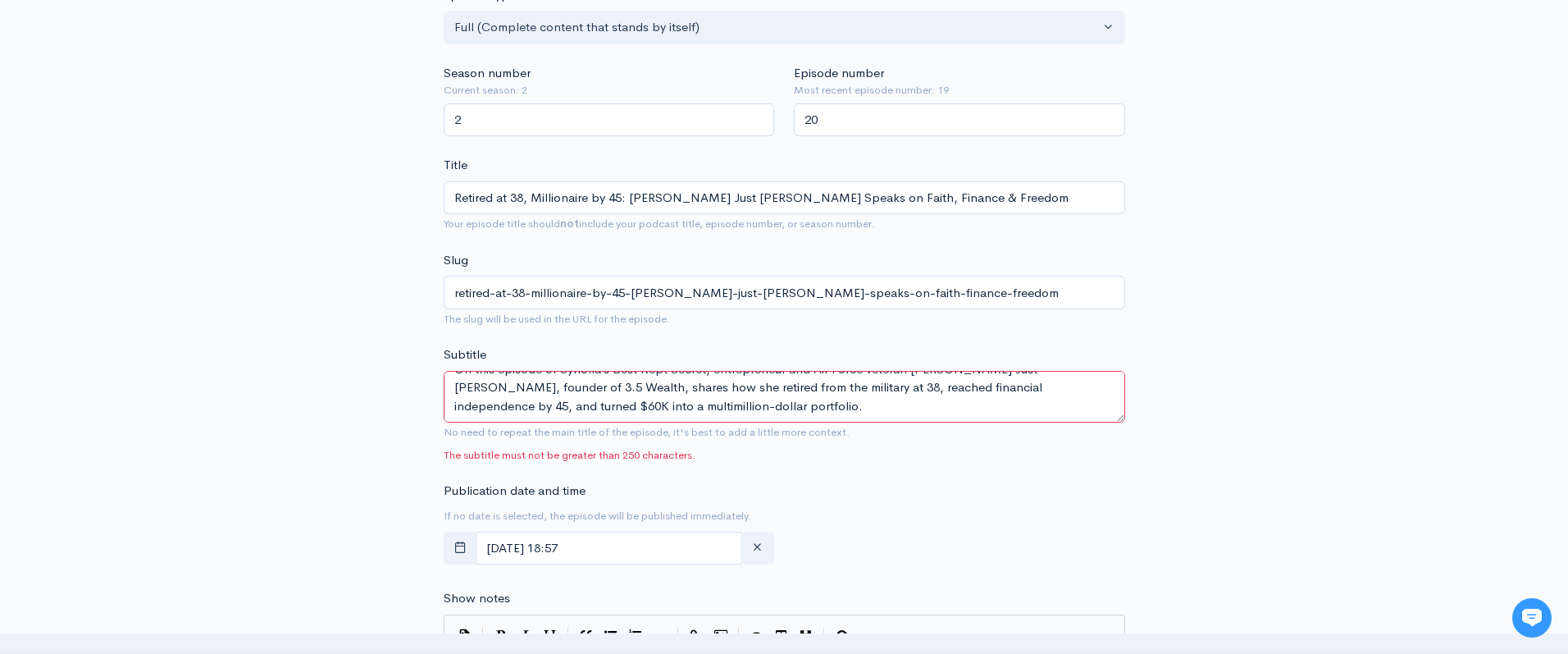
scroll to position [0, 0]
click at [703, 398] on textarea "On this episode of Synoria’s Best Kept Secret, entrepreneur and Air Force veter…" at bounding box center [784, 396] width 681 height 52
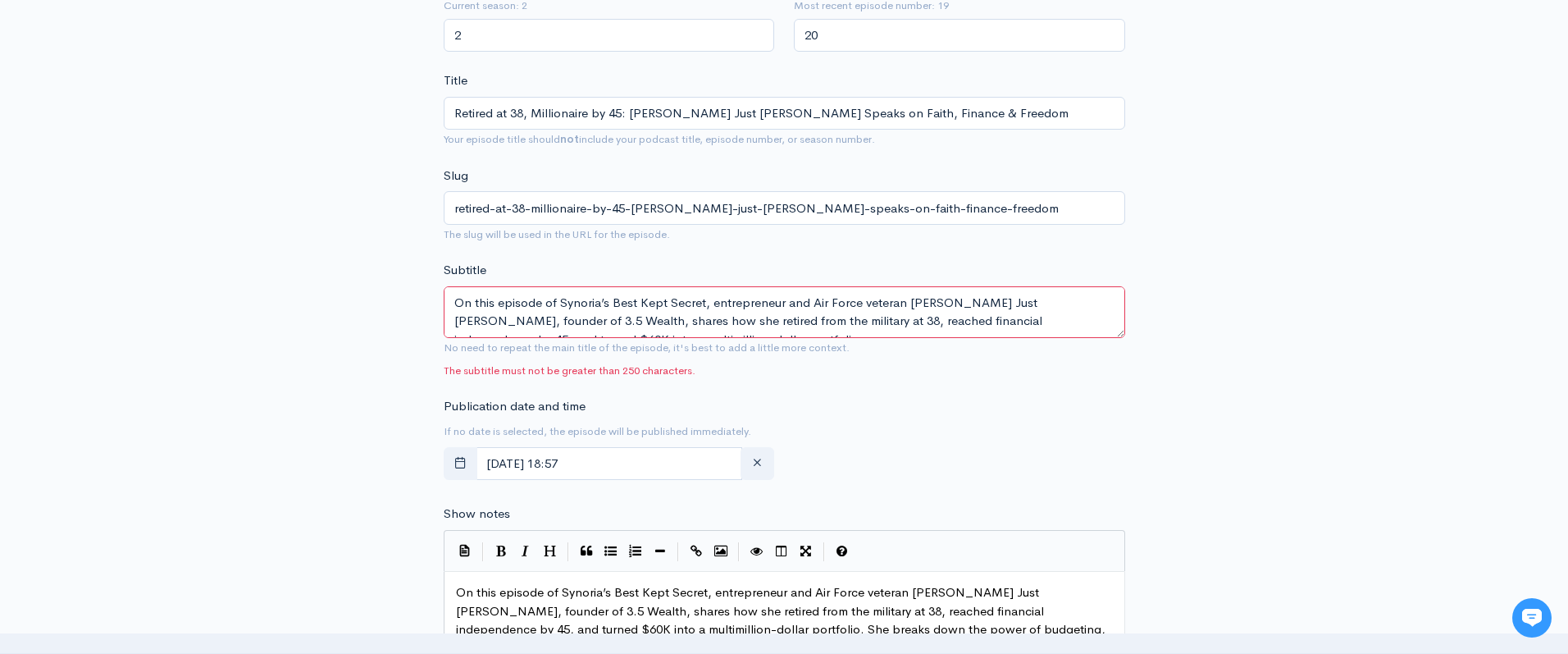
scroll to position [480, 0]
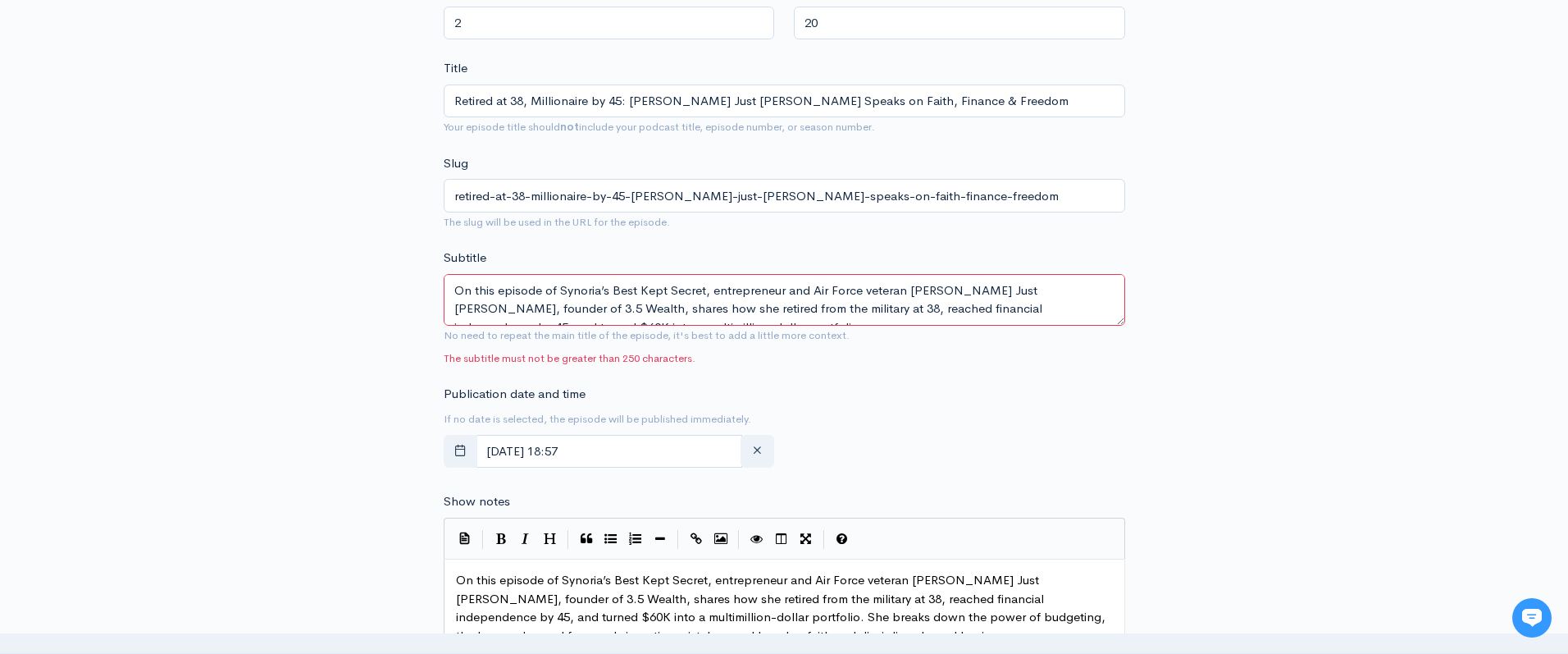
paste textarea "at 38, hit financial freedom by 45, and turned $60K into millions"
type textarea "On this episode of Synoria’s Best Kept Secret, entrepreneur and Air Force veter…"
click at [866, 368] on form "Audio file Replace file JaneleQuinn.prproj.mp3 0 ZenCast recommends uploading a…" at bounding box center [784, 535] width 681 height 1641
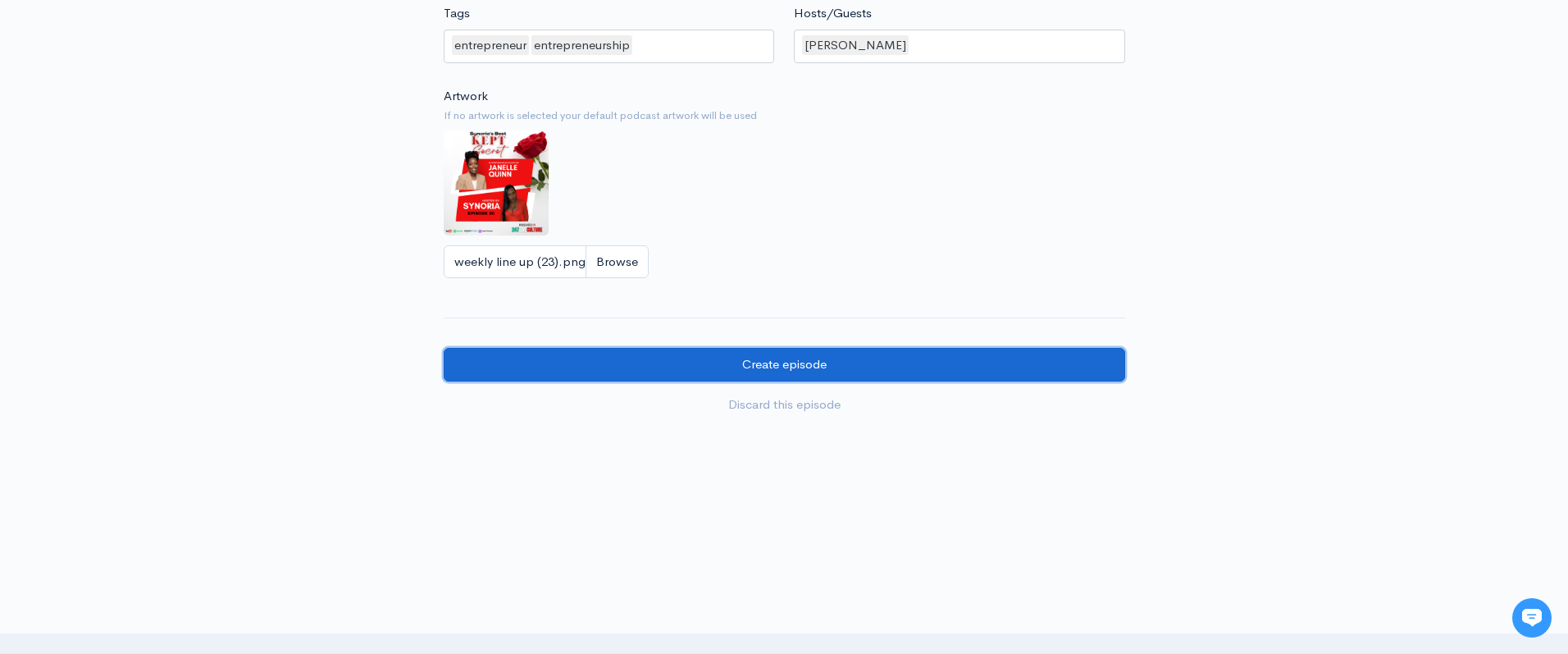
click at [816, 357] on input "Create episode" at bounding box center [784, 364] width 681 height 33
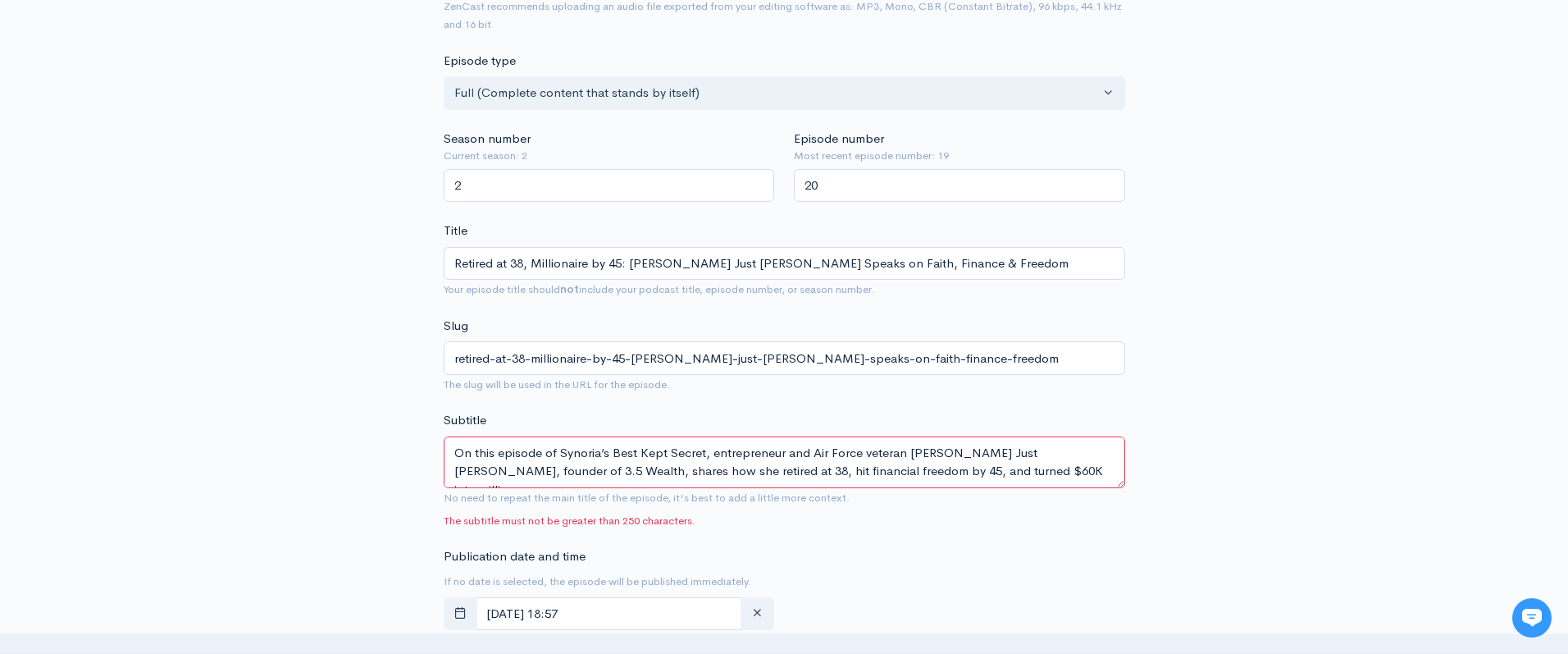
scroll to position [346, 0]
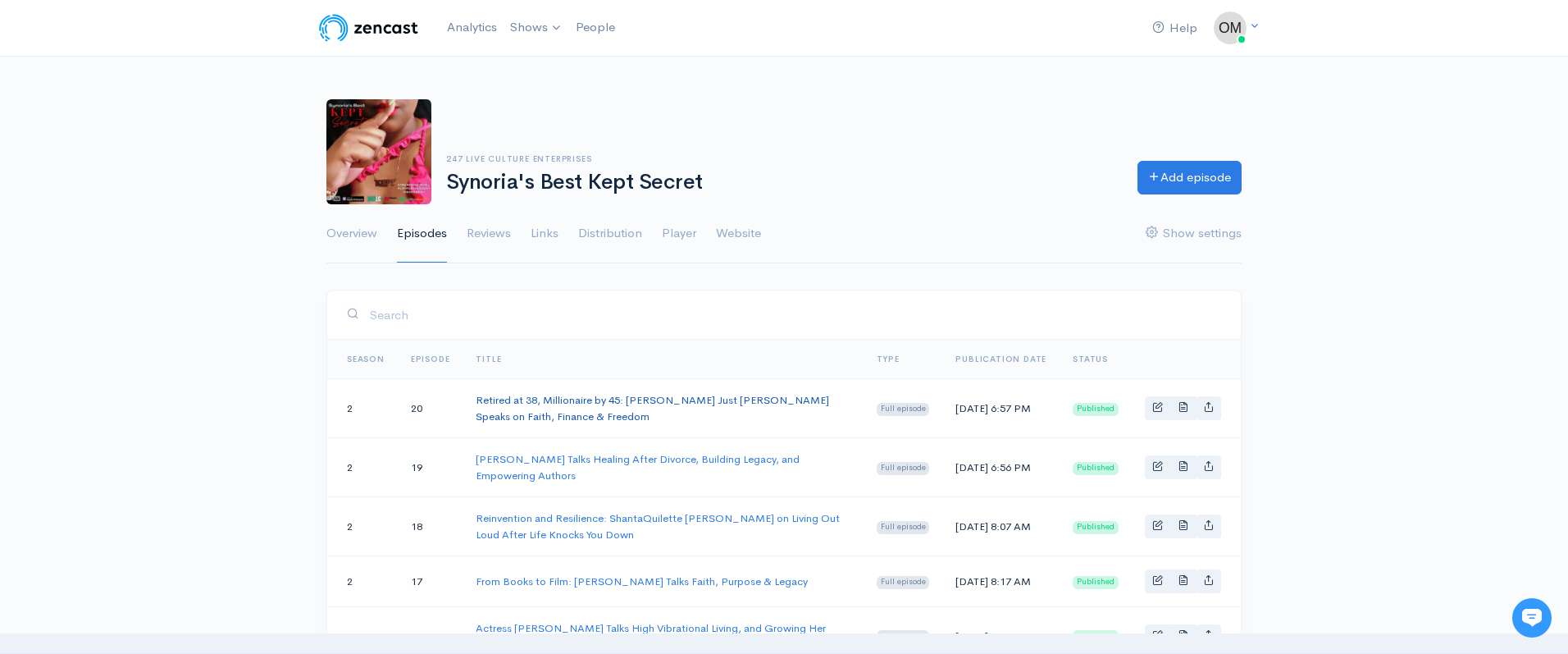
click at [621, 397] on link "Retired at 38, Millionaire by 45: [PERSON_NAME] Just [PERSON_NAME] Speaks on Fa…" at bounding box center [652, 407] width 353 height 30
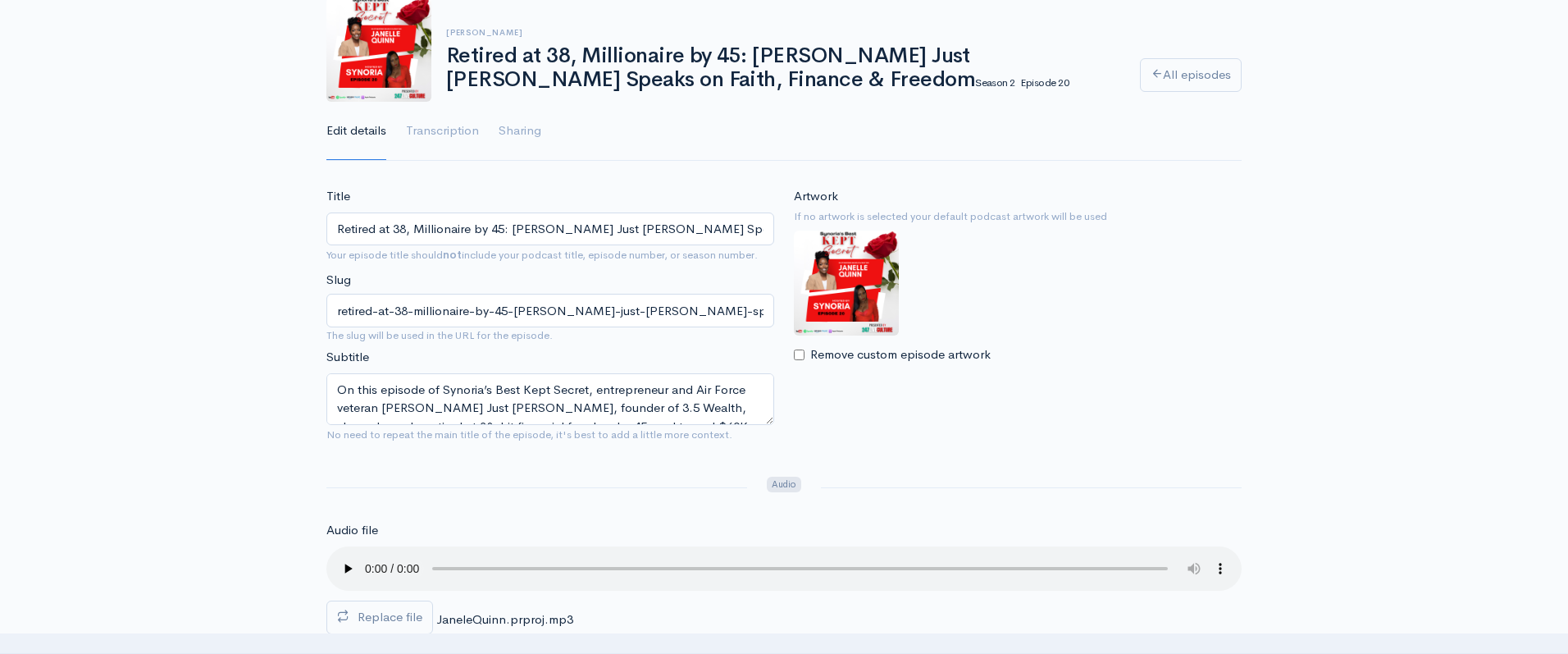
scroll to position [18, 0]
drag, startPoint x: 607, startPoint y: 388, endPoint x: 585, endPoint y: 388, distance: 22.0
click at [585, 388] on textarea "On this episode of Synoria’s Best Kept Secret, entrepreneur and Air Force veter…" at bounding box center [549, 398] width 448 height 52
click at [604, 392] on textarea "On this episode of Synoria’s Best Kept Secret, entrepreneur and Air Force veter…" at bounding box center [549, 398] width 448 height 52
drag, startPoint x: 609, startPoint y: 389, endPoint x: 550, endPoint y: 393, distance: 59.1
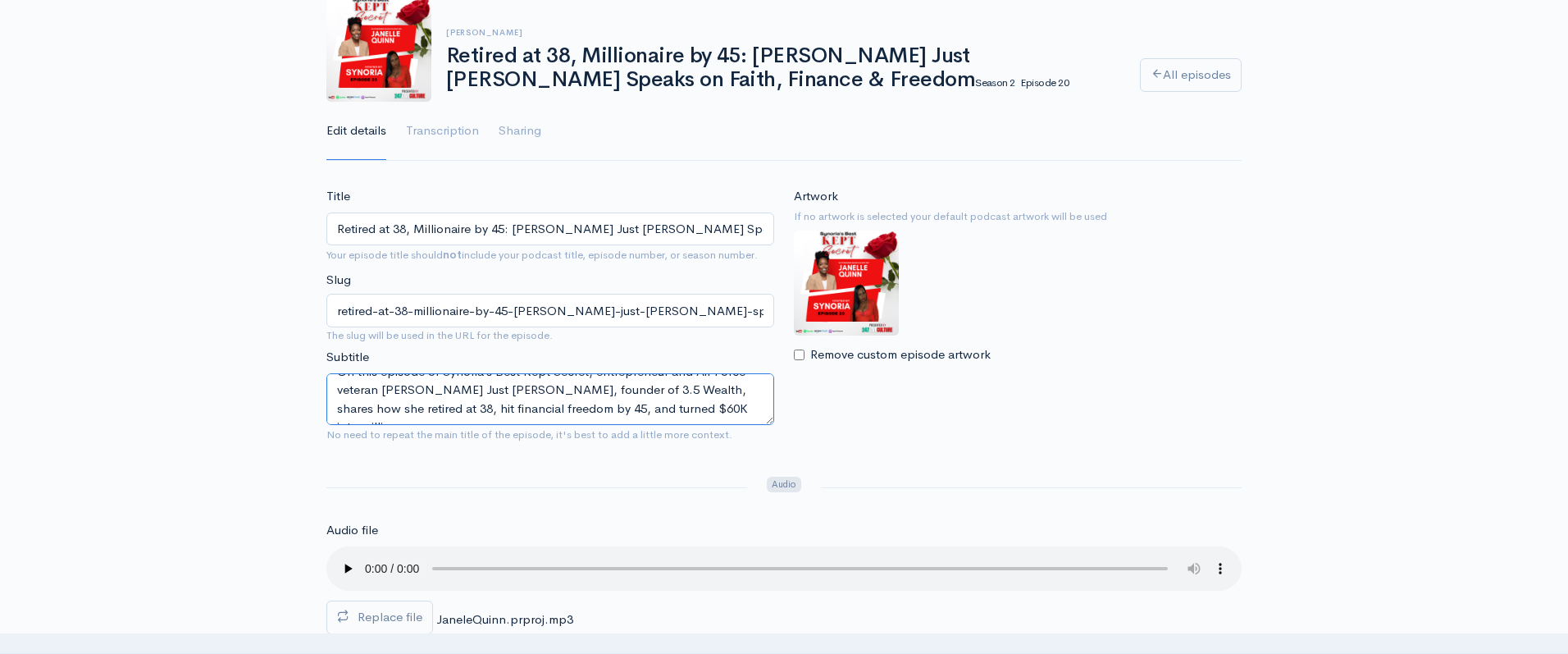
click at [550, 393] on textarea "On this episode of Synoria’s Best Kept Secret, entrepreneur and Air Force veter…" at bounding box center [549, 398] width 448 height 52
paste textarea "FIVE Wealth and Empowered Investor"
type textarea "On this episode of Synoria’s Best Kept Secret, entrepreneur and Air Force veter…"
click at [691, 453] on div "Title Retired at 38, Millionaire by 45: Janelle Just Quinn Speaks on Faith, Fin…" at bounding box center [784, 321] width 935 height 267
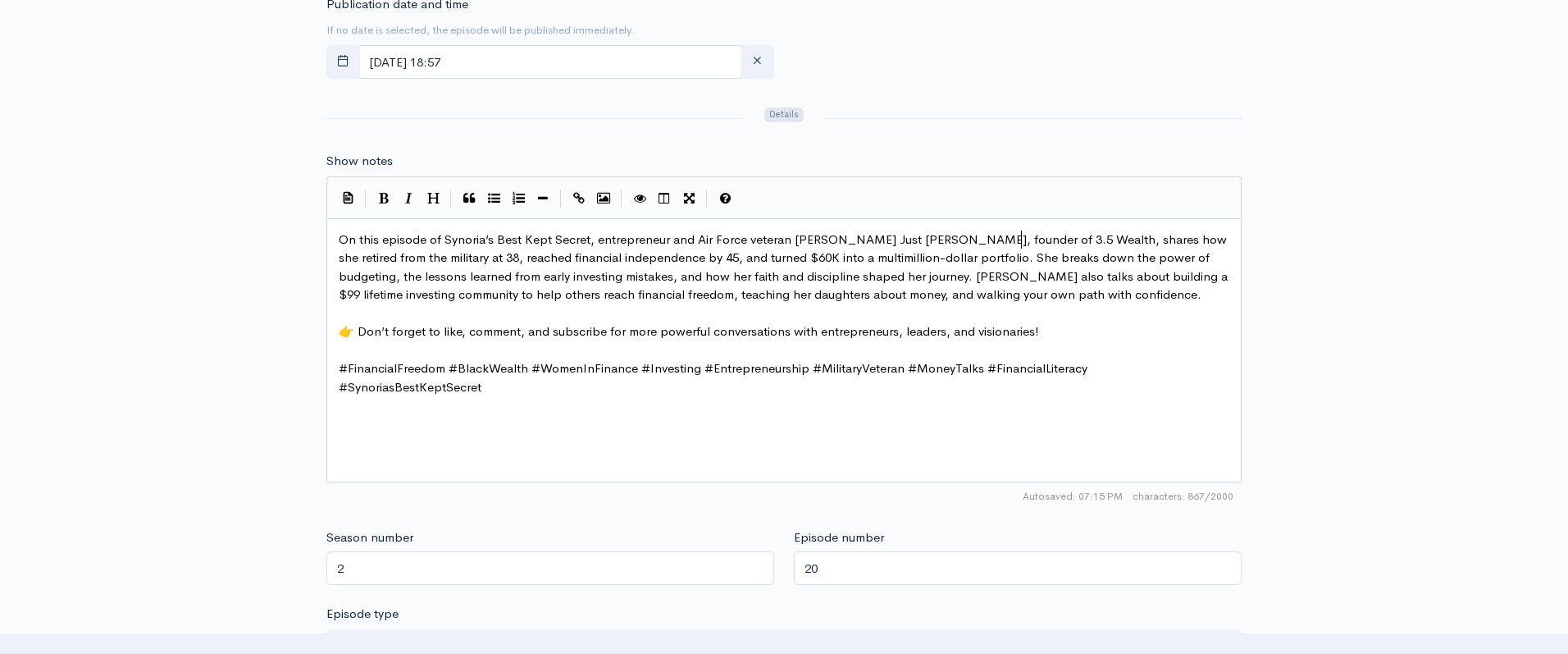
scroll to position [7, 0]
type textarea "3.5 Wealth"
drag, startPoint x: 1022, startPoint y: 239, endPoint x: 957, endPoint y: 240, distance: 65.0
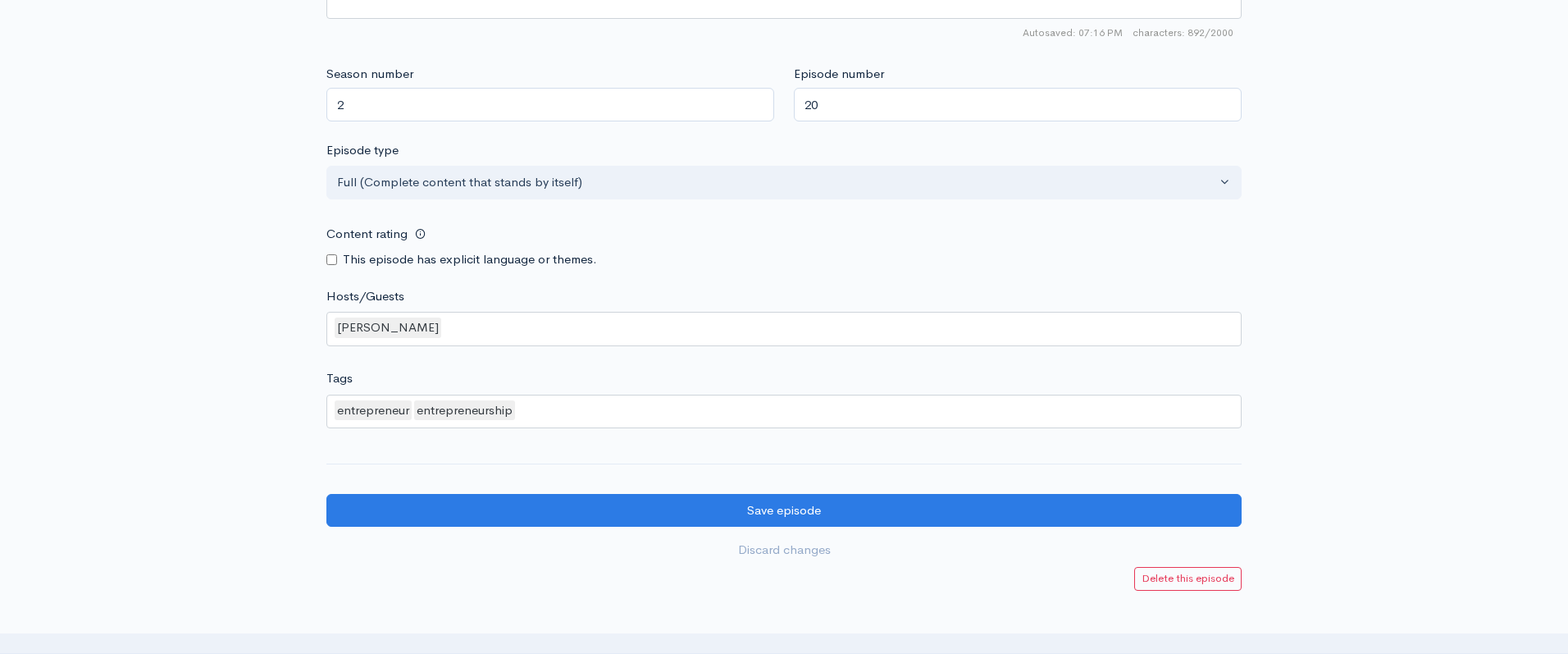
scroll to position [1446, 0]
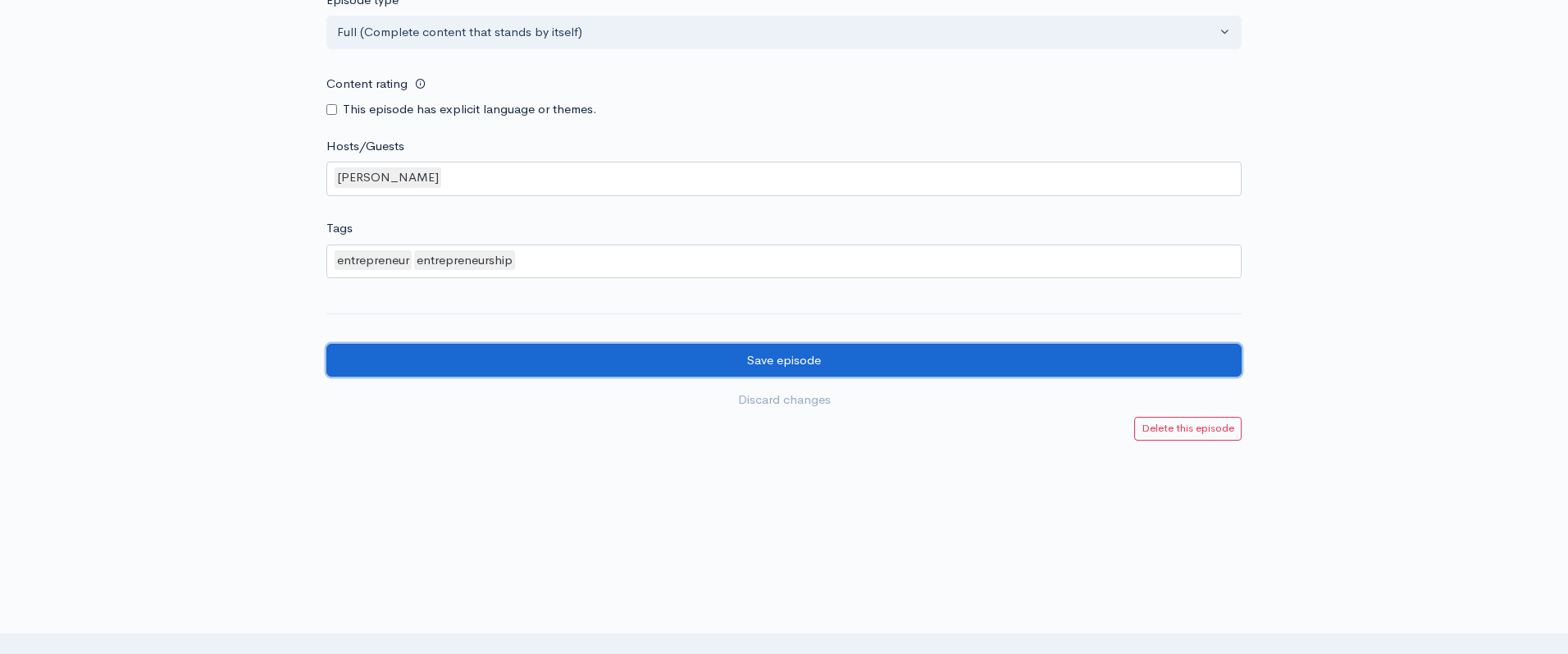
click at [891, 372] on input "Save episode" at bounding box center [784, 360] width 915 height 33
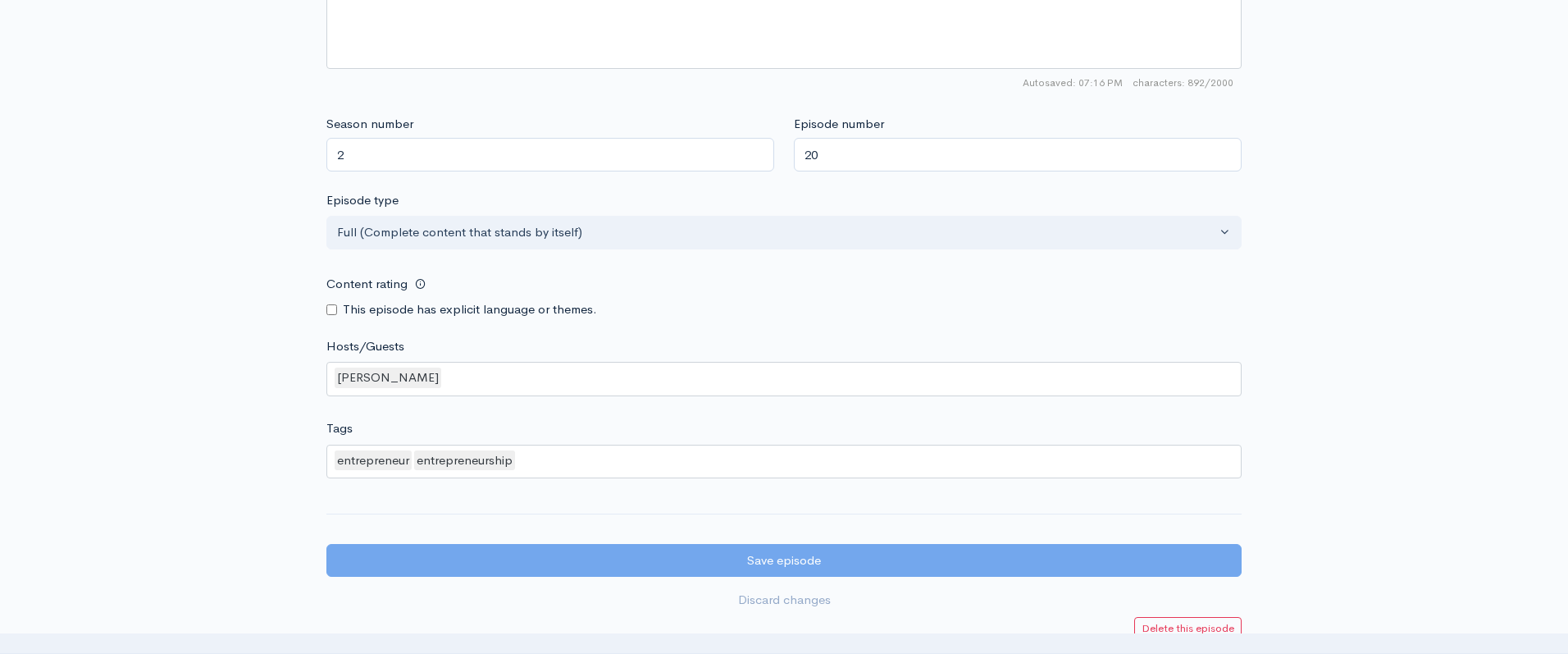
scroll to position [1066, 0]
